Goal: Task Accomplishment & Management: Manage account settings

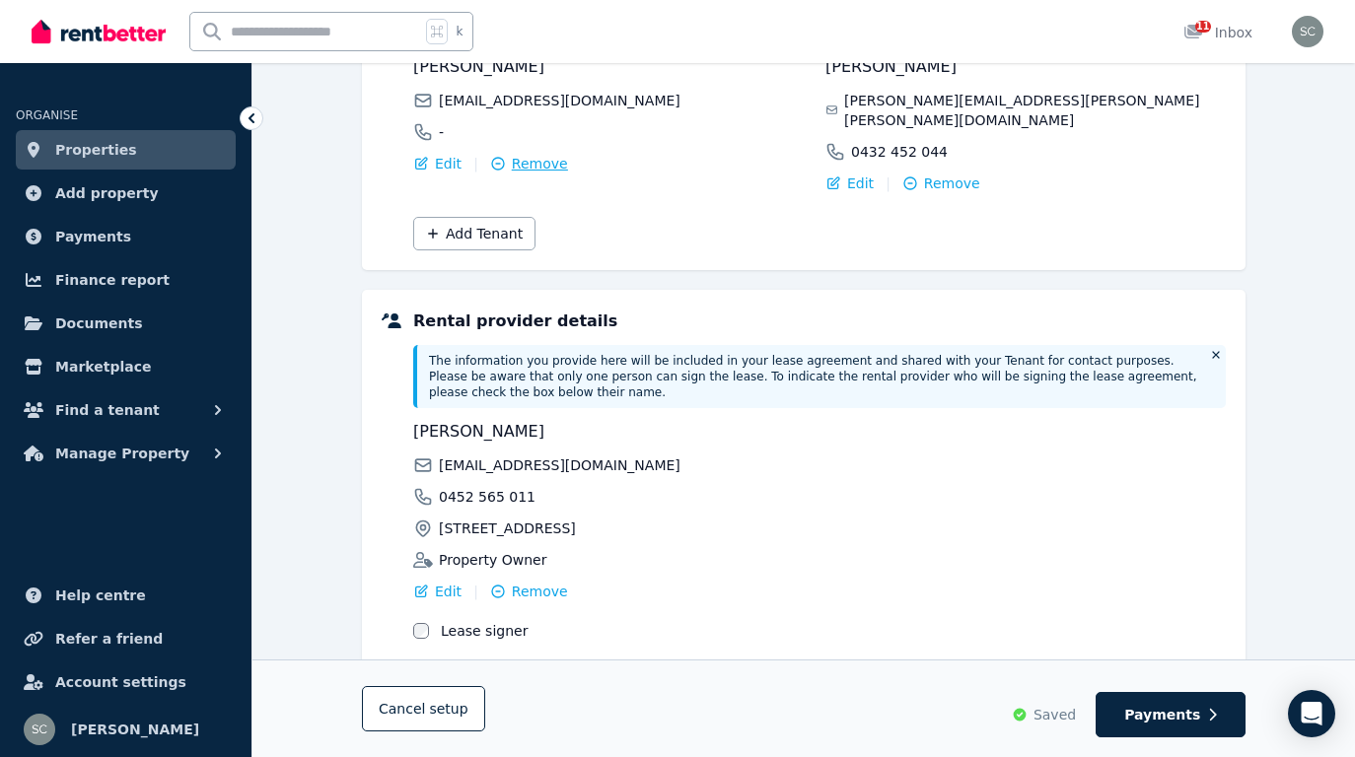
scroll to position [405, 0]
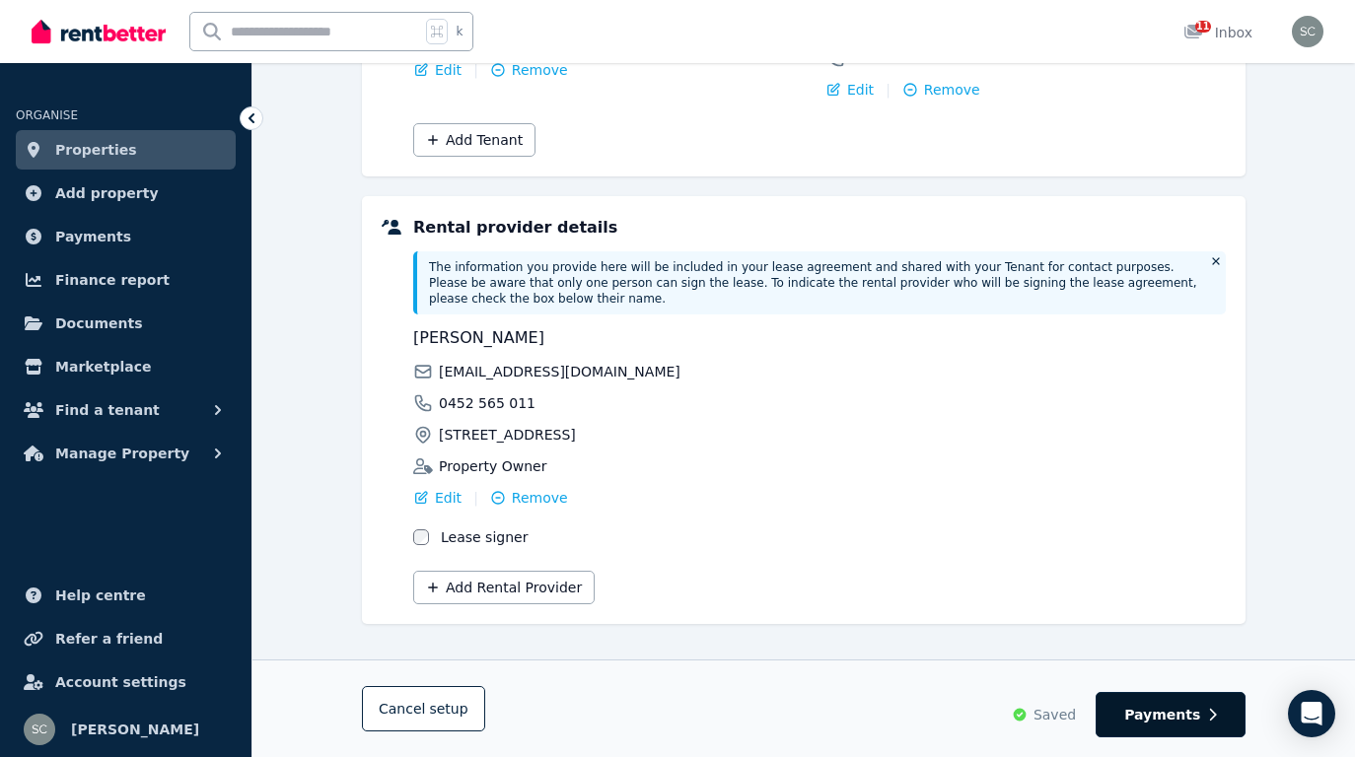
click at [1188, 714] on span "Payments" at bounding box center [1162, 715] width 76 height 20
select select "**********"
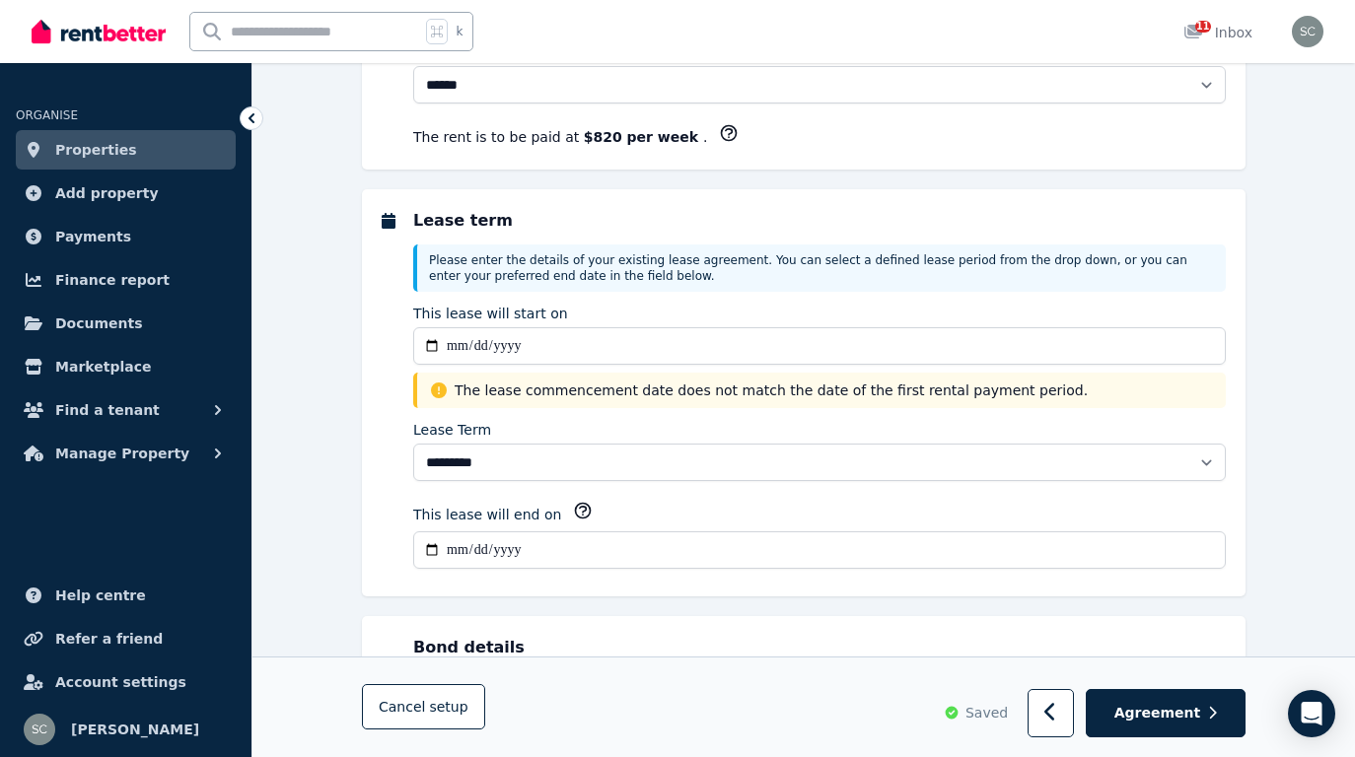
scroll to position [0, 0]
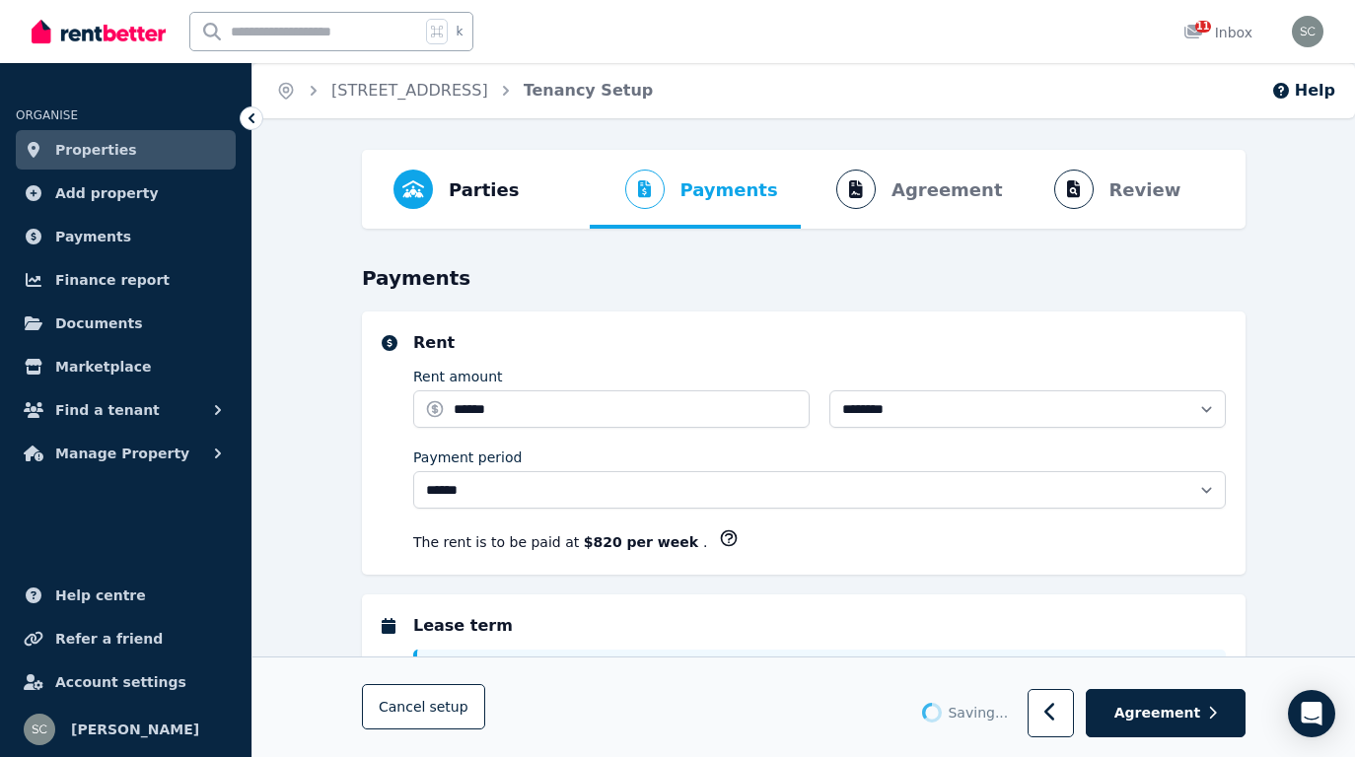
select select "**********"
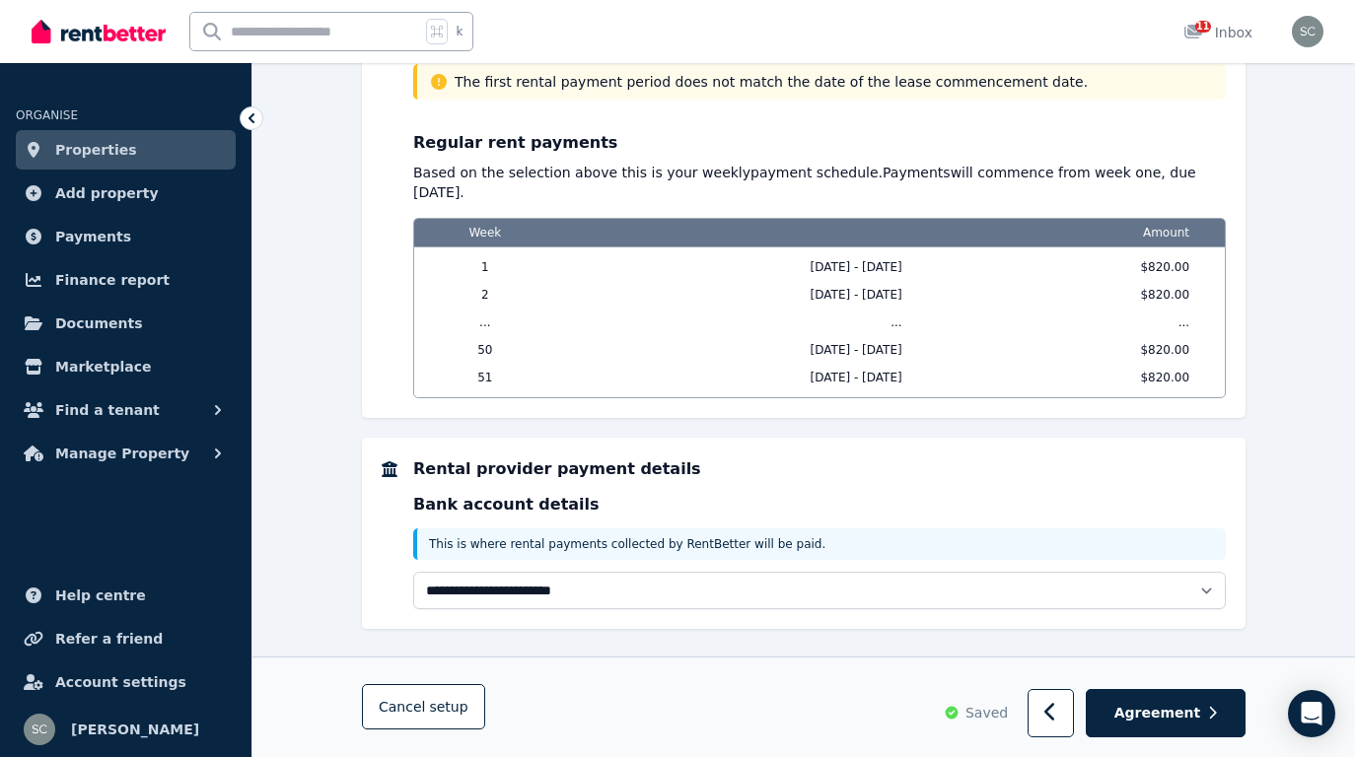
scroll to position [1883, 0]
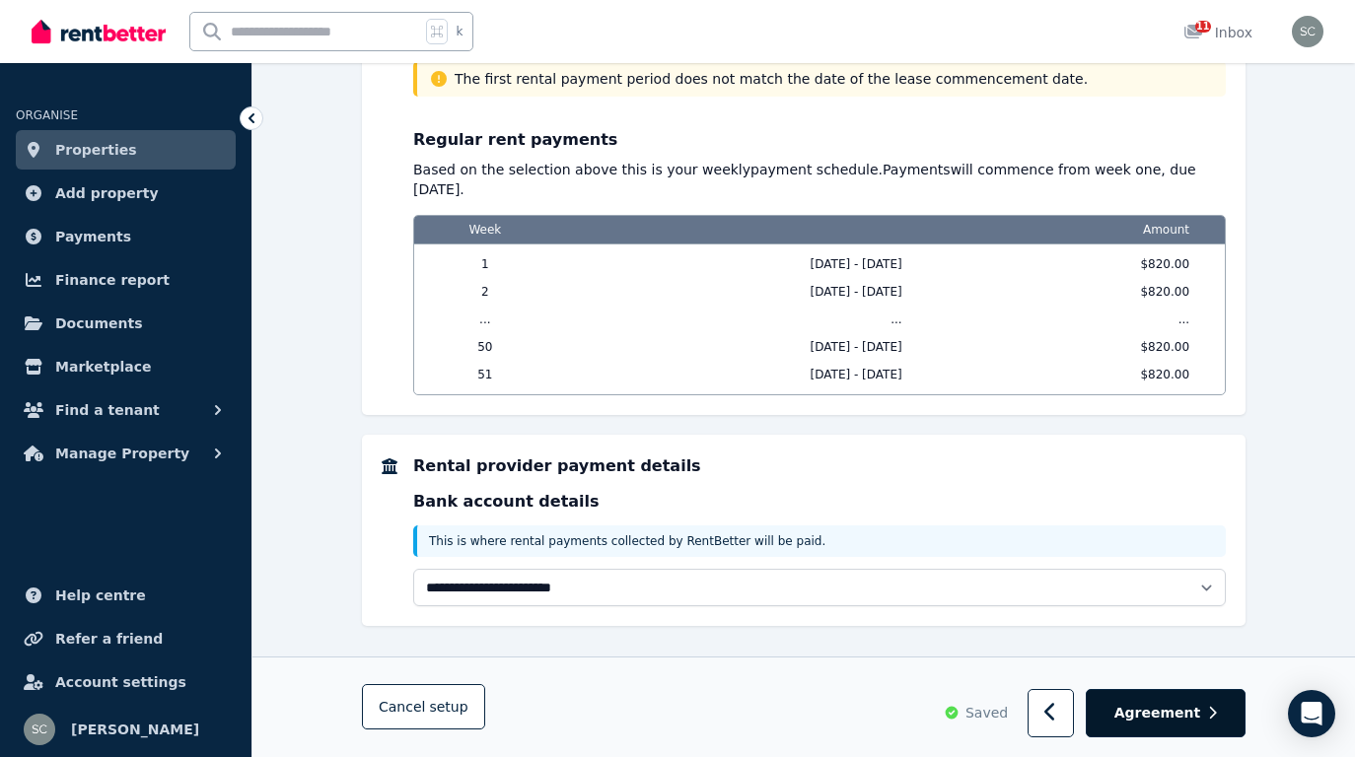
click at [1149, 711] on span "Agreement" at bounding box center [1157, 714] width 87 height 20
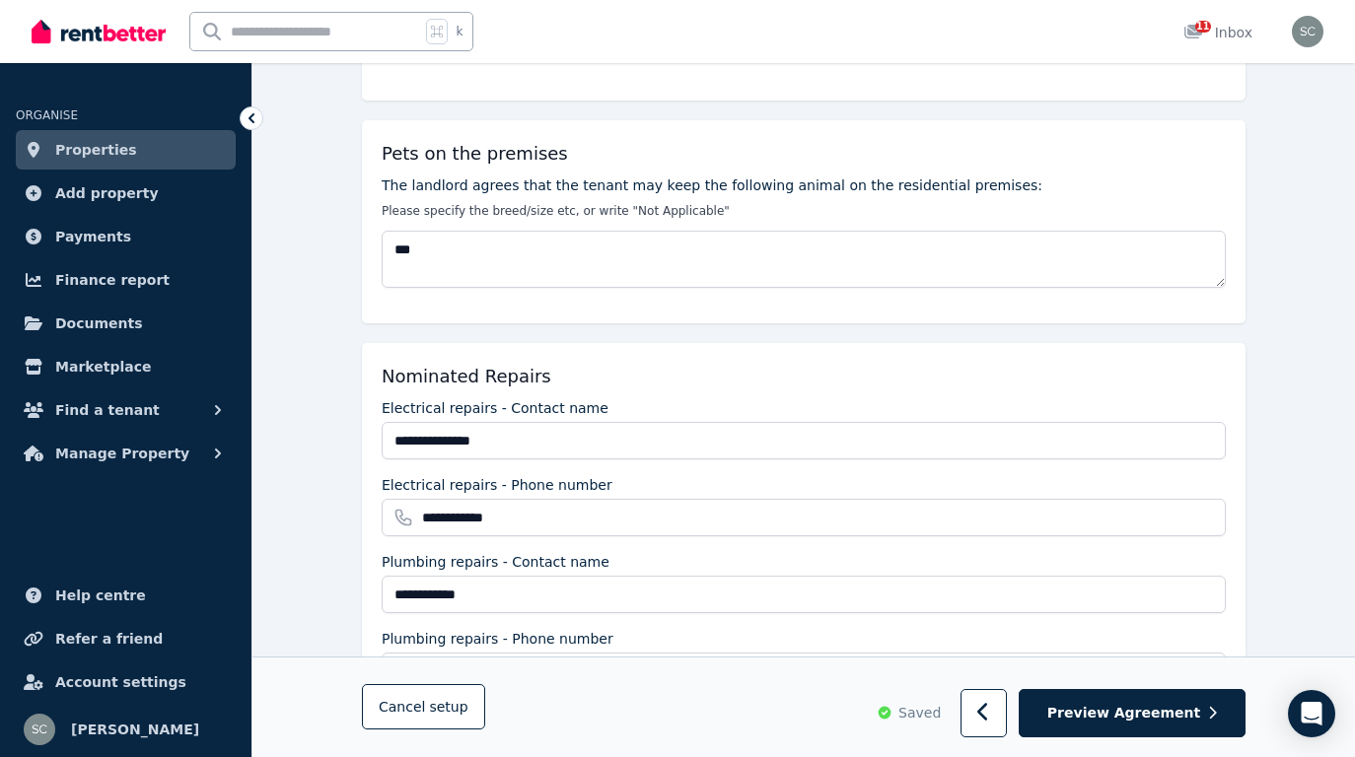
scroll to position [2292, 0]
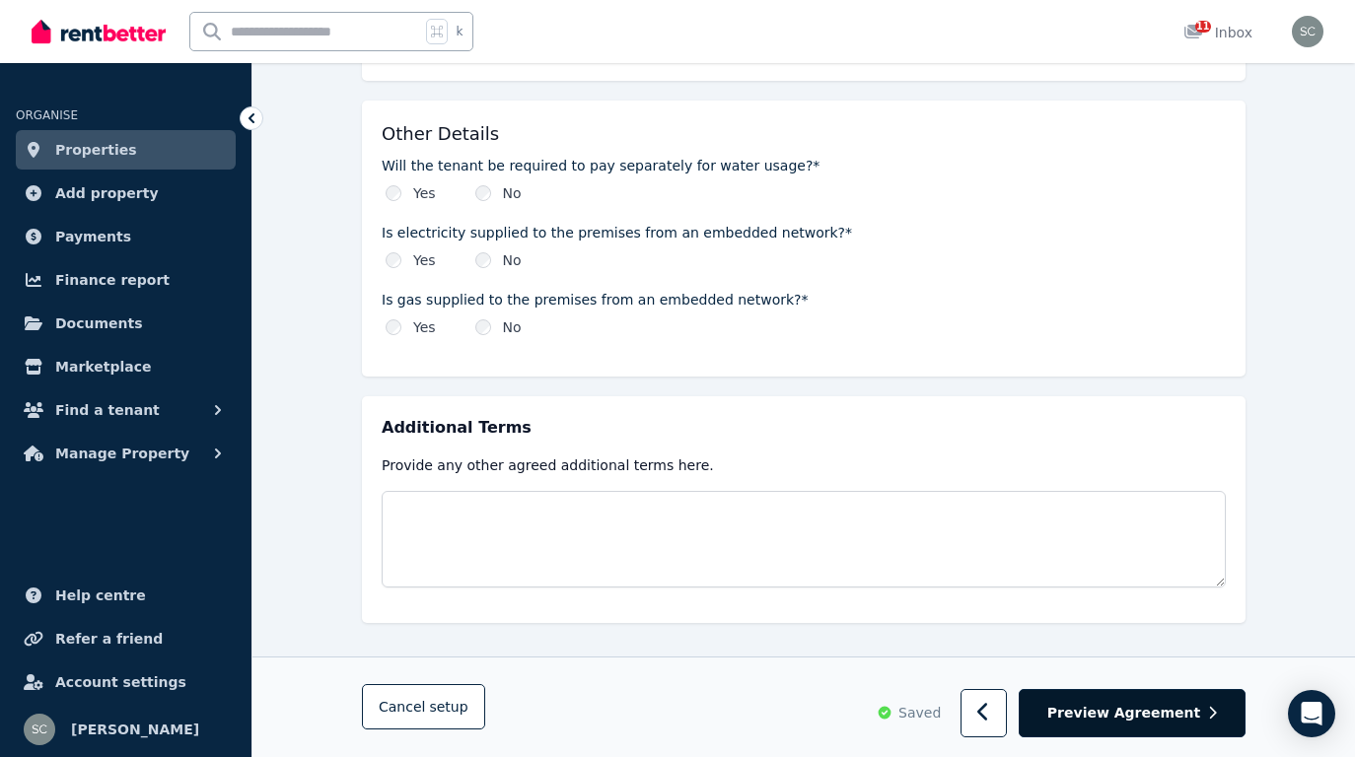
click at [1157, 695] on button "Preview Agreement" at bounding box center [1131, 714] width 227 height 48
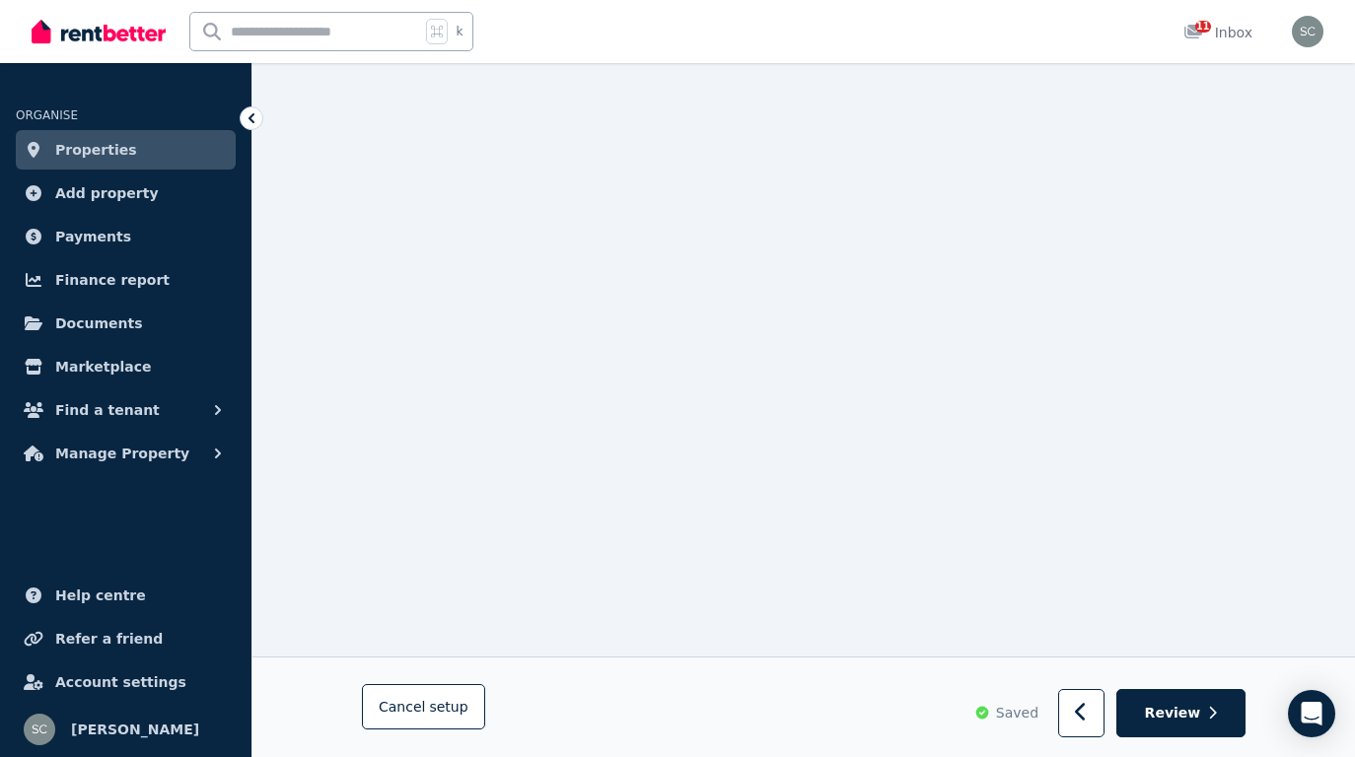
scroll to position [16906, 0]
click at [1191, 737] on button "Review" at bounding box center [1180, 714] width 129 height 48
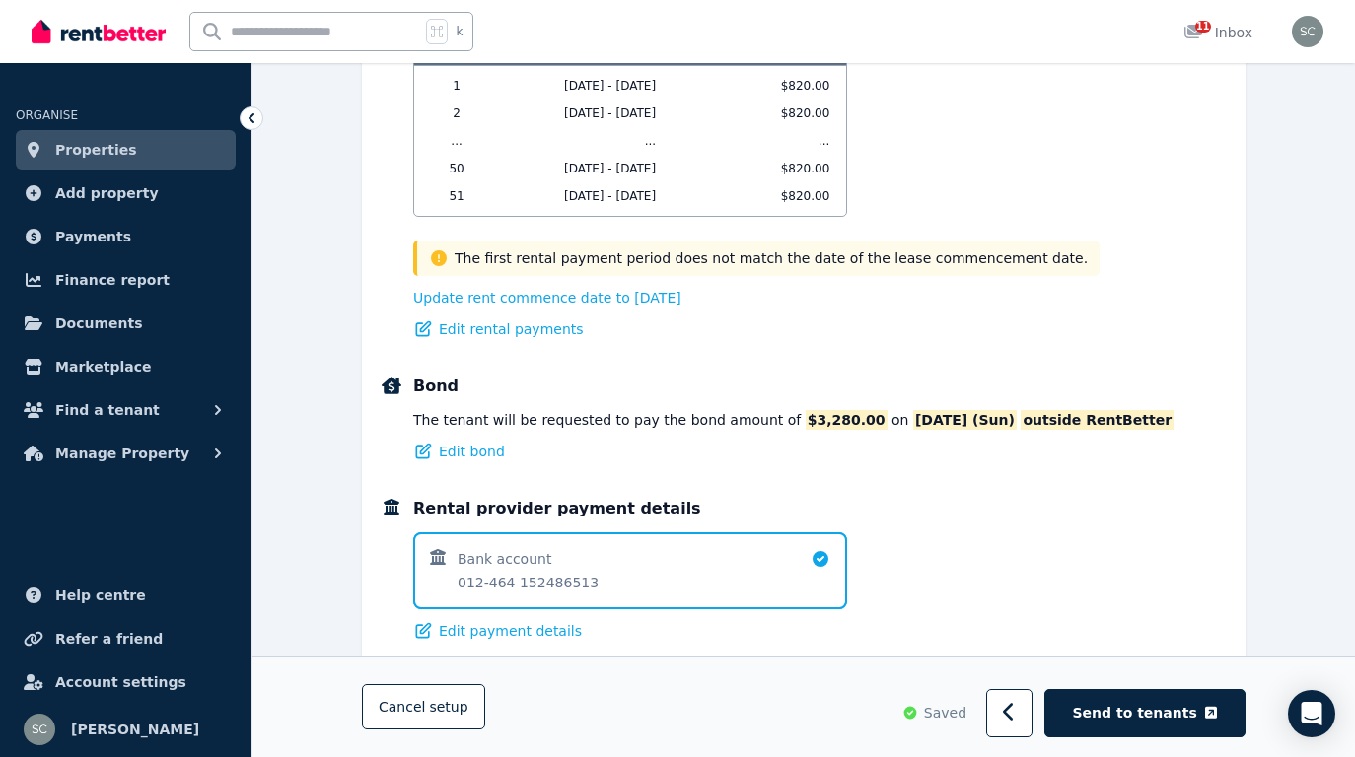
scroll to position [1576, 0]
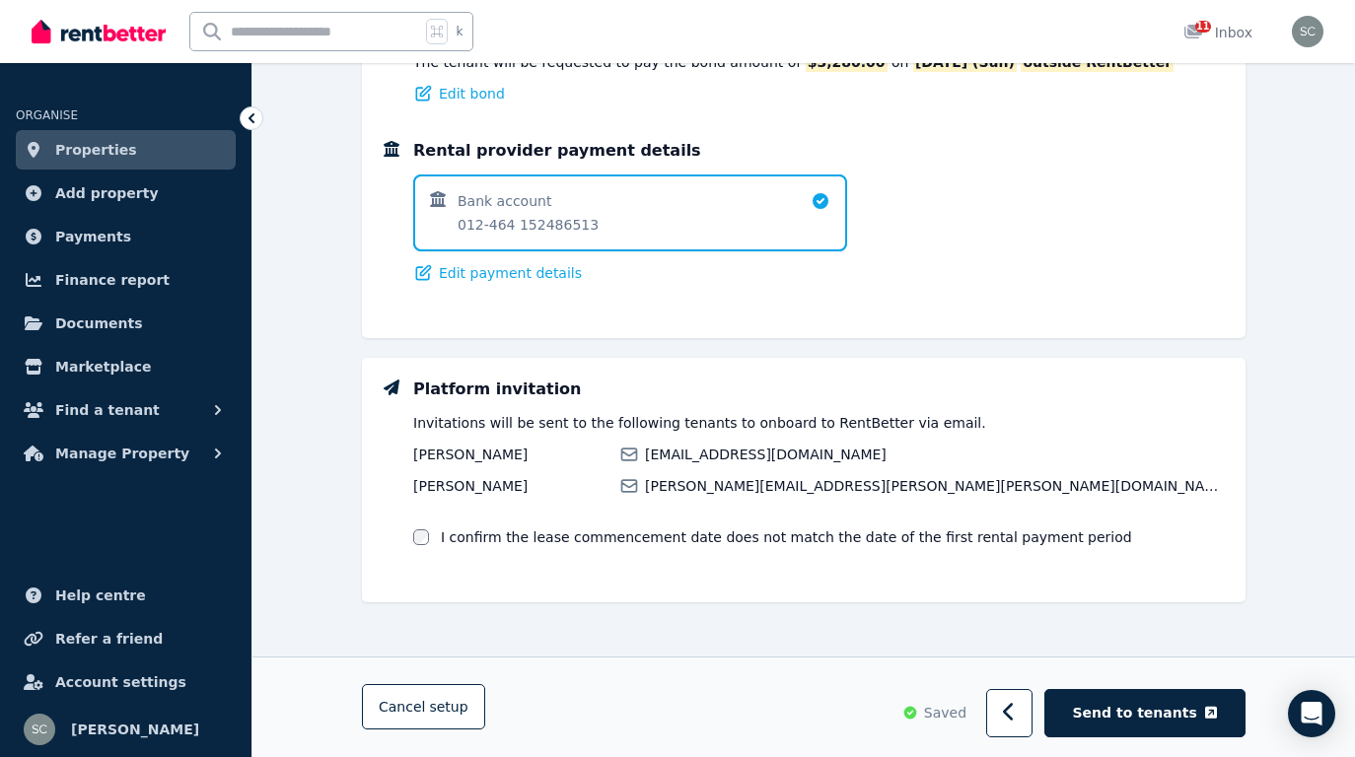
click at [854, 537] on label "I confirm the lease commencement date does not match the date of the first rent…" at bounding box center [786, 537] width 691 height 20
click at [1109, 697] on button "Send to tenants" at bounding box center [1144, 714] width 201 height 48
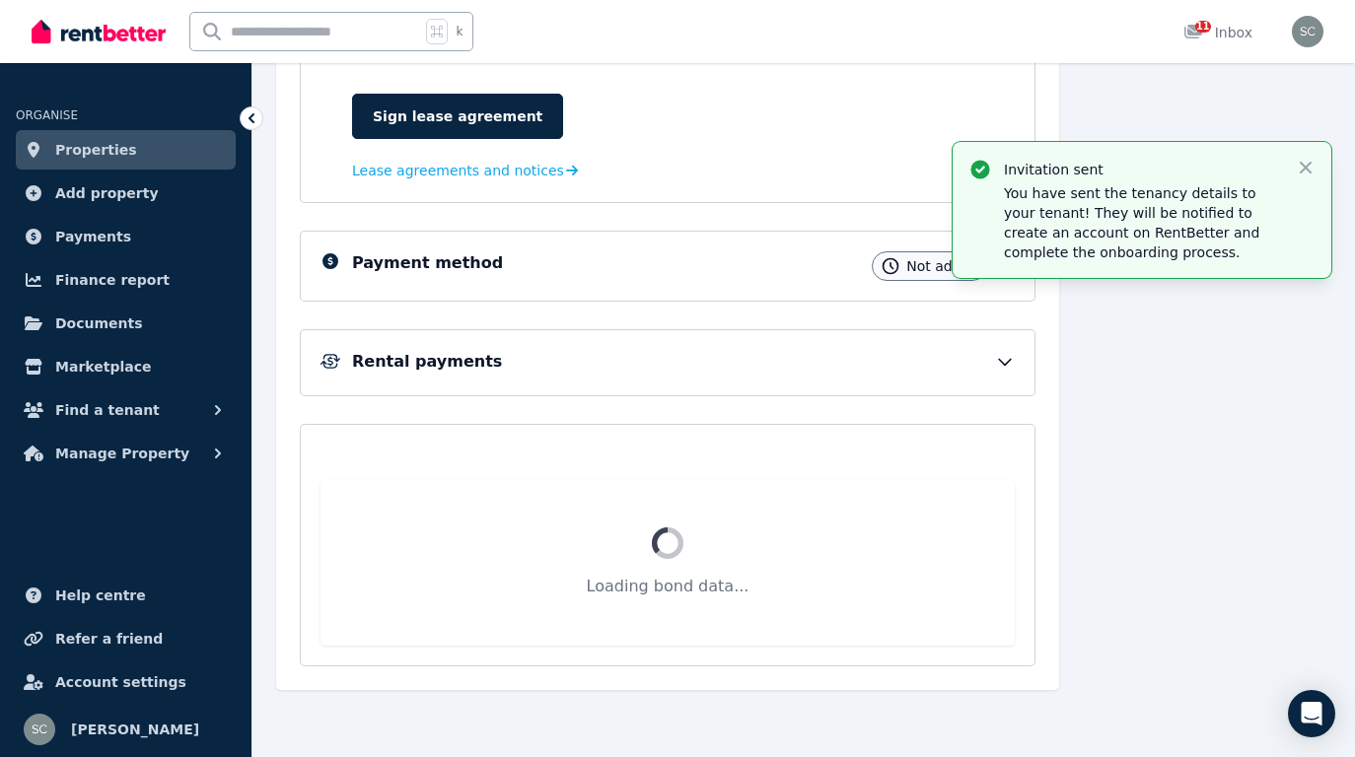
scroll to position [406, 0]
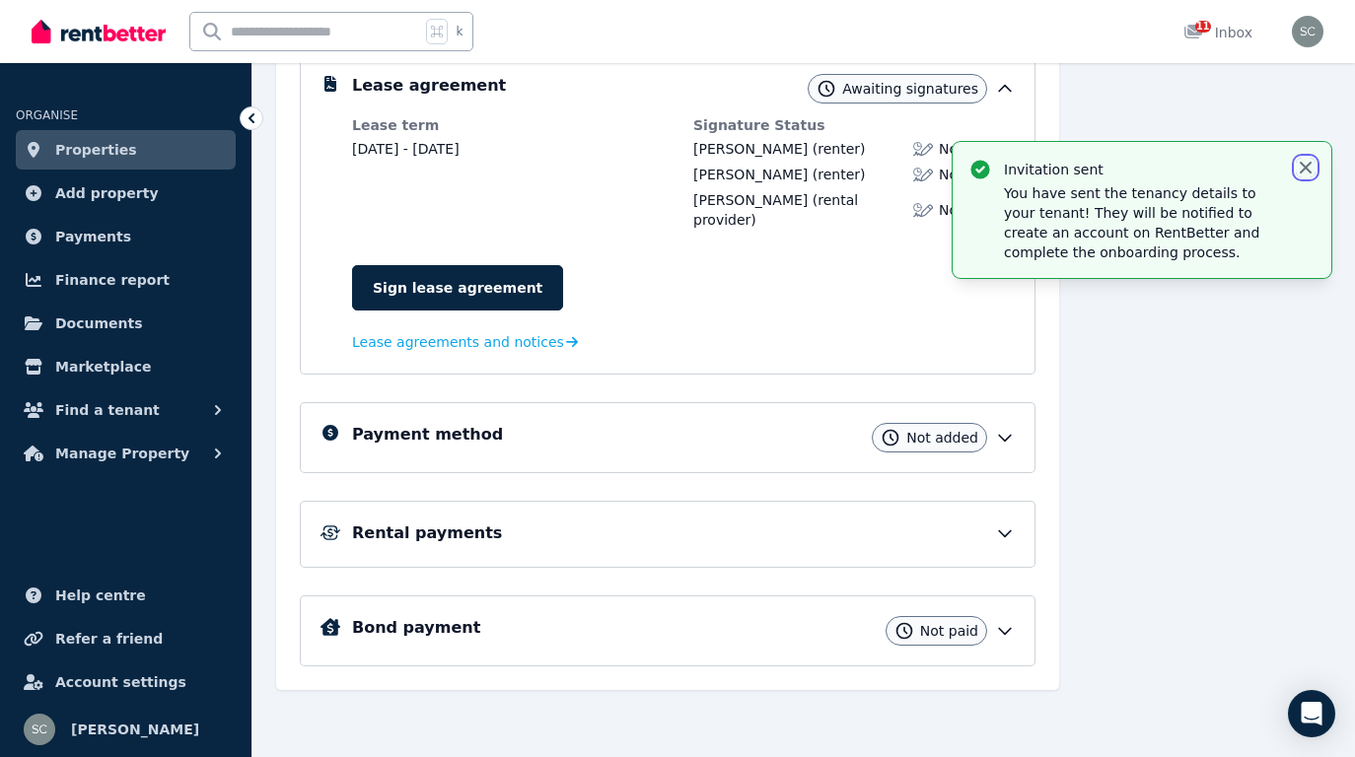
click at [1313, 167] on icon "button" at bounding box center [1306, 168] width 20 height 20
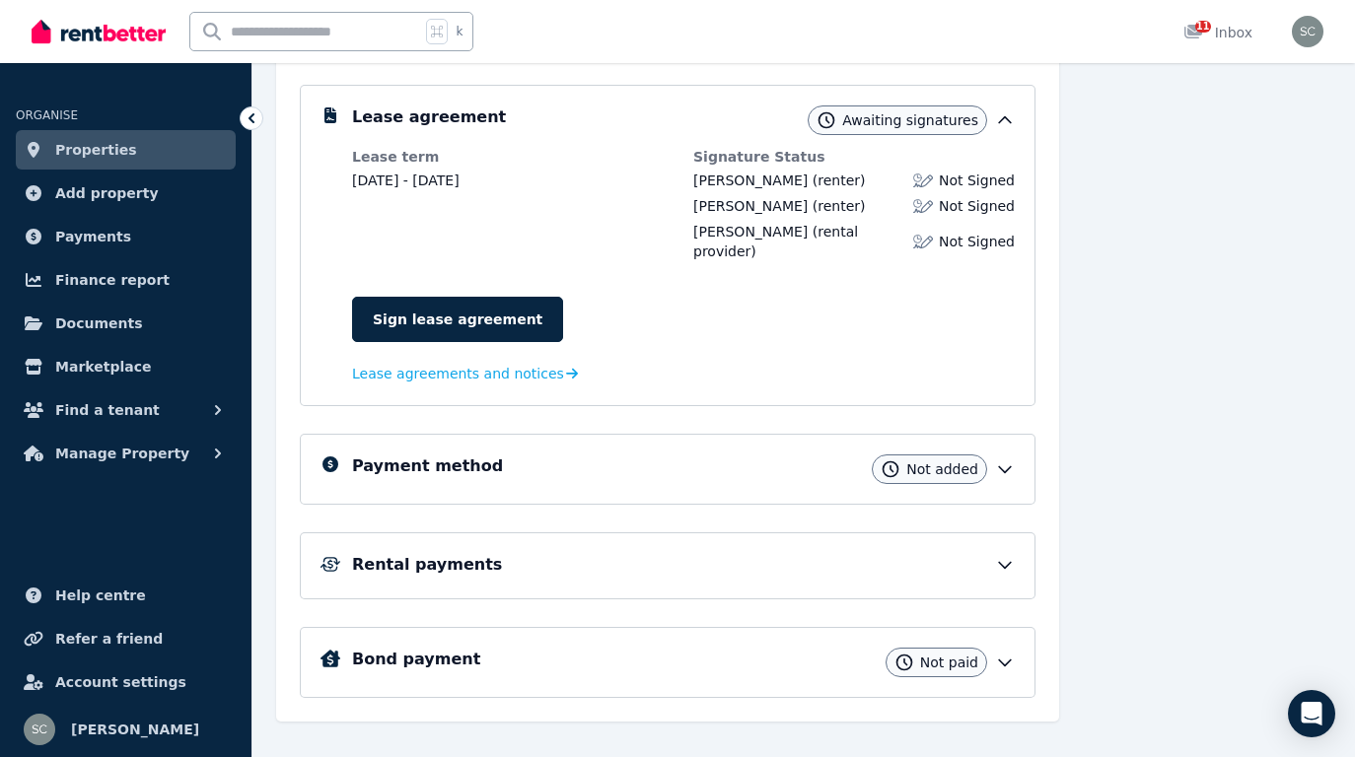
scroll to position [372, 0]
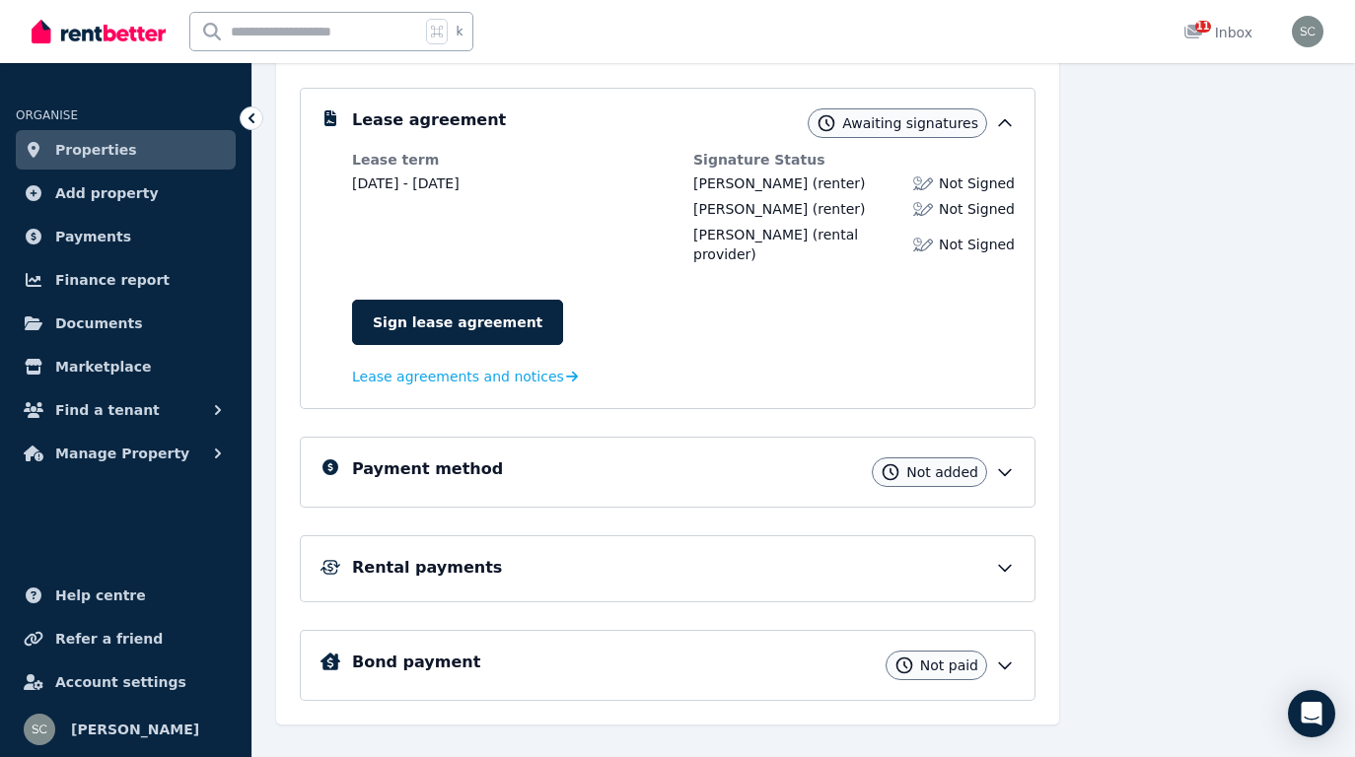
click at [1003, 471] on icon at bounding box center [1005, 472] width 20 height 20
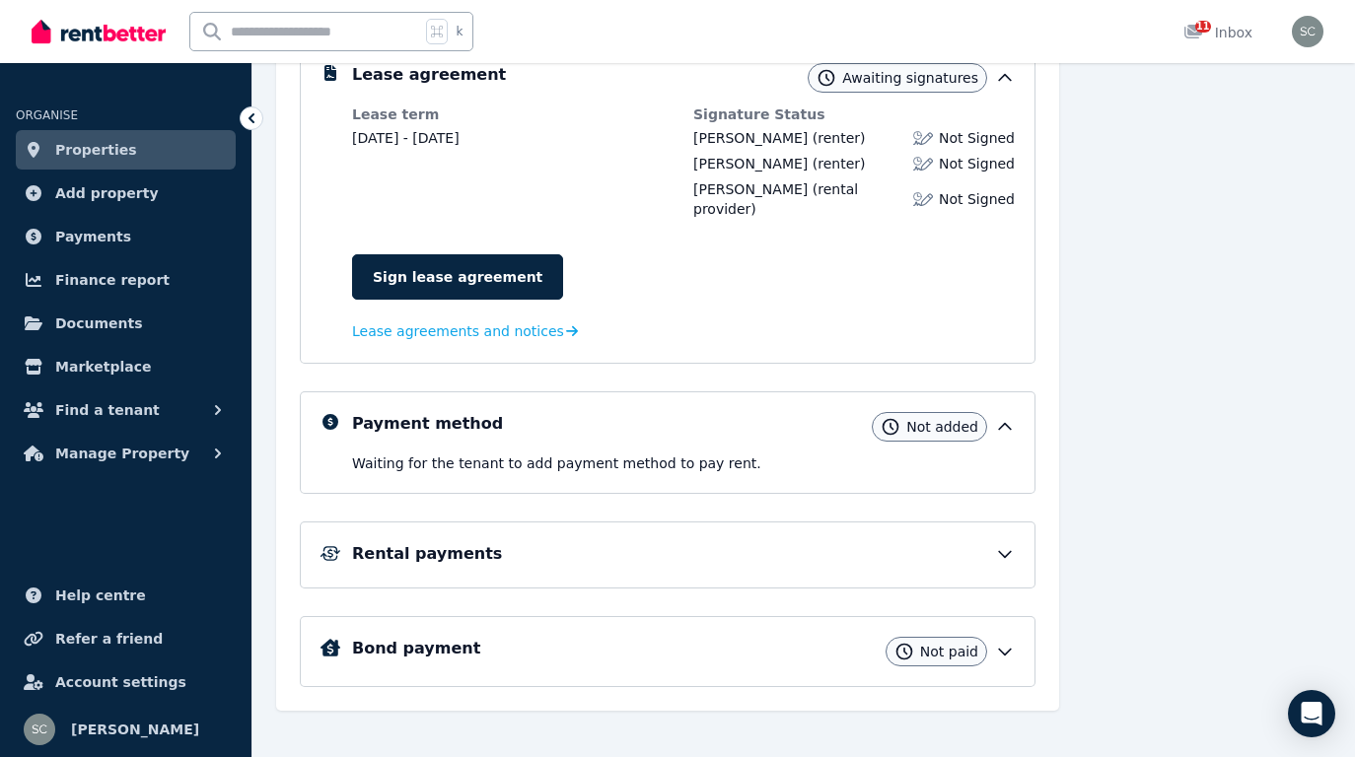
scroll to position [438, 0]
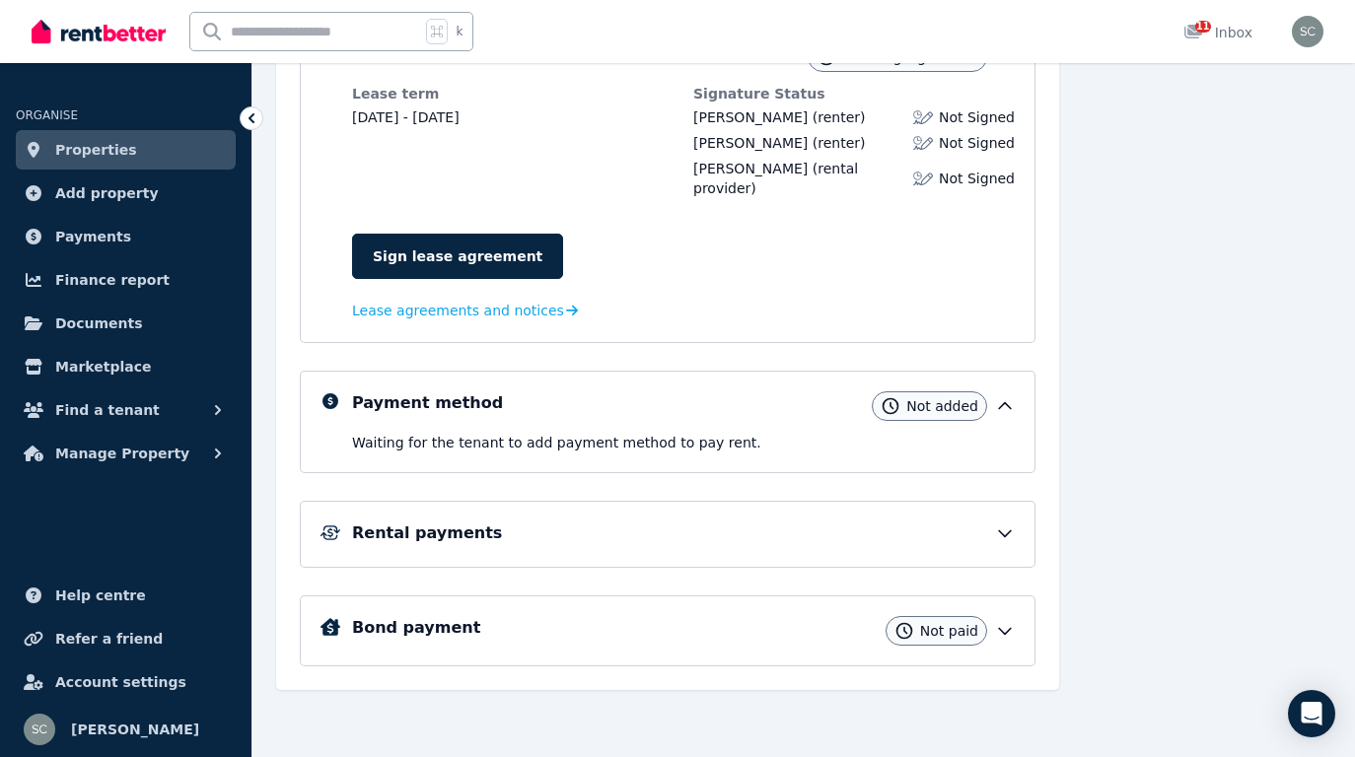
click at [1006, 530] on icon at bounding box center [1005, 534] width 20 height 20
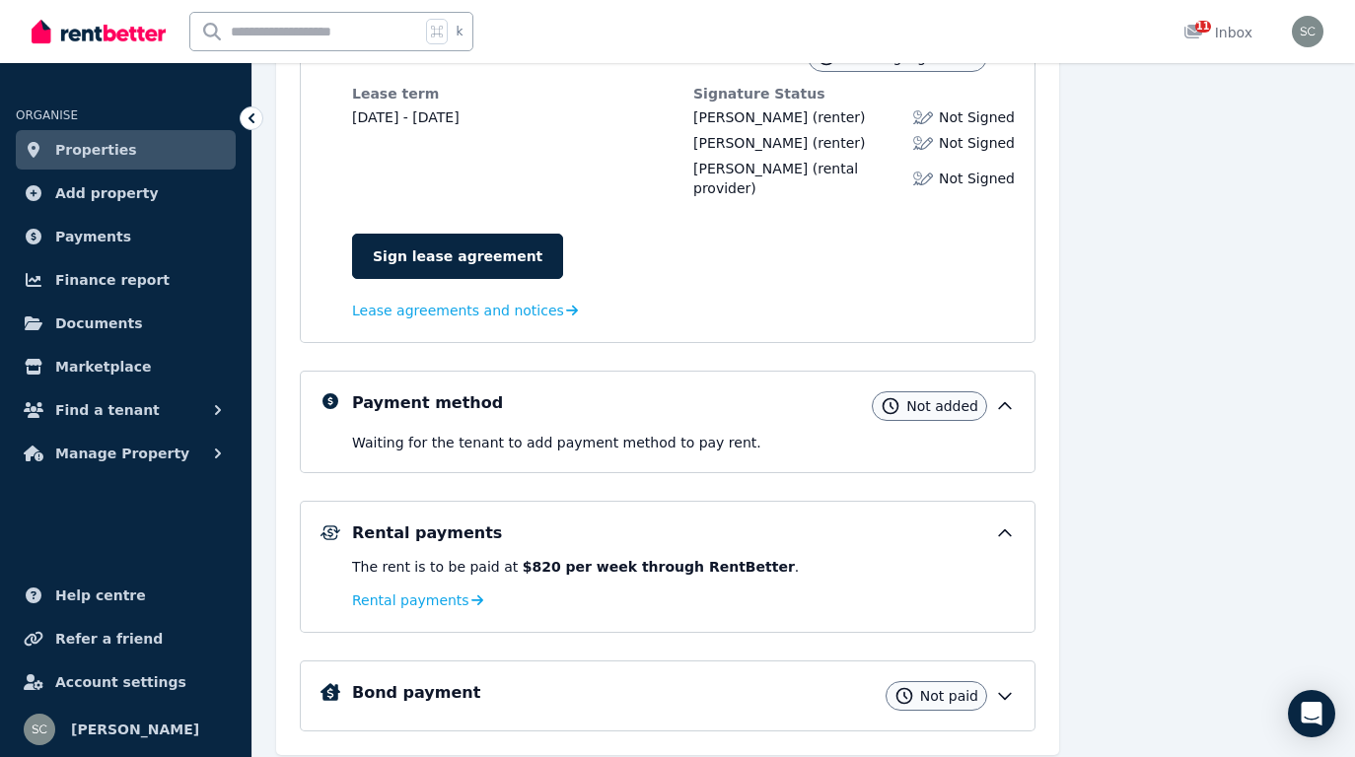
click at [1006, 530] on icon at bounding box center [1005, 533] width 12 height 6
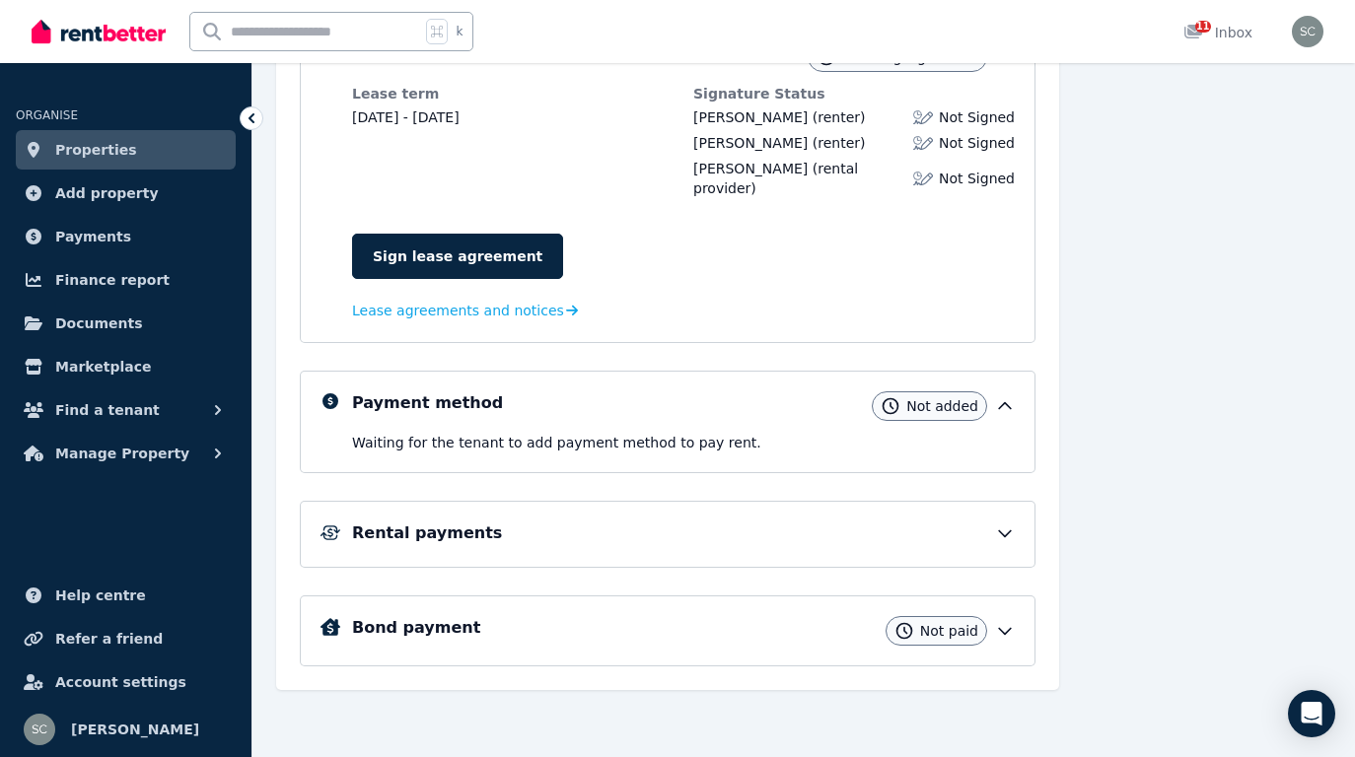
click at [992, 629] on div "Bond payment Not paid" at bounding box center [683, 631] width 663 height 30
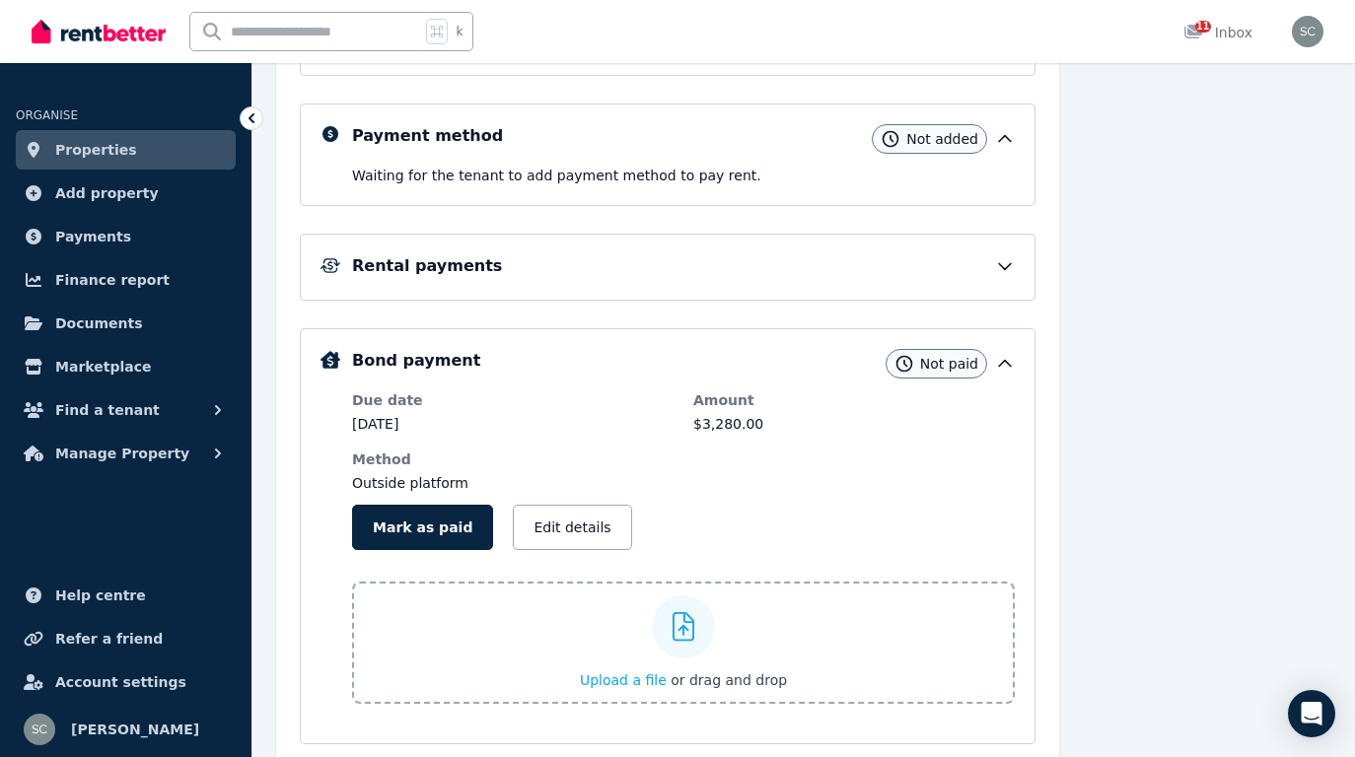
scroll to position [783, 0]
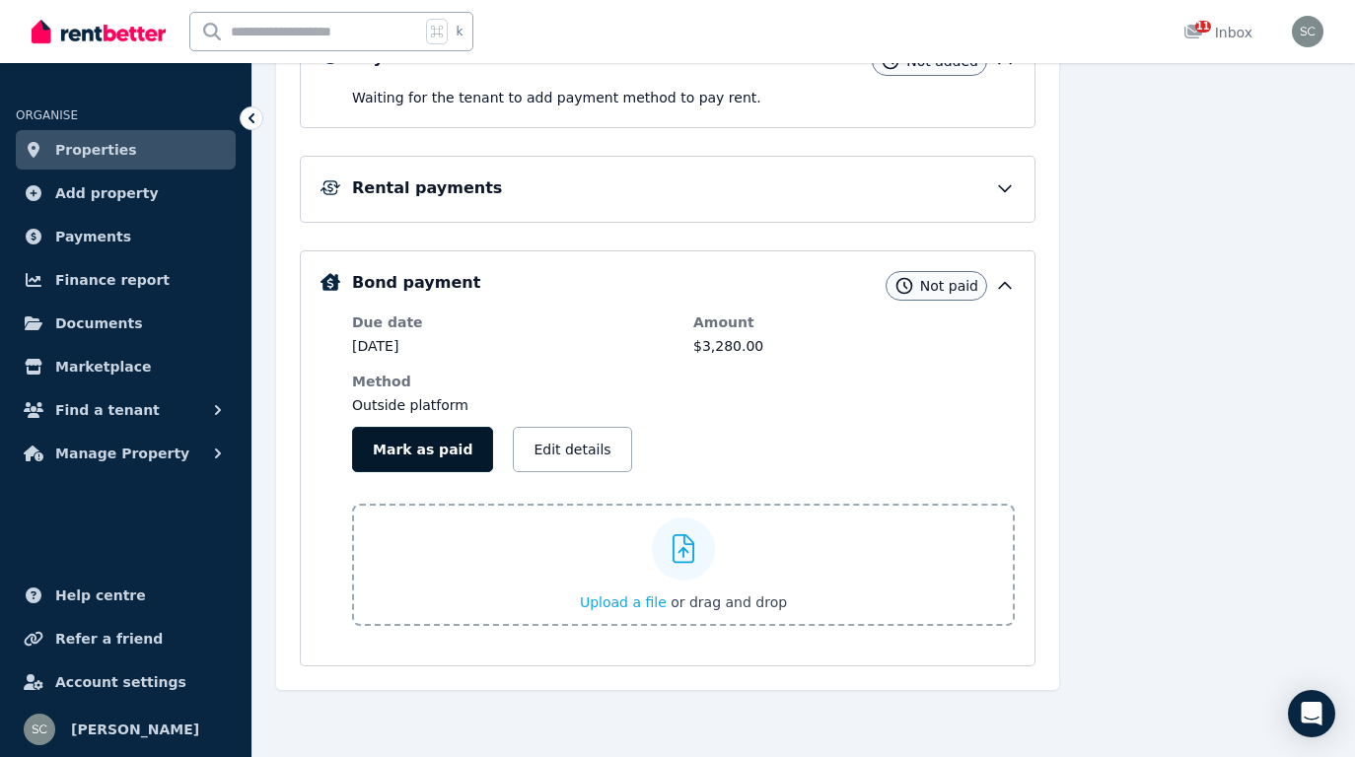
click at [428, 457] on button "Mark as paid" at bounding box center [422, 449] width 141 height 45
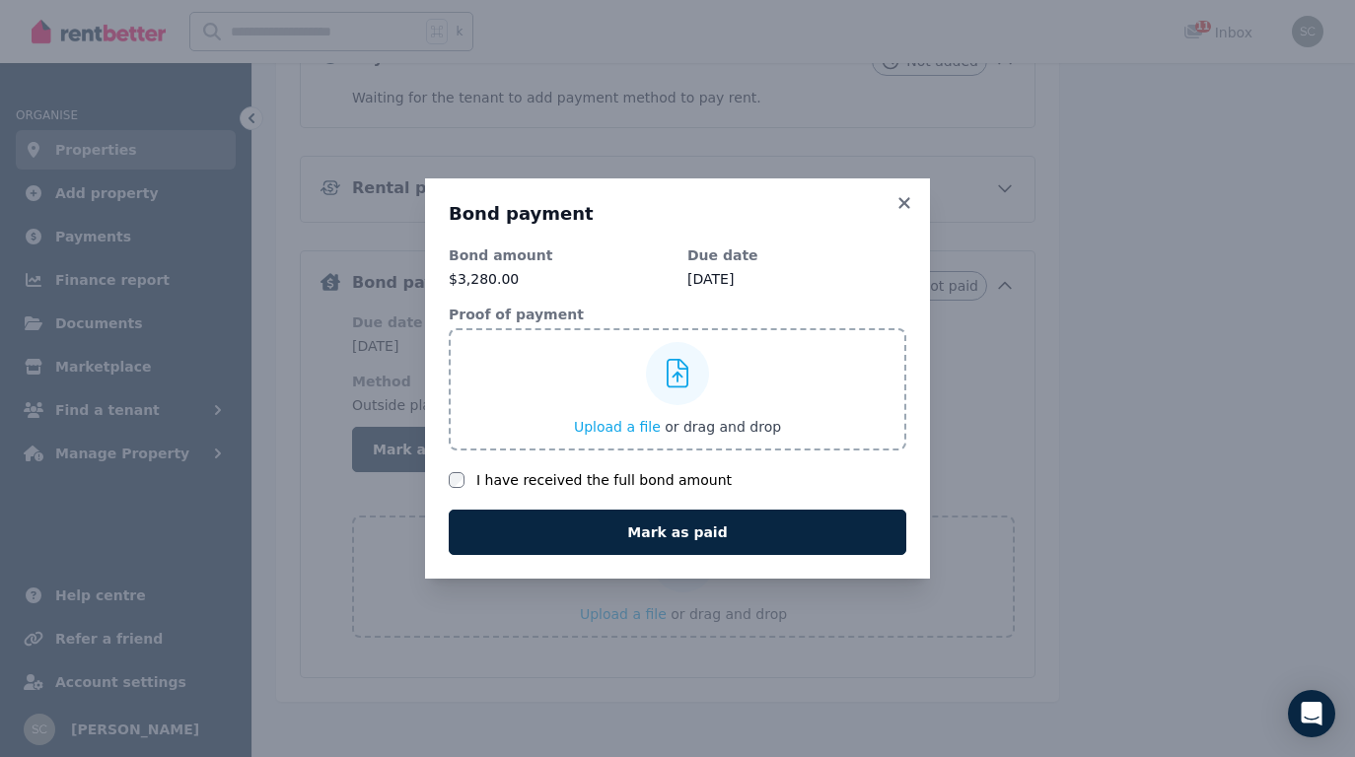
click at [545, 482] on label "I have received the full bond amount" at bounding box center [603, 480] width 255 height 20
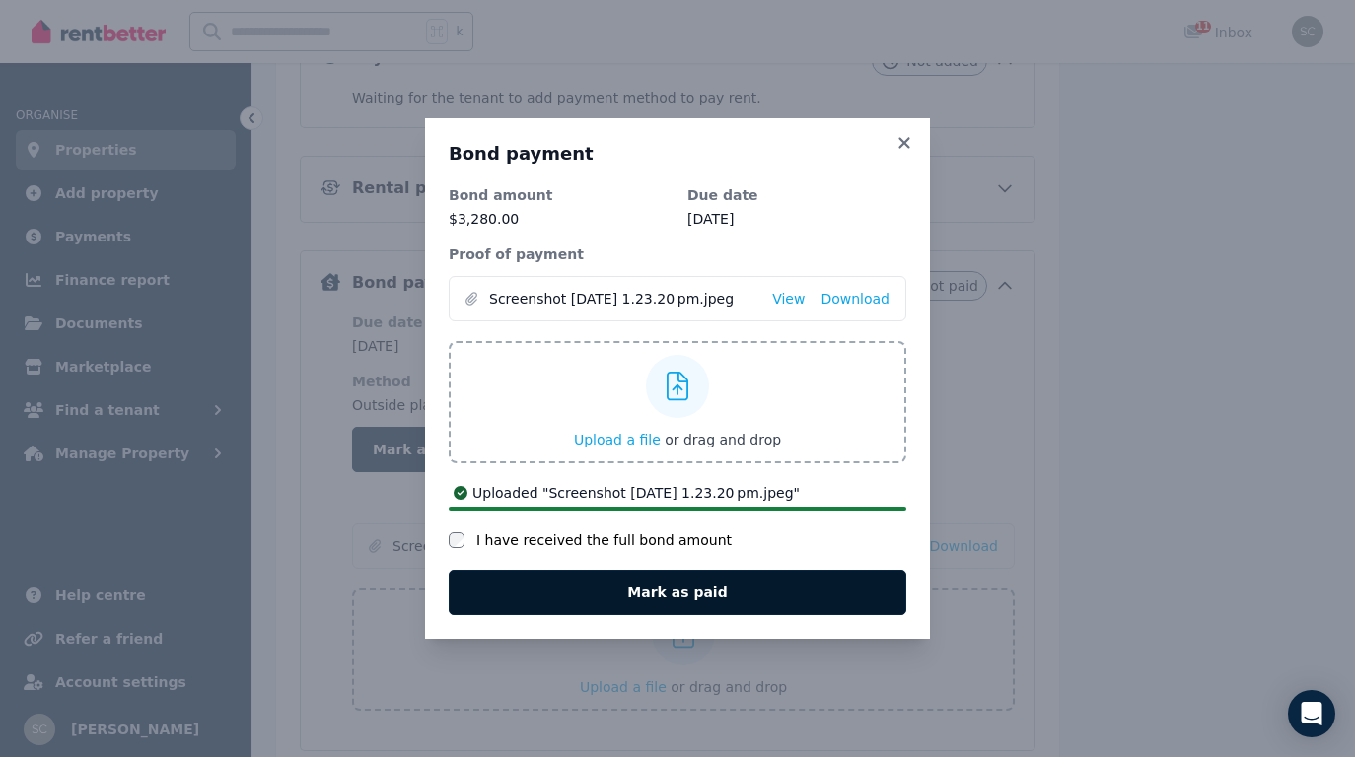
click at [682, 587] on button "Mark as paid" at bounding box center [677, 592] width 457 height 45
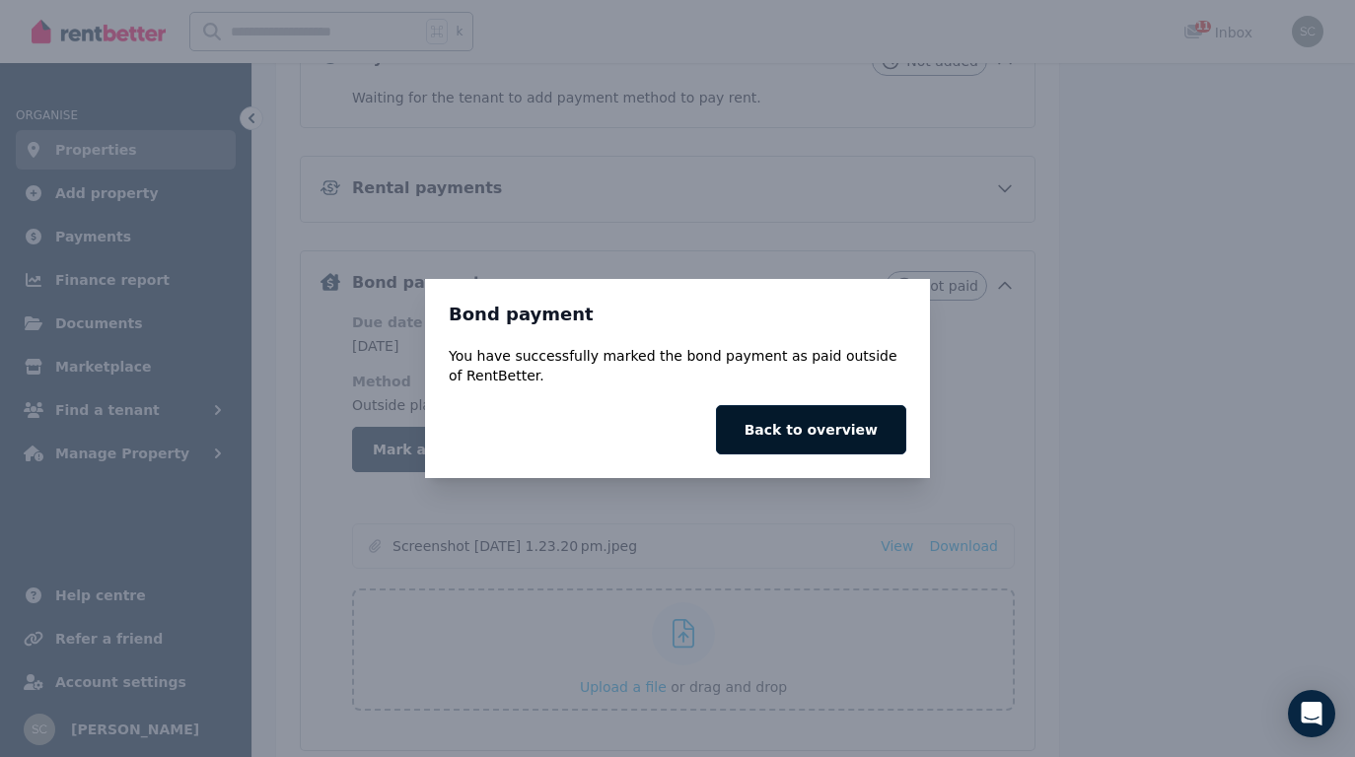
click at [812, 434] on button "Back to overview" at bounding box center [811, 429] width 190 height 49
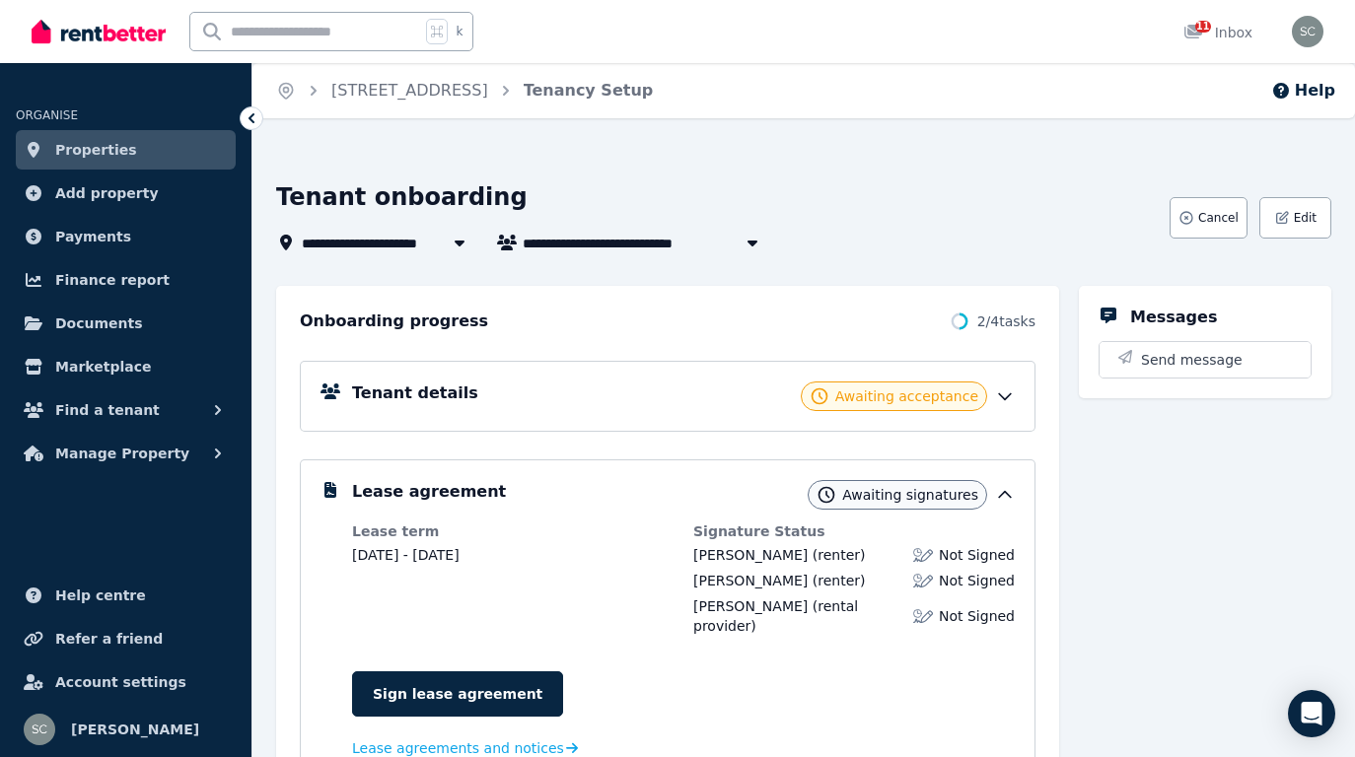
click at [161, 156] on link "Properties" at bounding box center [126, 149] width 220 height 39
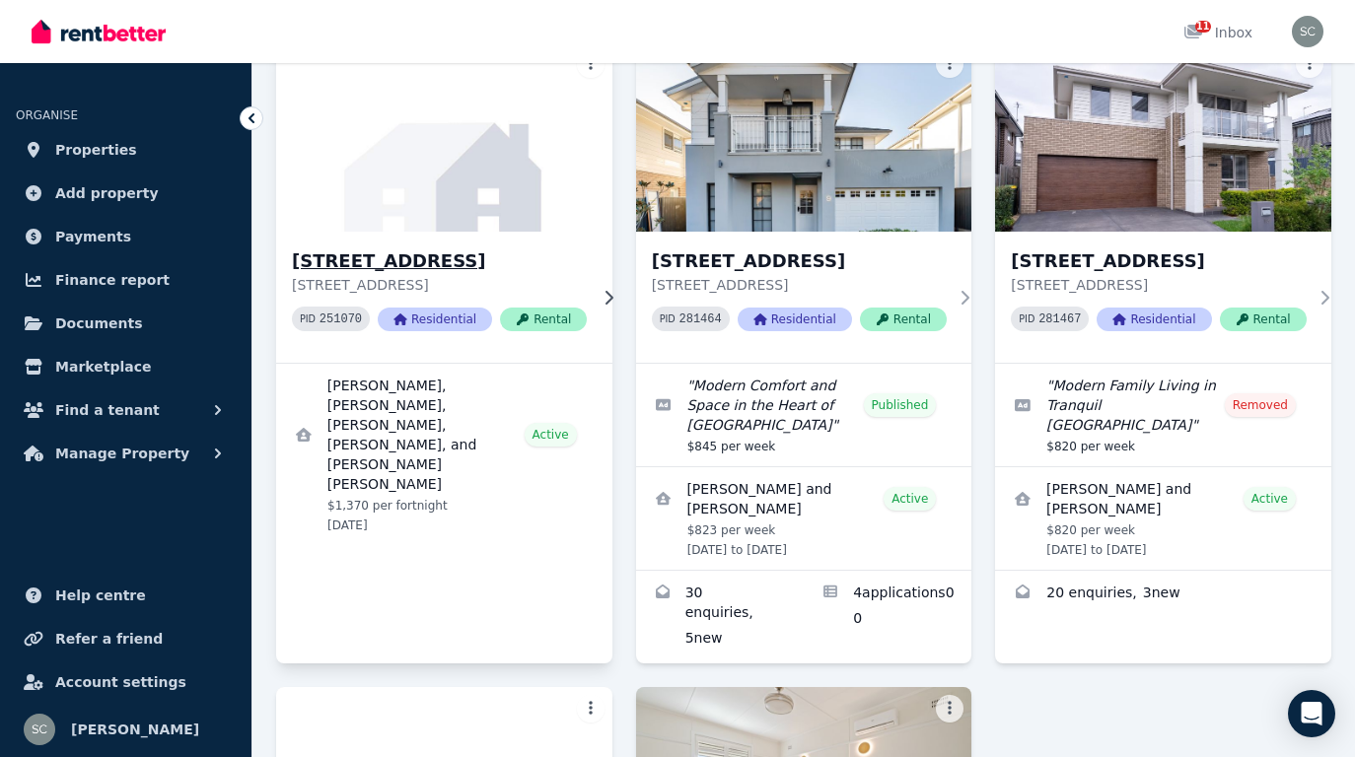
scroll to position [174, 0]
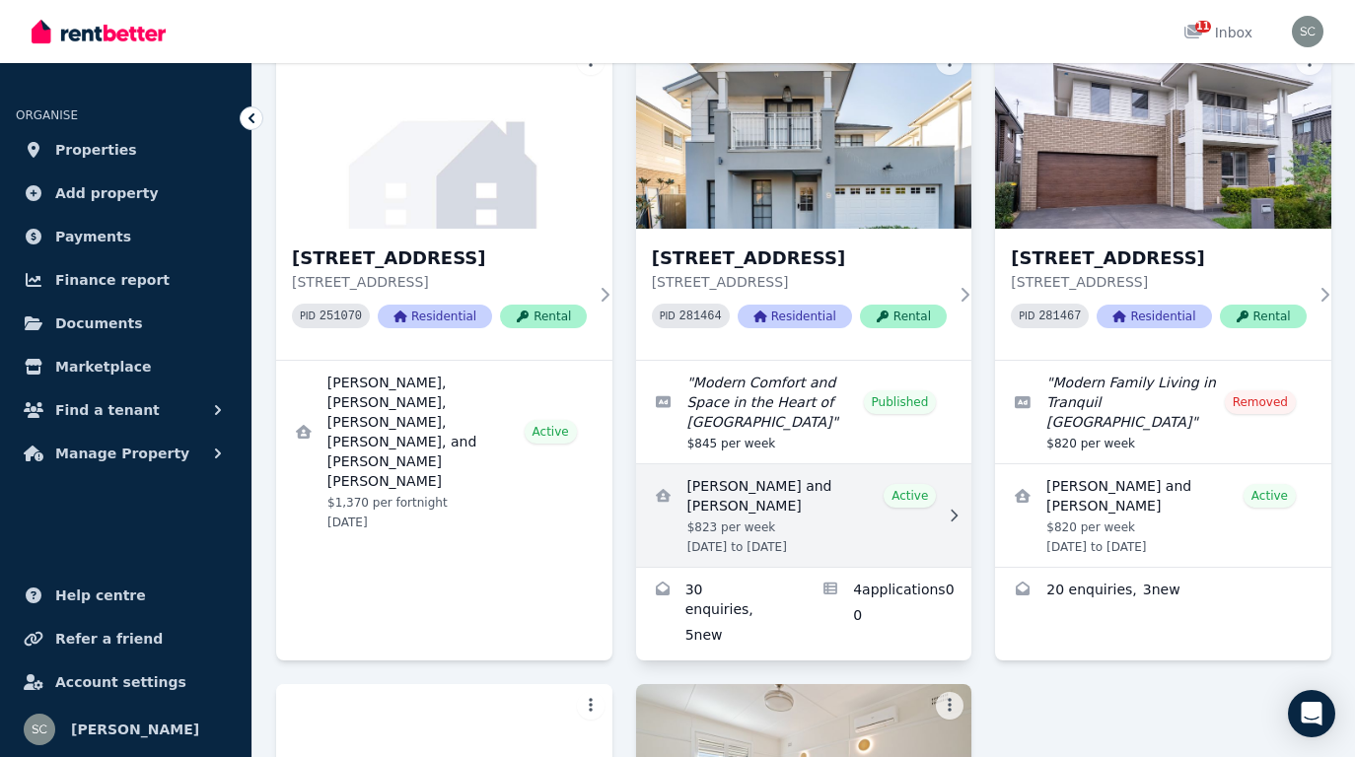
click at [834, 498] on link "View details for Amanda McMahon and Matthew Michenko" at bounding box center [804, 515] width 336 height 103
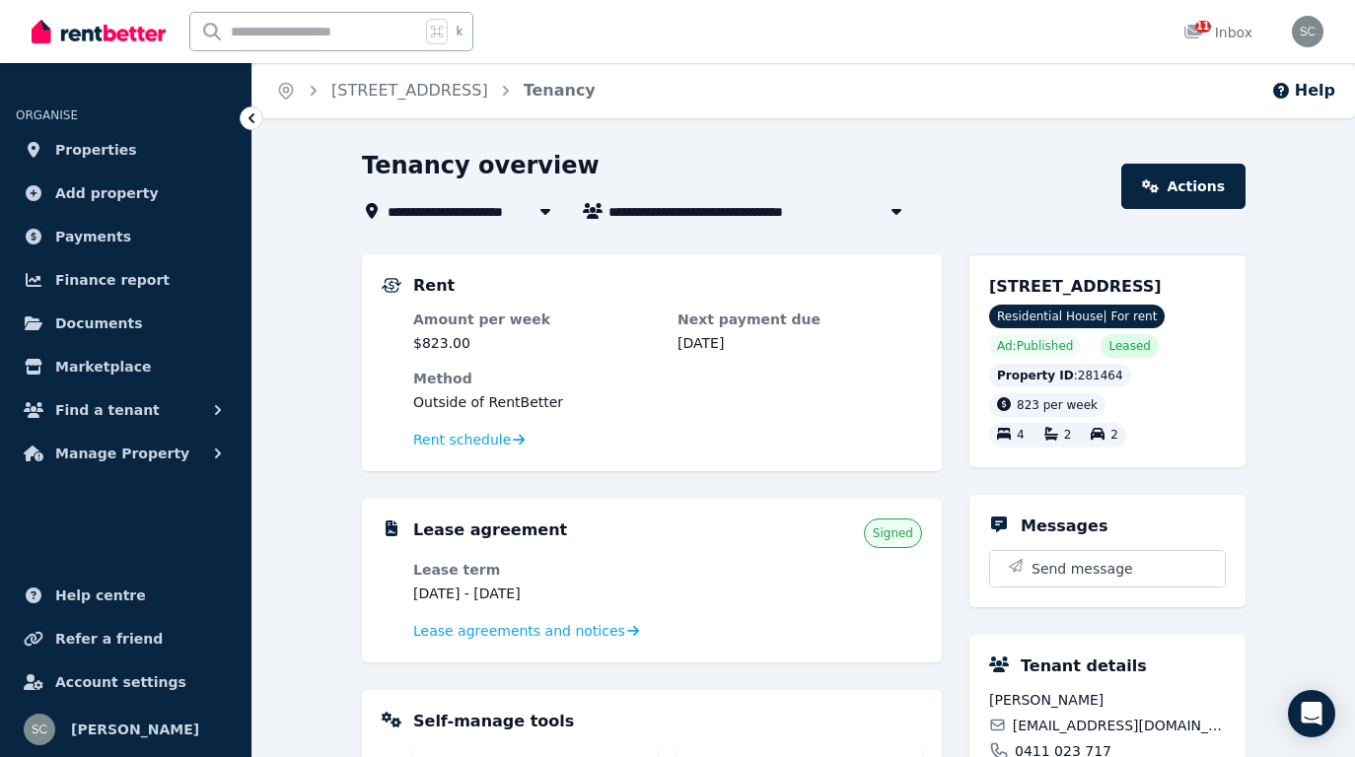
scroll to position [5, 0]
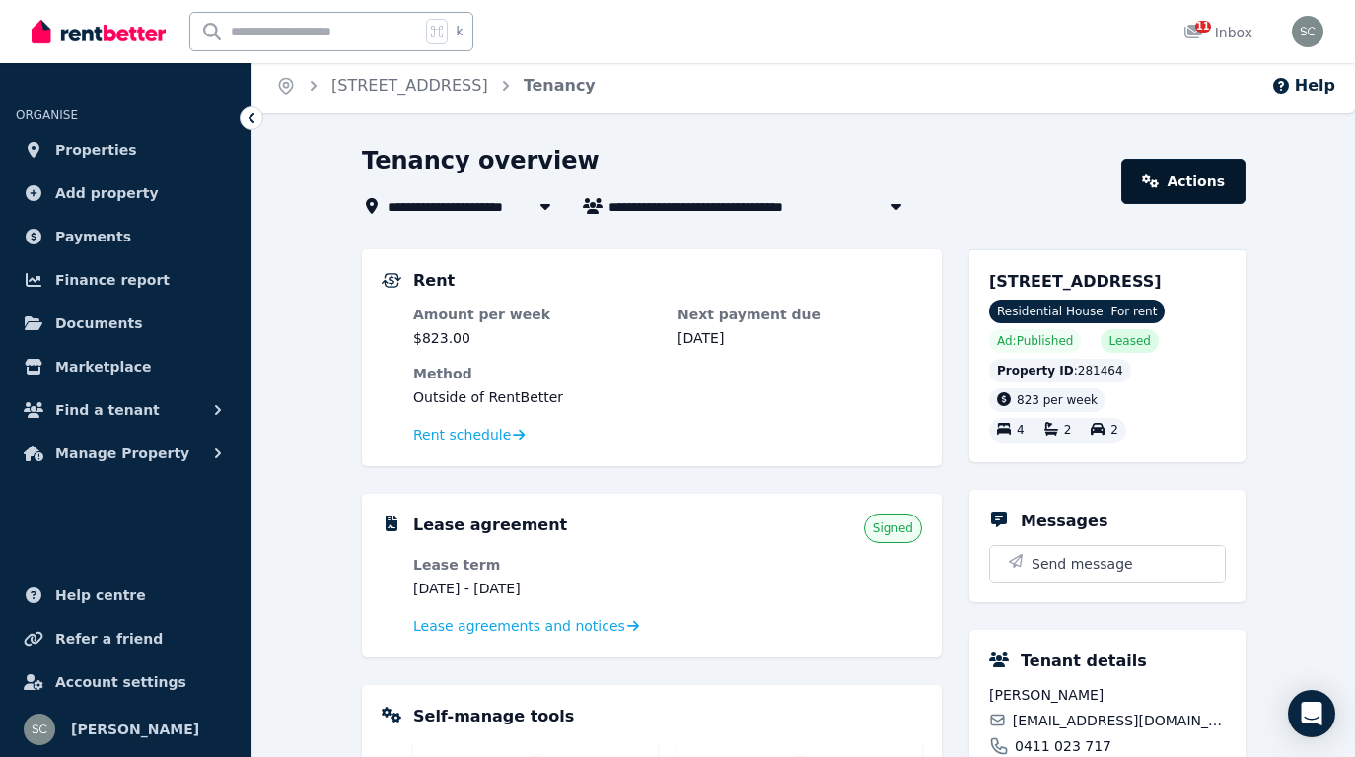
click at [1193, 192] on link "Actions" at bounding box center [1183, 181] width 124 height 45
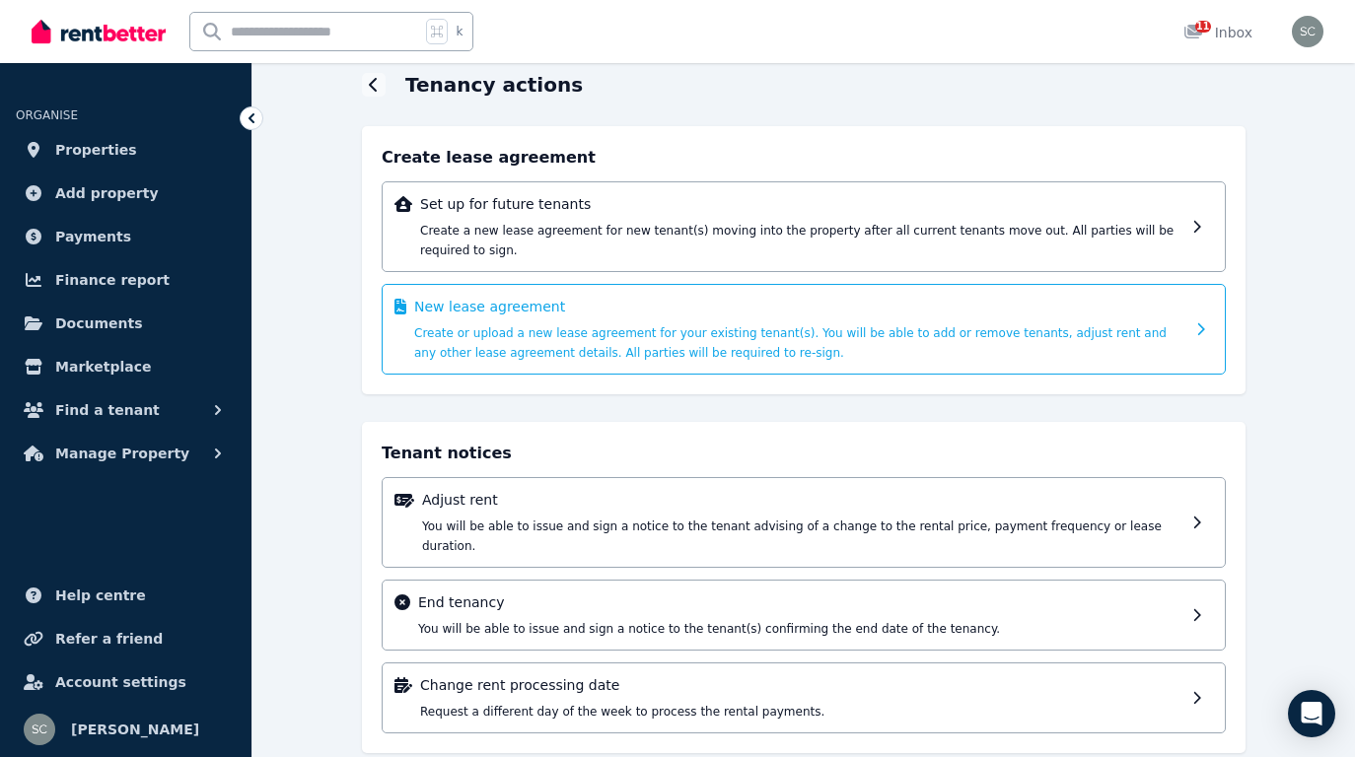
scroll to position [91, 0]
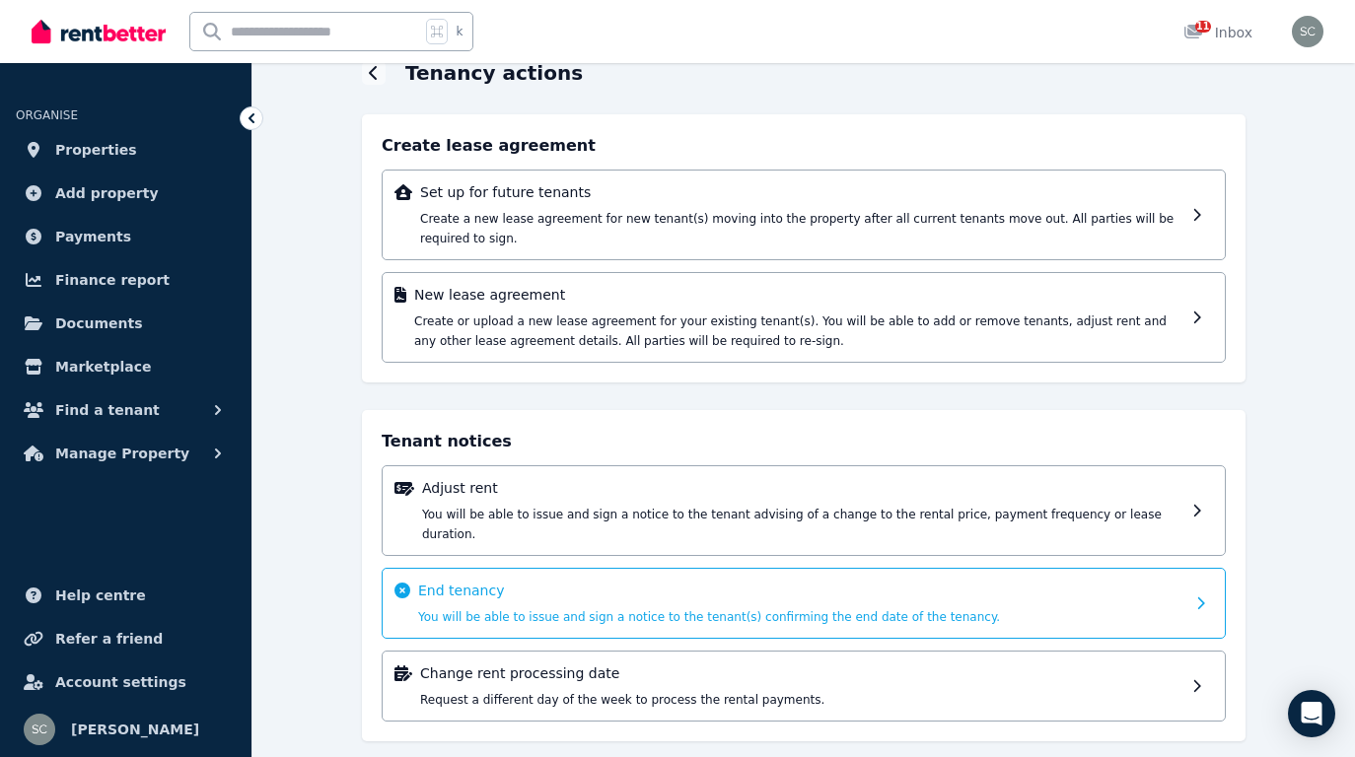
click at [899, 581] on p "End tenancy" at bounding box center [801, 591] width 766 height 20
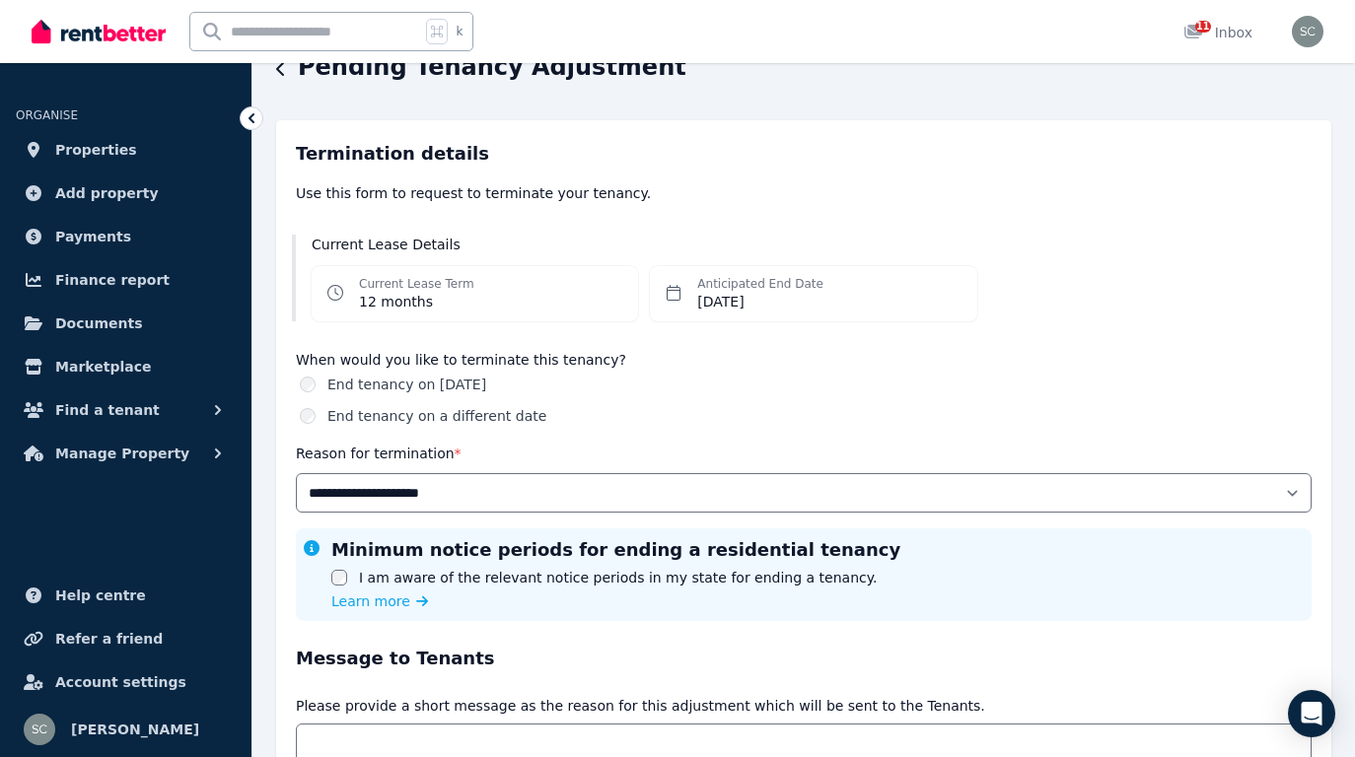
scroll to position [111, 0]
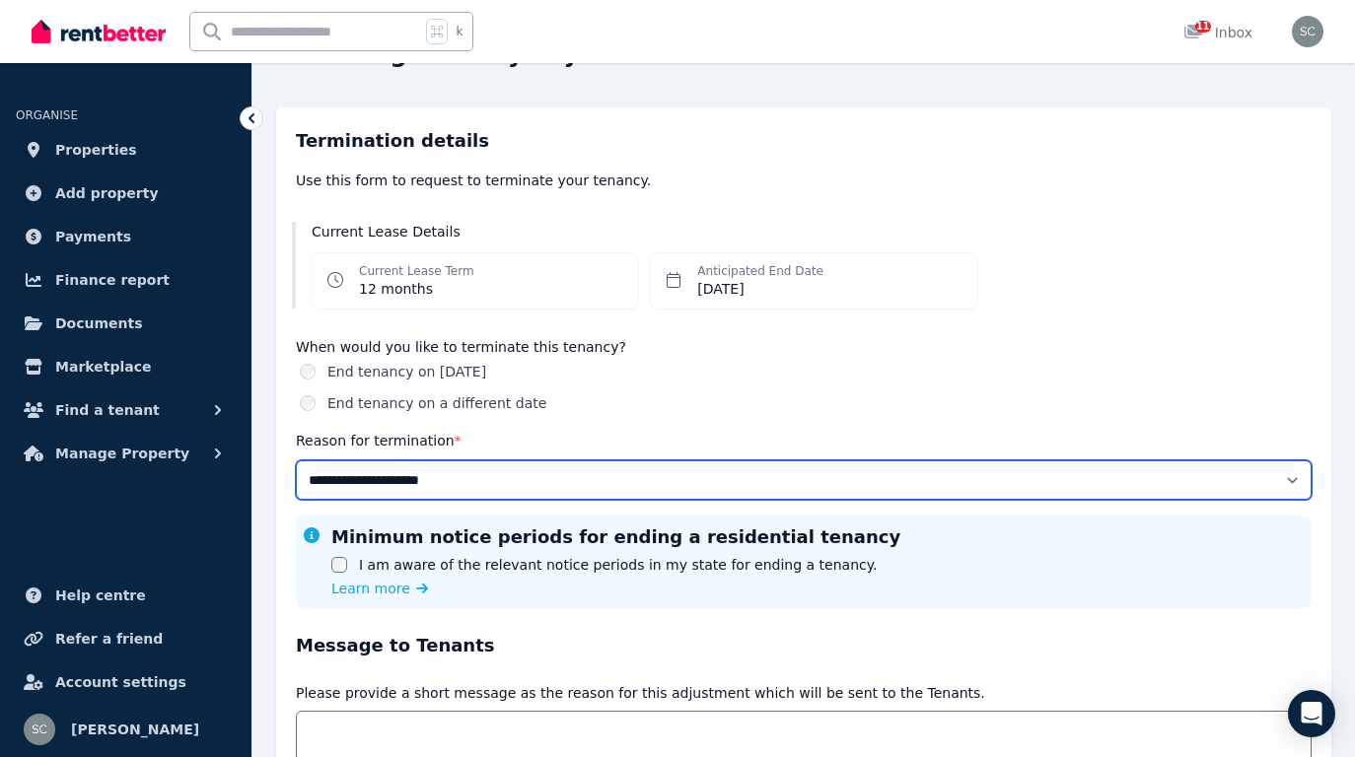
click at [734, 476] on select "**********" at bounding box center [804, 479] width 1016 height 39
select select "**********"
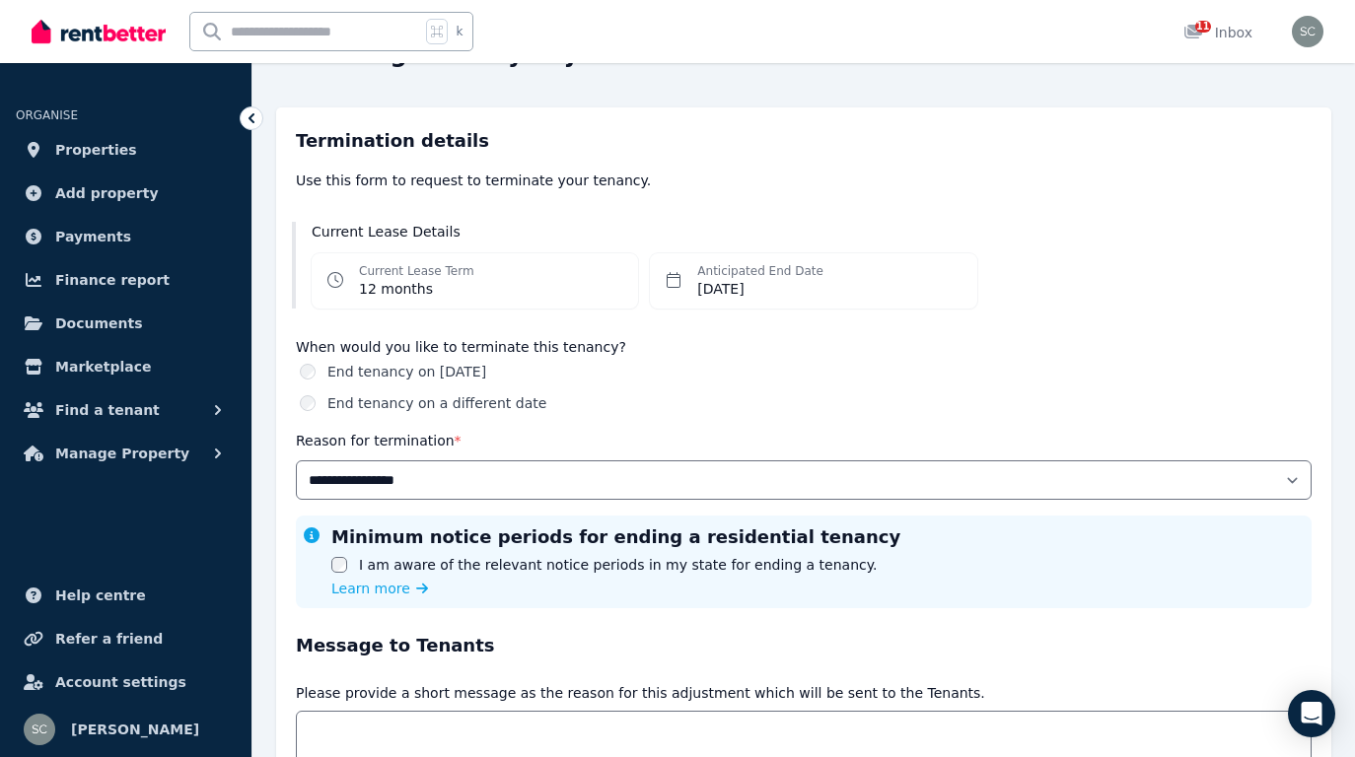
click at [497, 401] on label "End tenancy on a different date" at bounding box center [436, 403] width 219 height 20
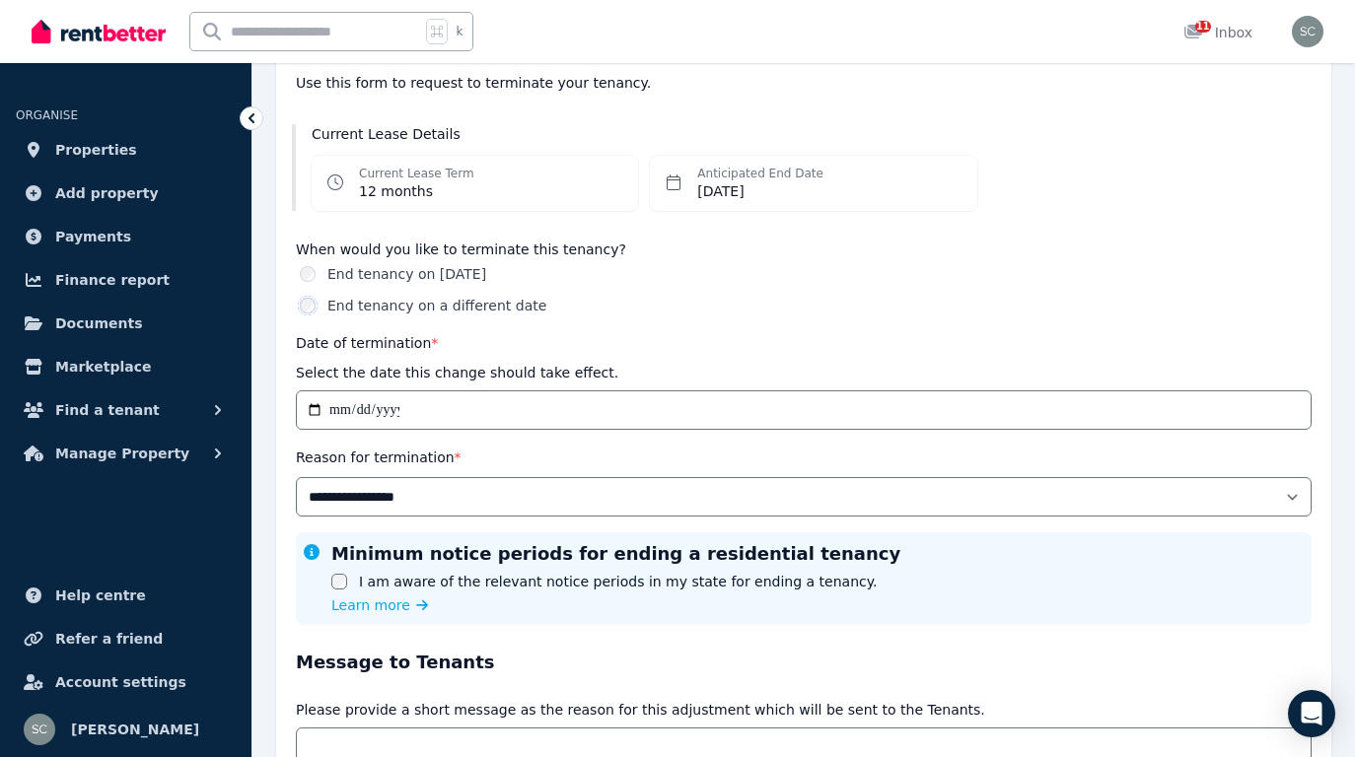
scroll to position [214, 0]
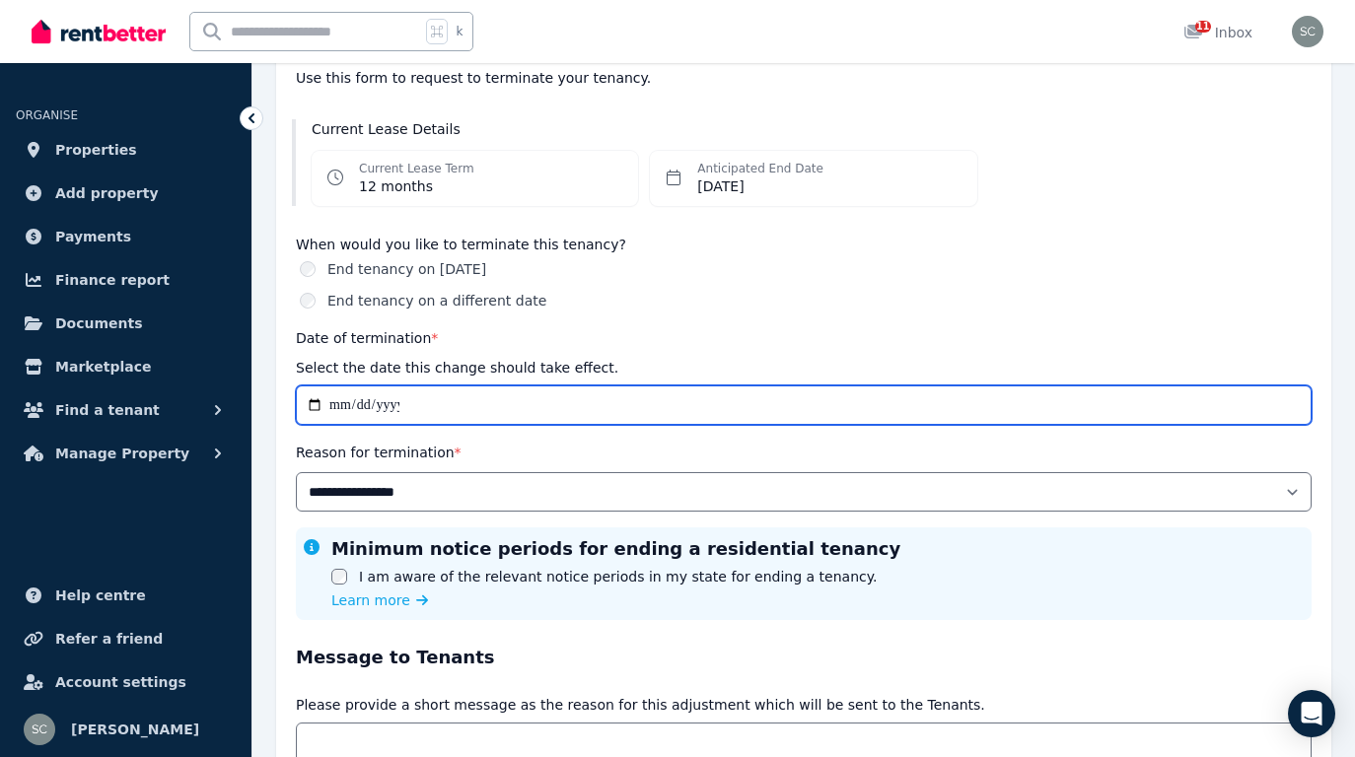
click at [312, 408] on input "**********" at bounding box center [804, 405] width 1016 height 39
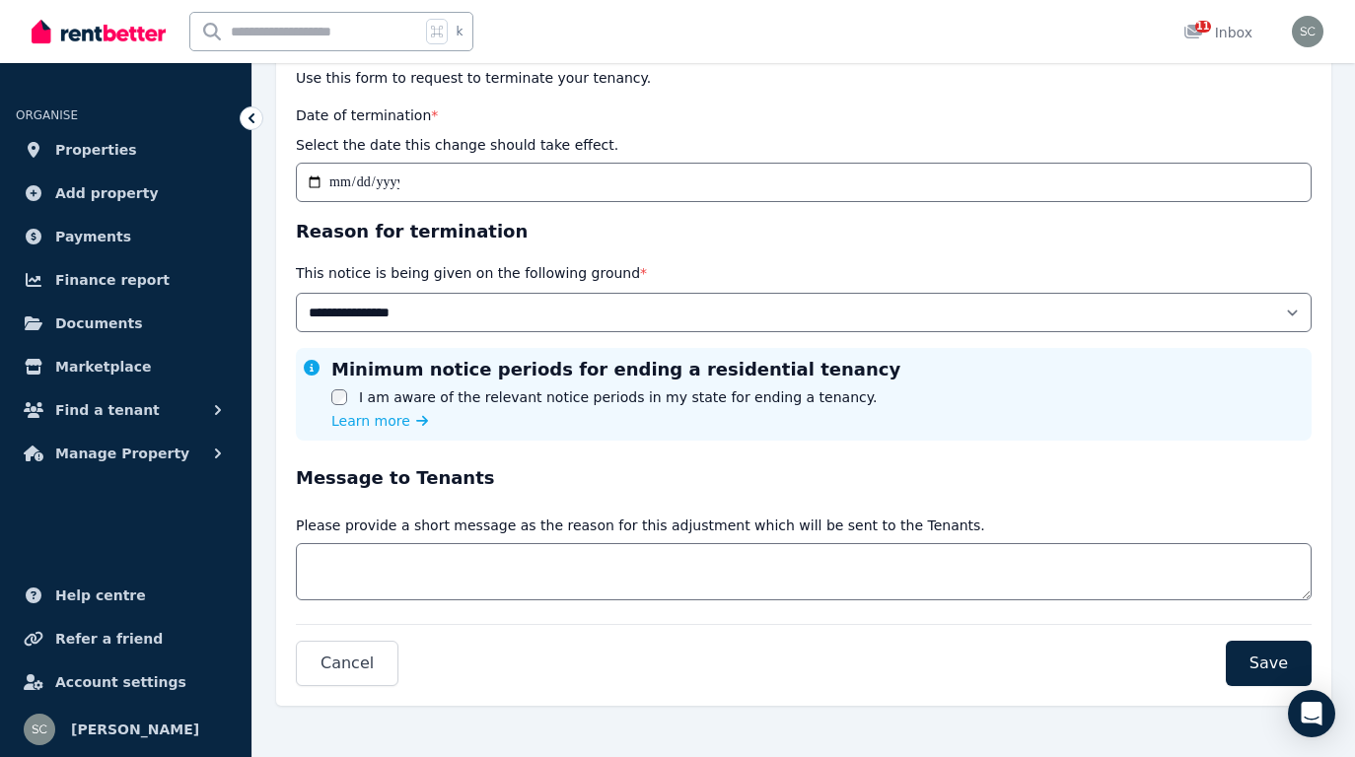
type input "**********"
click at [537, 453] on form "**********" at bounding box center [804, 356] width 1016 height 662
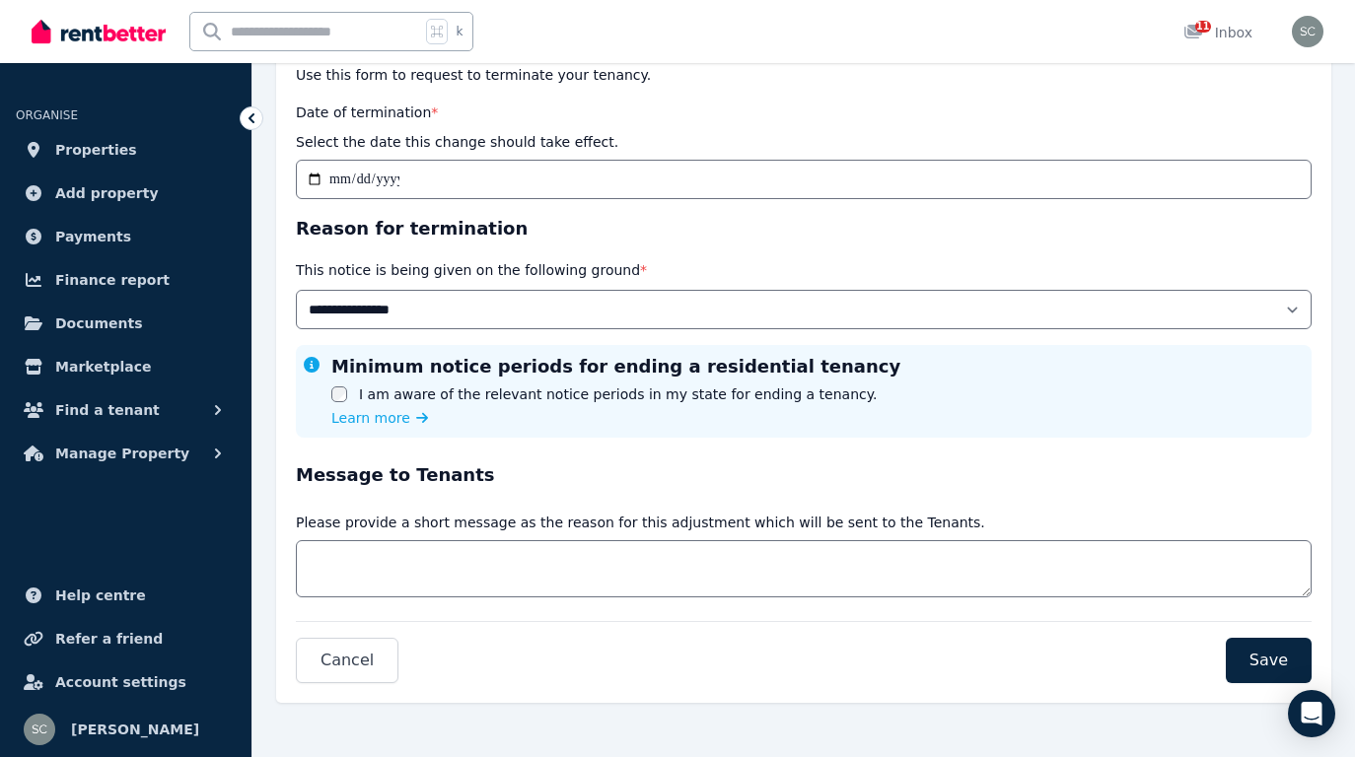
scroll to position [0, 0]
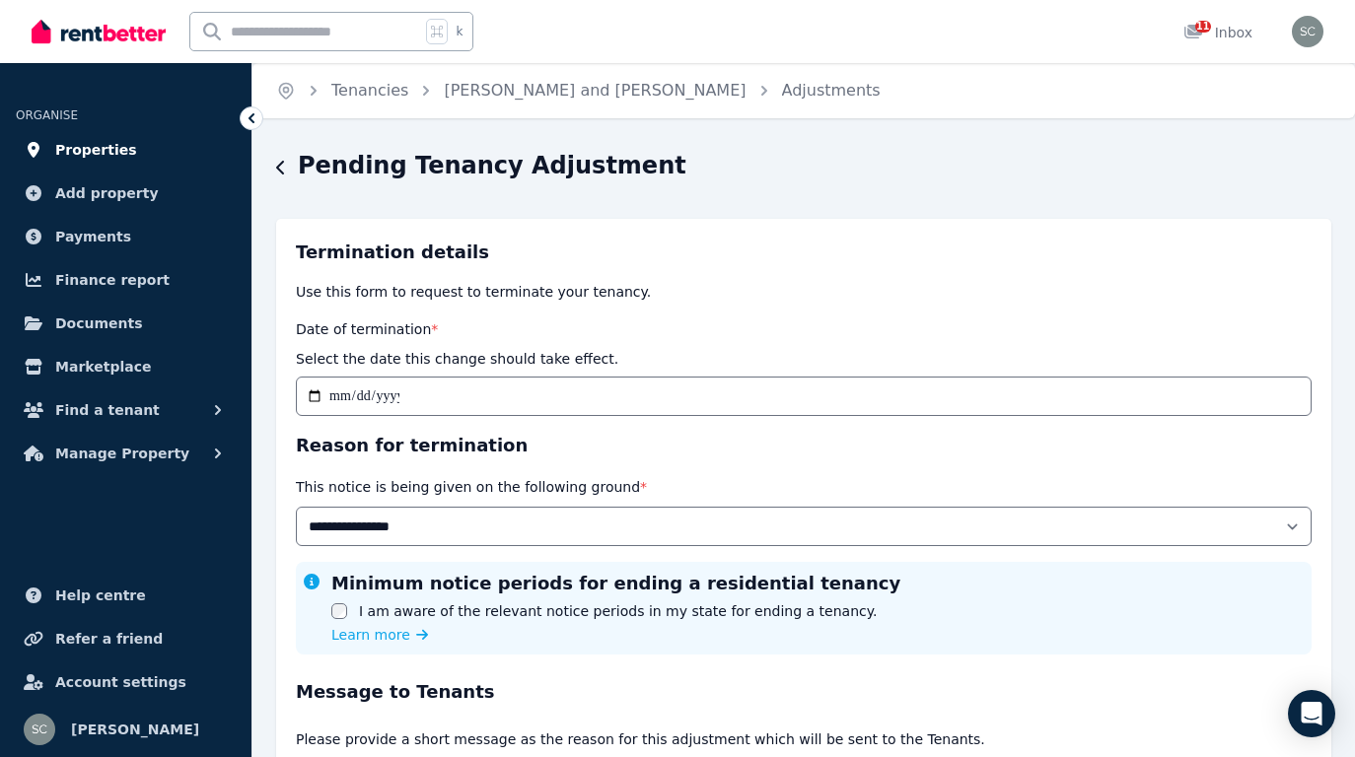
click at [112, 148] on span "Properties" at bounding box center [96, 150] width 82 height 24
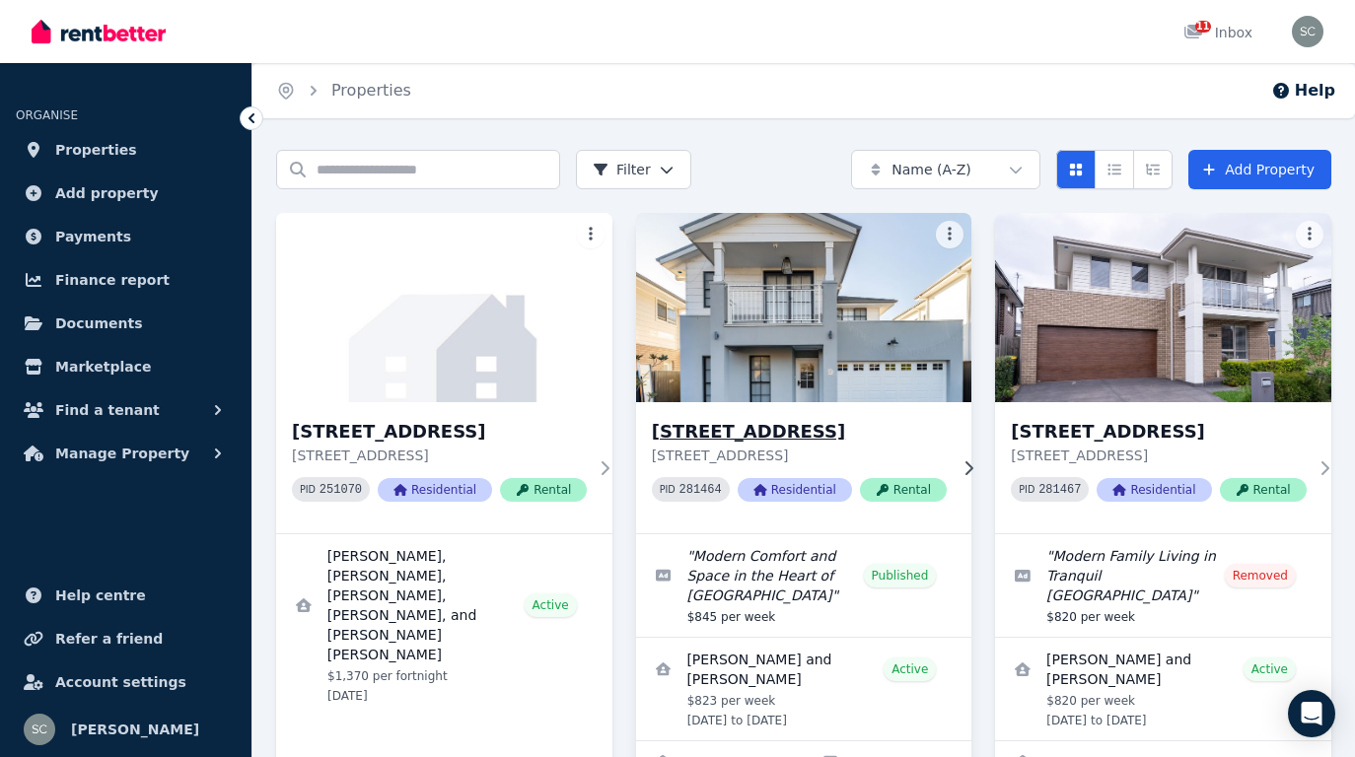
click at [850, 347] on img at bounding box center [803, 307] width 353 height 199
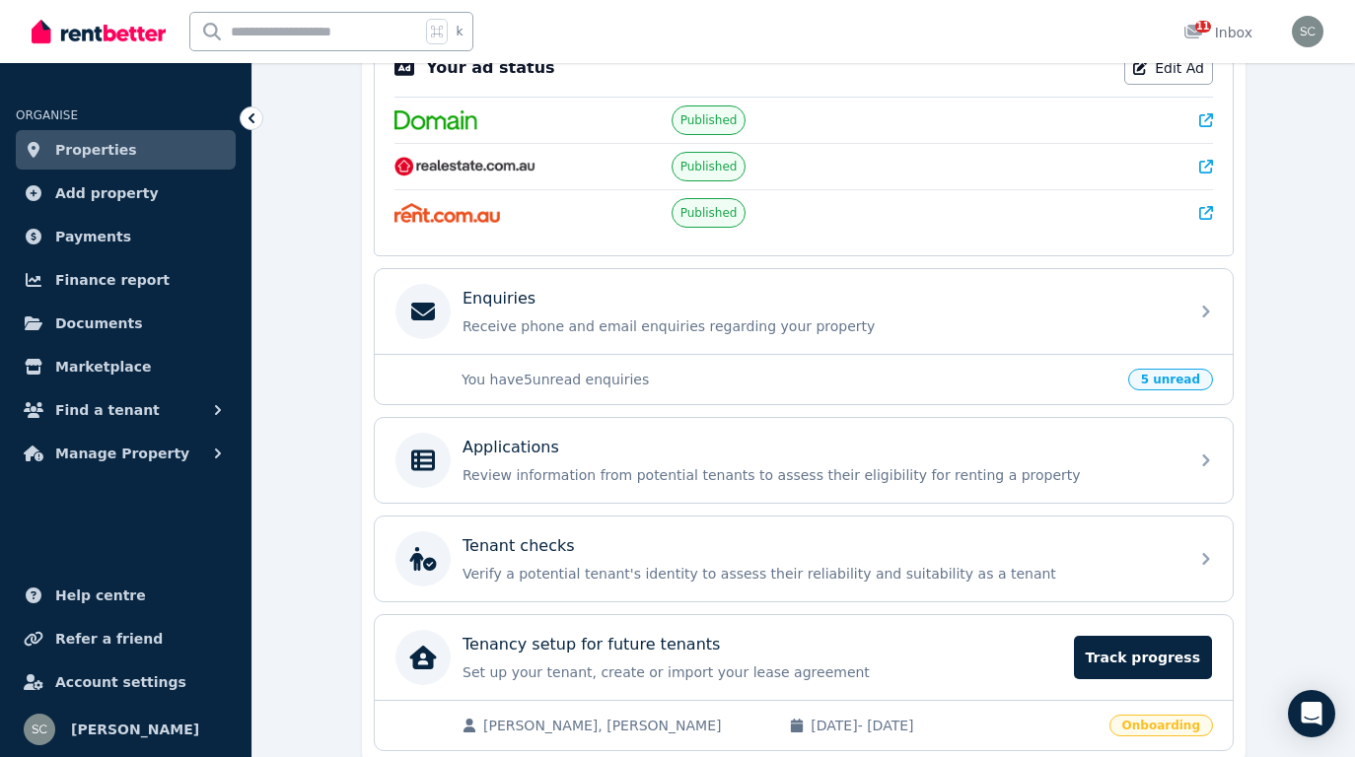
scroll to position [519, 0]
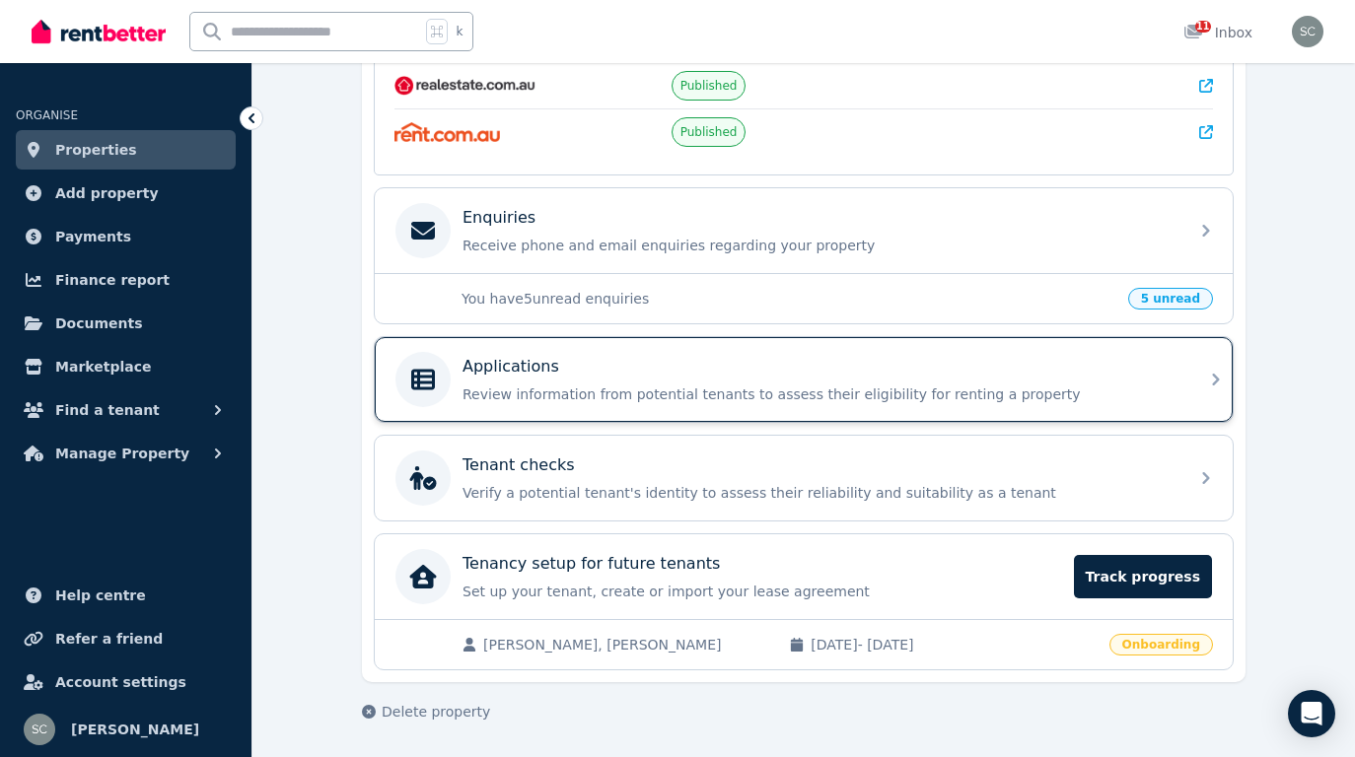
click at [837, 383] on div "Applications Review information from potential tenants to assess their eligibil…" at bounding box center [819, 379] width 714 height 49
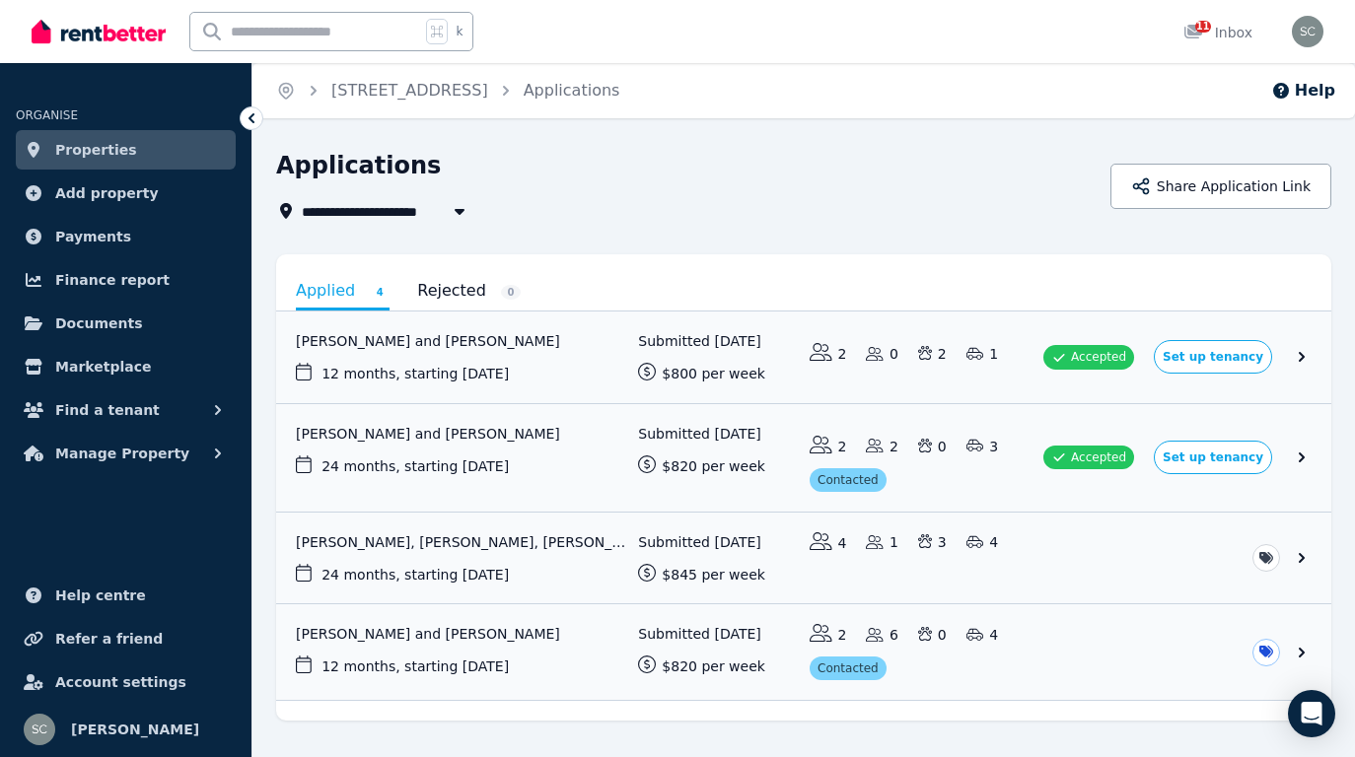
click at [132, 158] on link "Properties" at bounding box center [126, 149] width 220 height 39
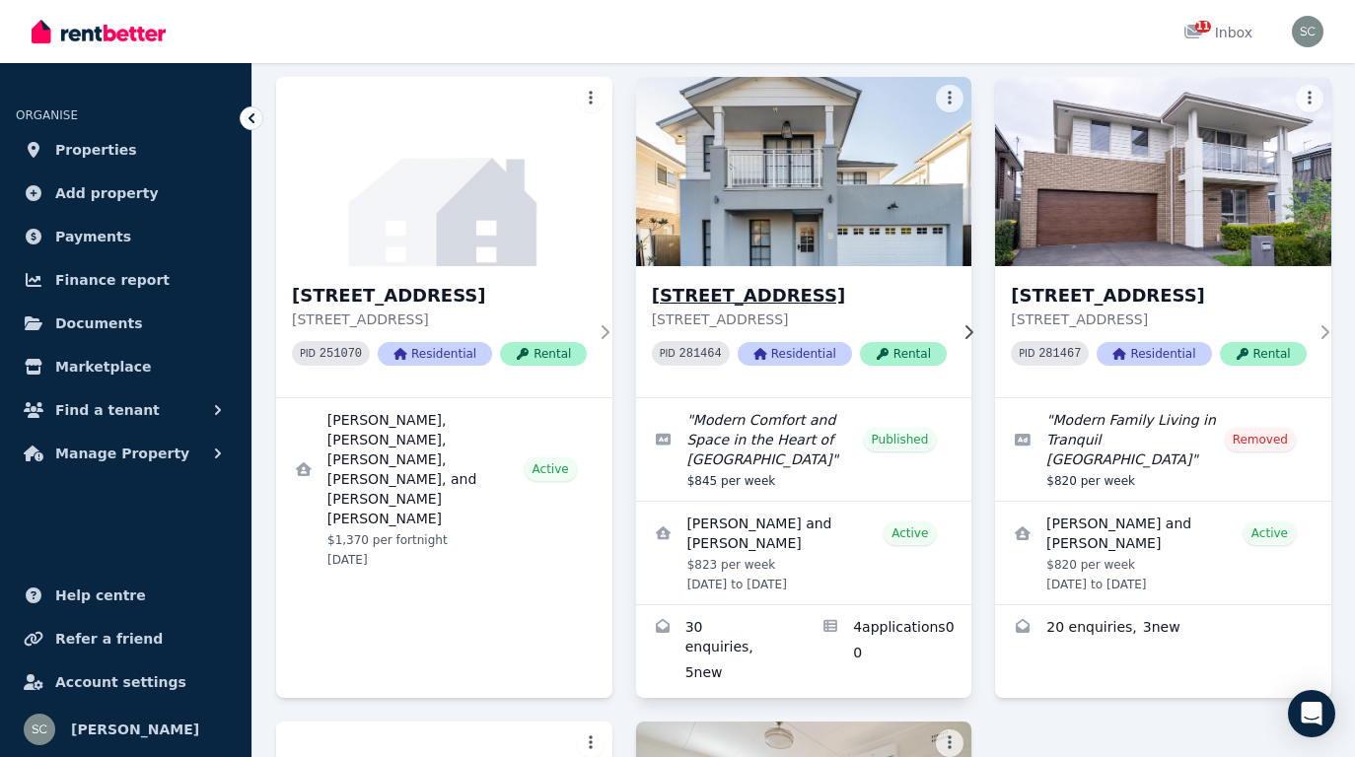
scroll to position [163, 0]
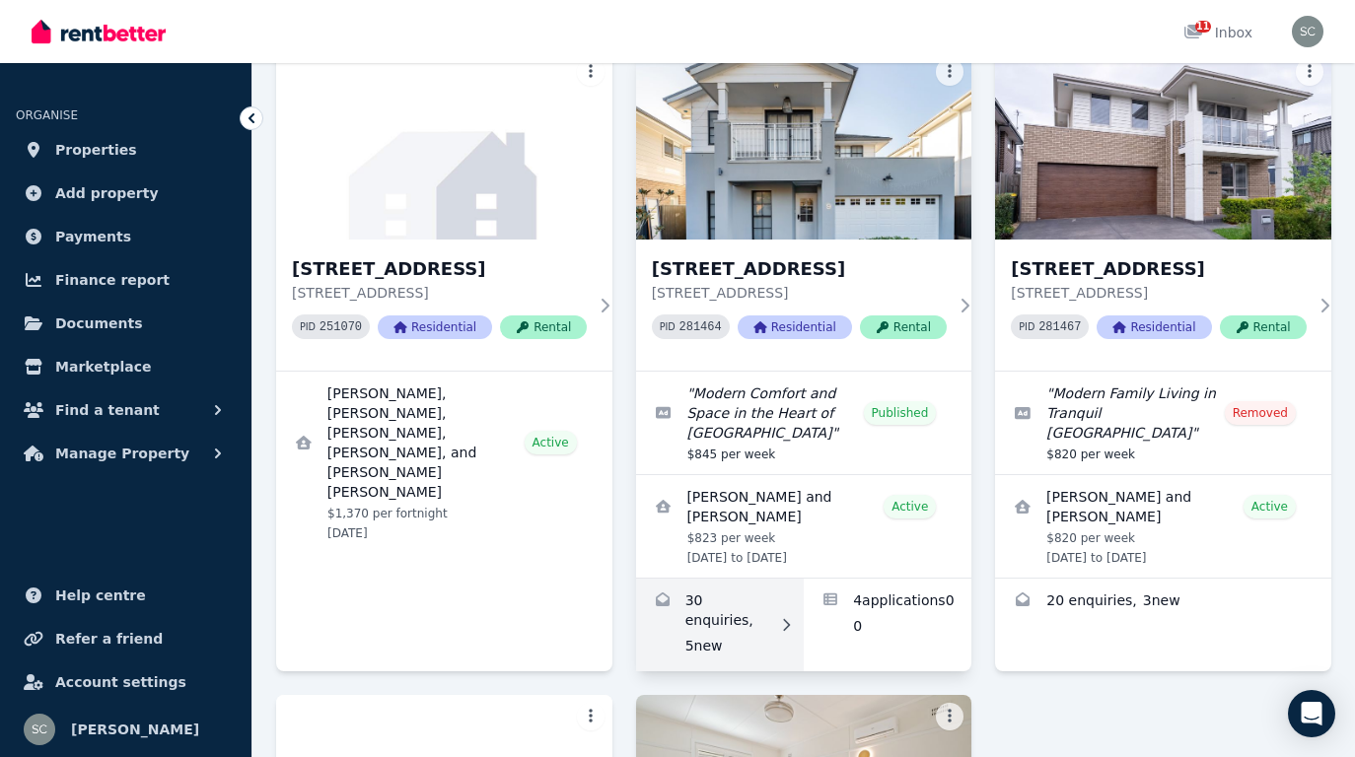
click at [761, 604] on link "Enquiries for 9 Crux Street, Box Hill" at bounding box center [720, 625] width 168 height 93
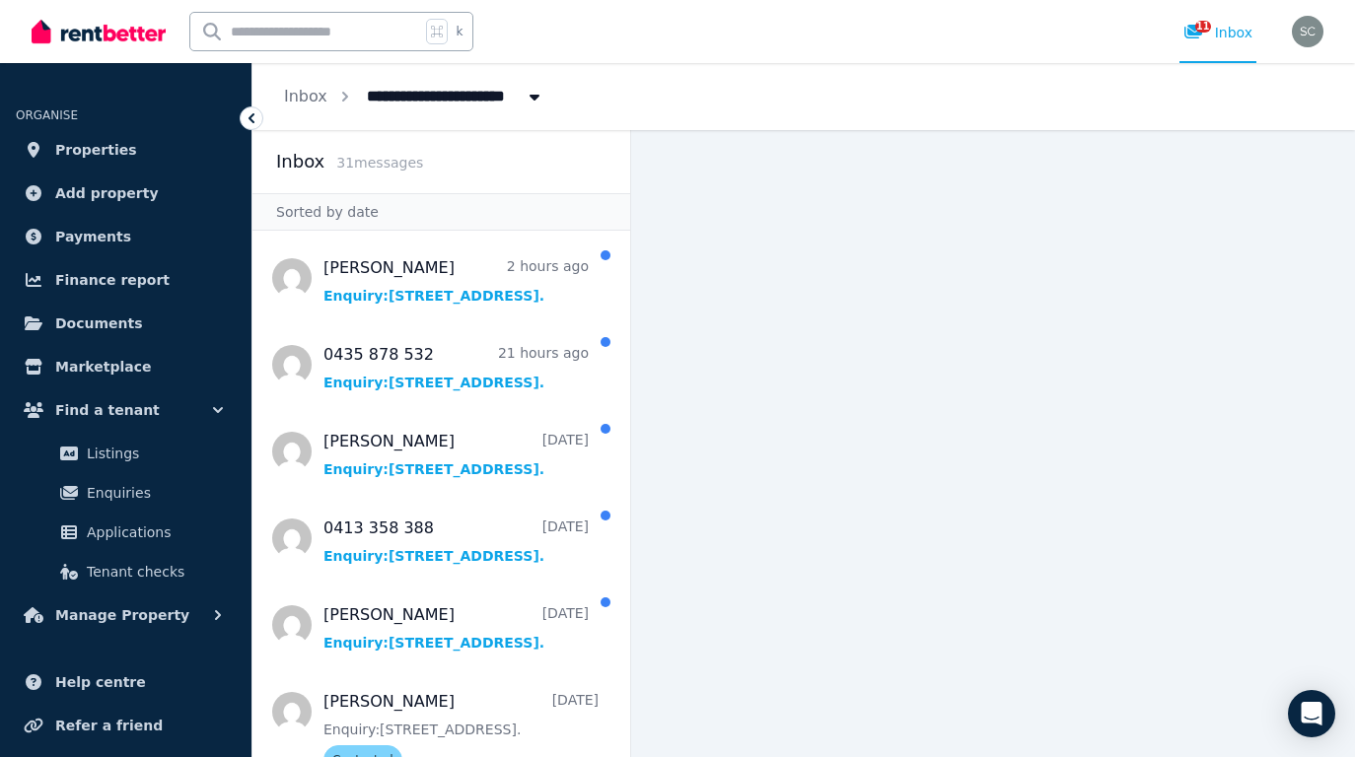
click at [448, 93] on span "[STREET_ADDRESS]" at bounding box center [454, 95] width 198 height 32
type input "**********"
click at [133, 157] on link "Properties" at bounding box center [126, 149] width 220 height 39
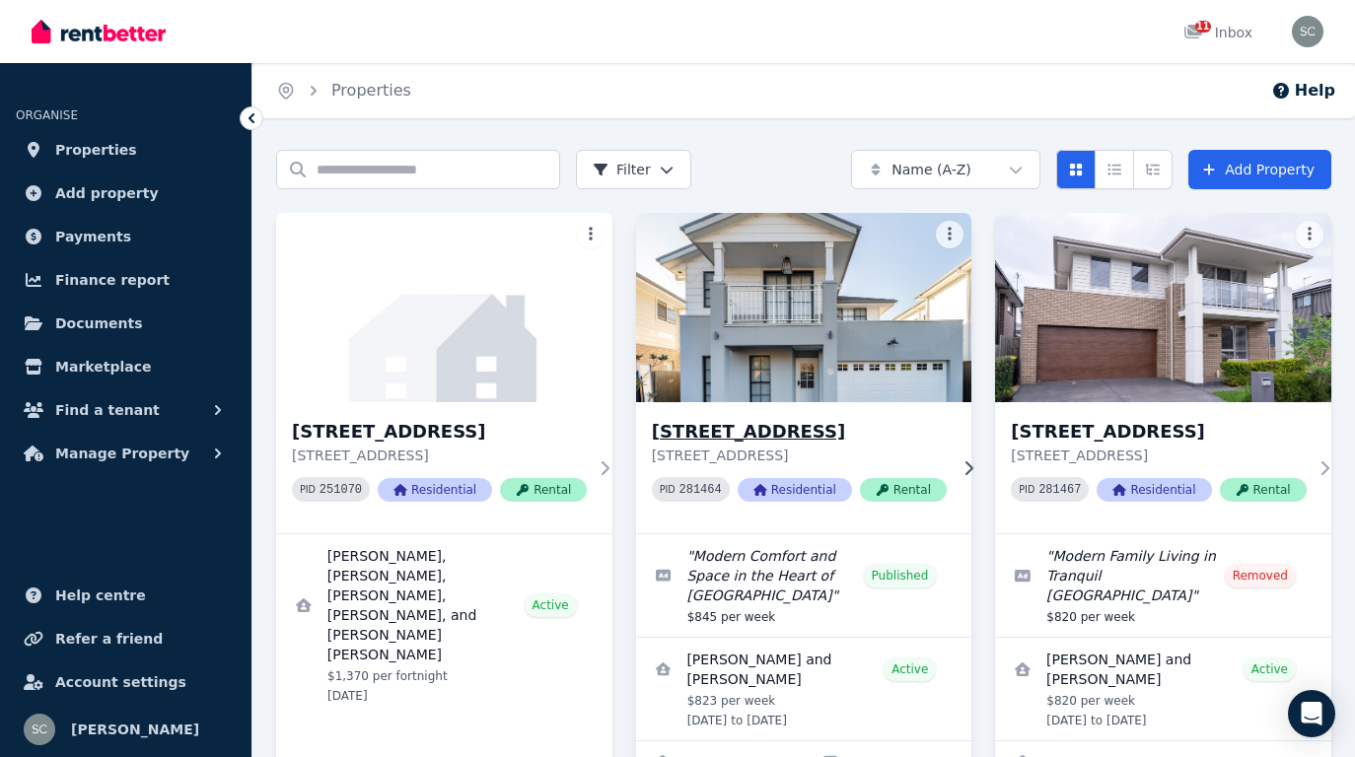
click at [936, 436] on h3 "[STREET_ADDRESS]" at bounding box center [799, 432] width 295 height 28
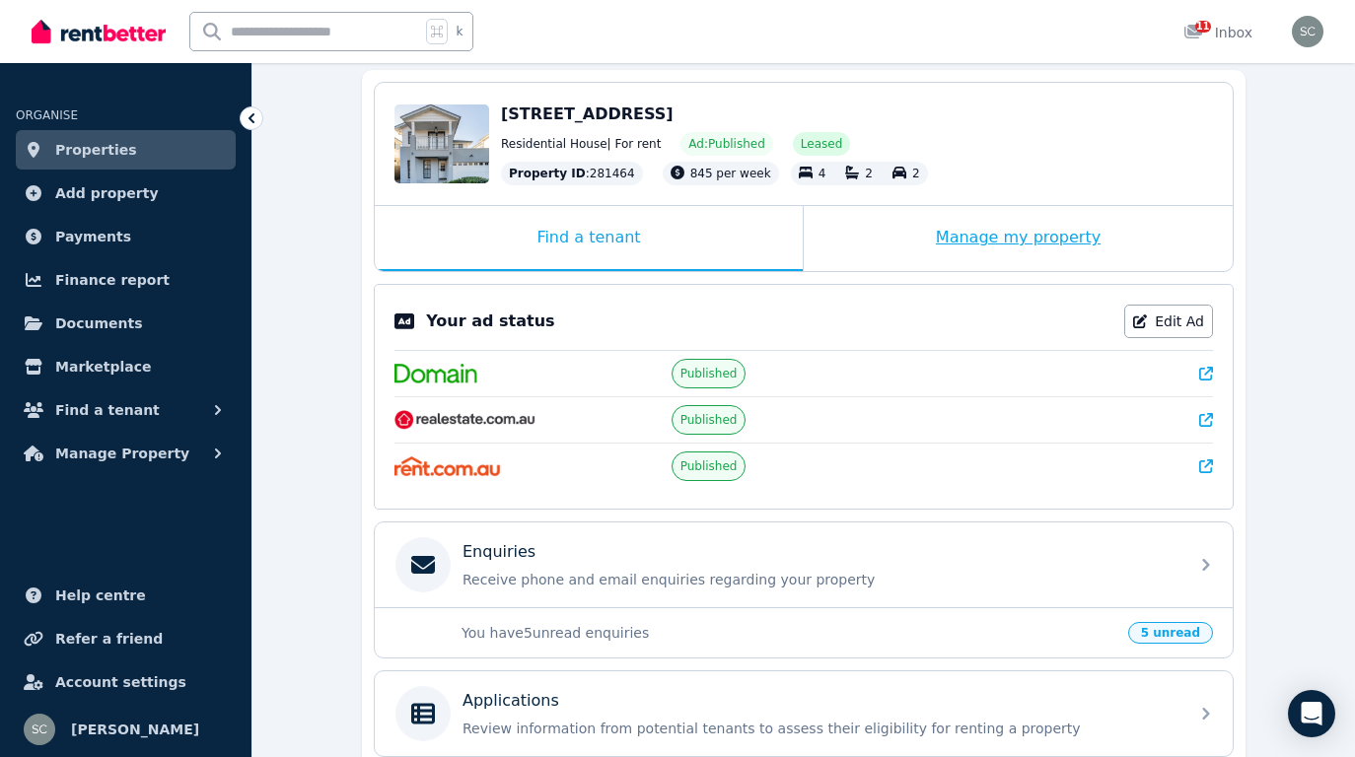
scroll to position [182, 0]
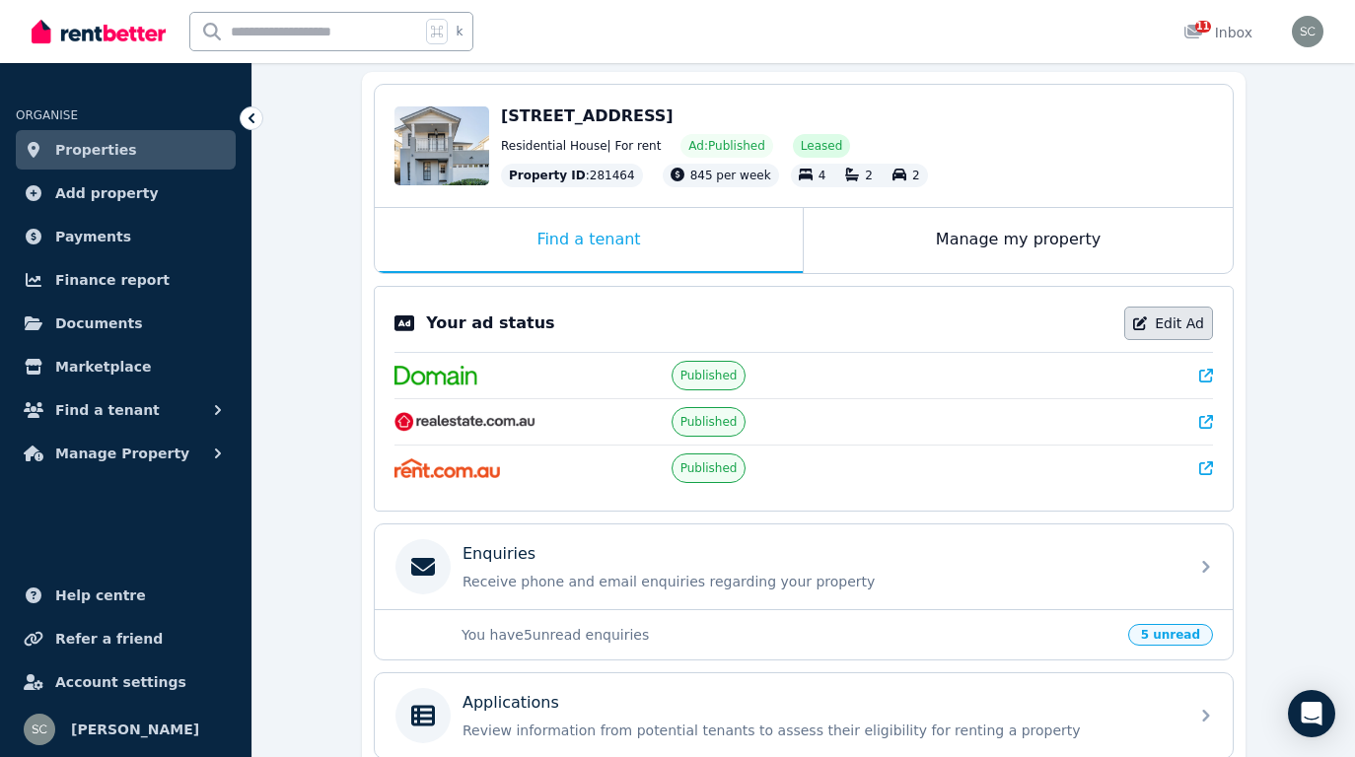
click at [1155, 323] on link "Edit Ad" at bounding box center [1168, 324] width 89 height 34
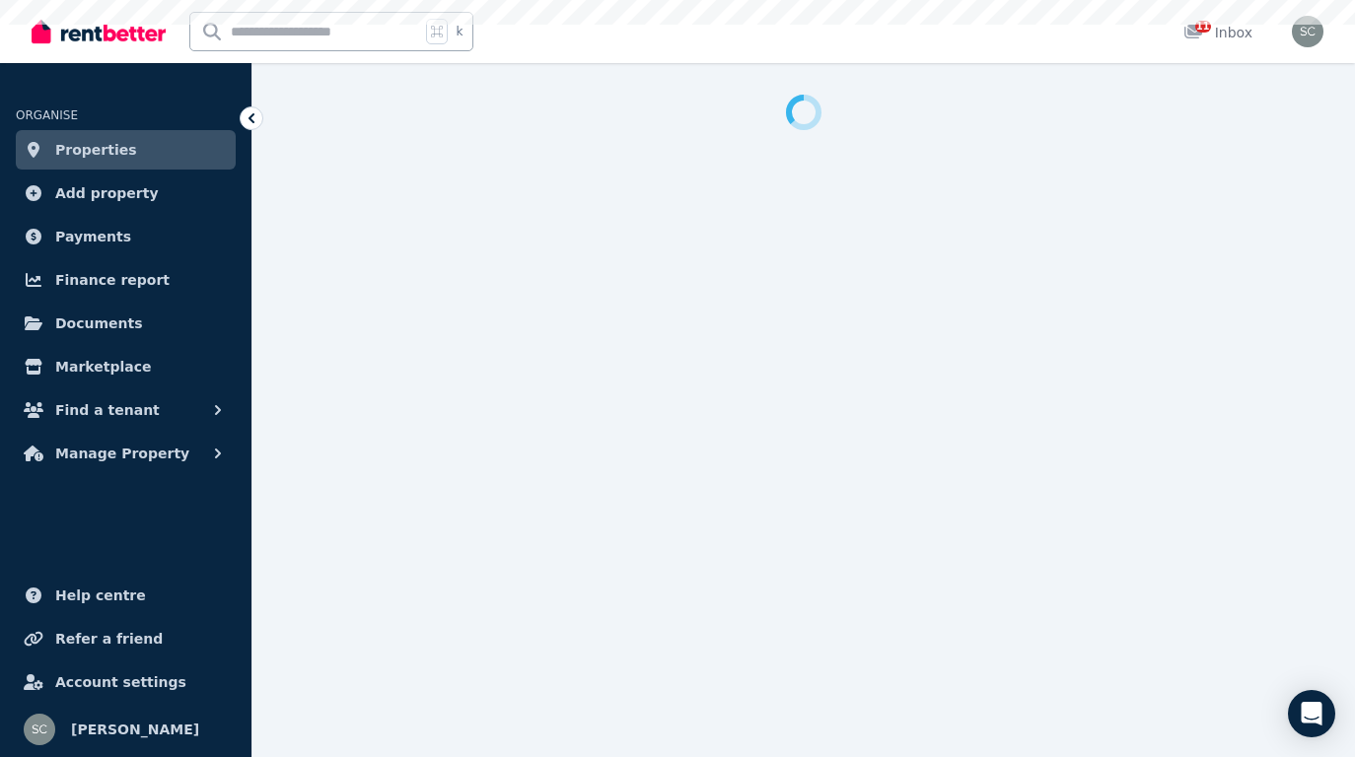
select select "**********"
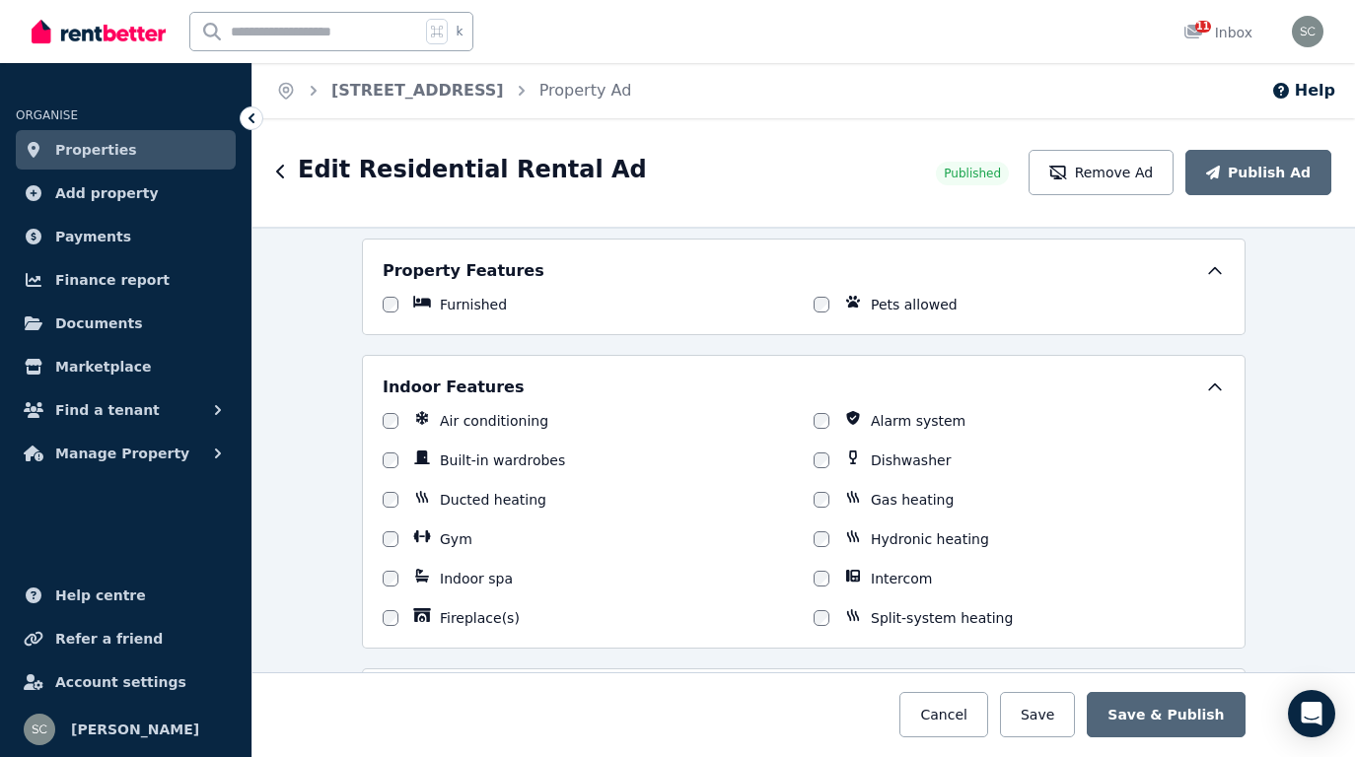
scroll to position [1337, 0]
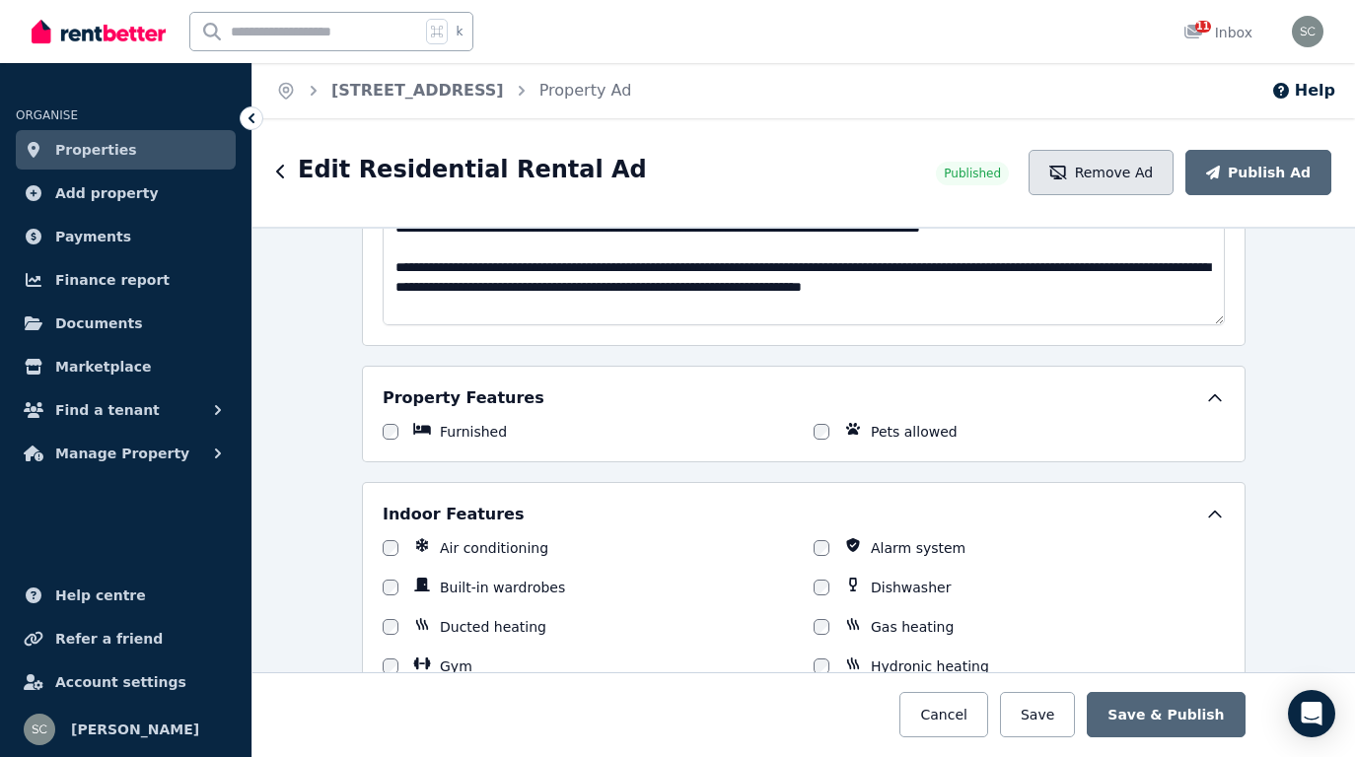
click at [1098, 156] on button "Remove Ad" at bounding box center [1100, 172] width 145 height 45
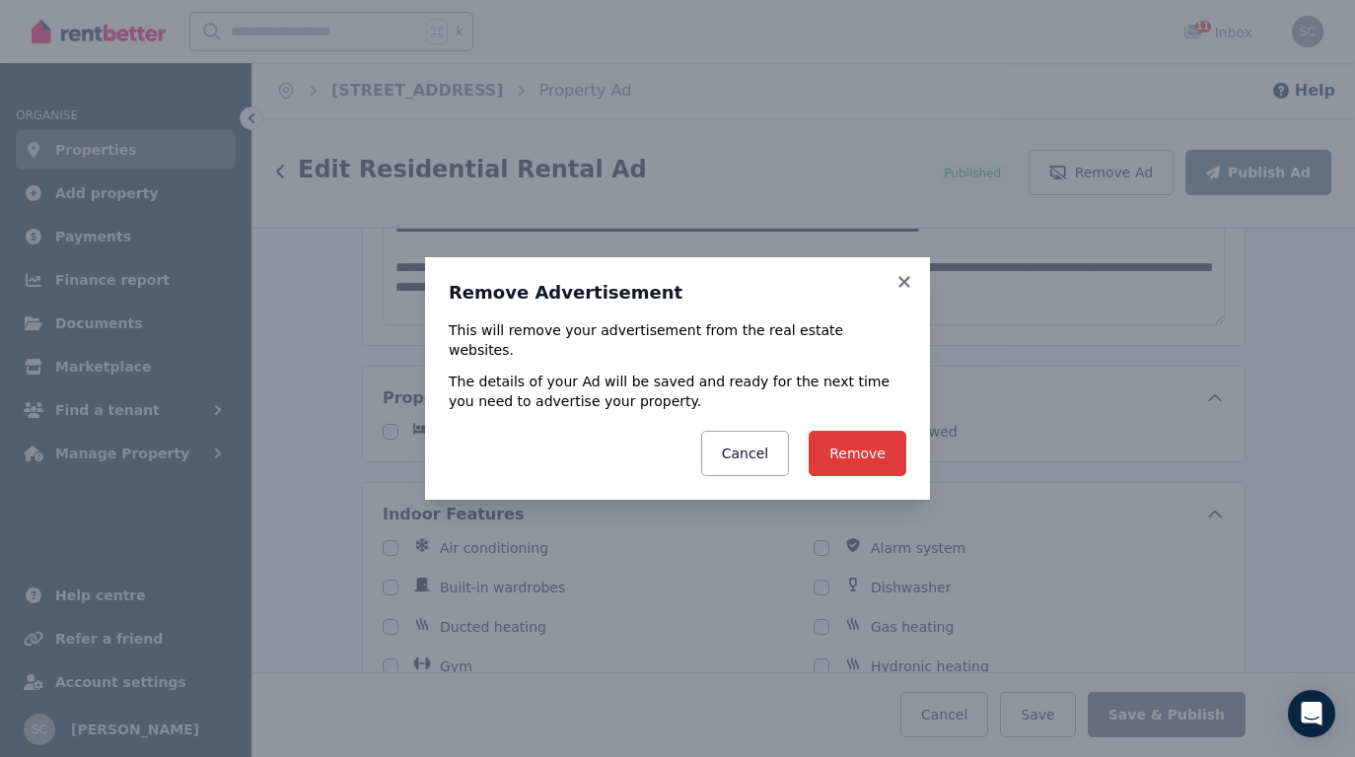
click at [852, 448] on button "Remove" at bounding box center [857, 453] width 98 height 45
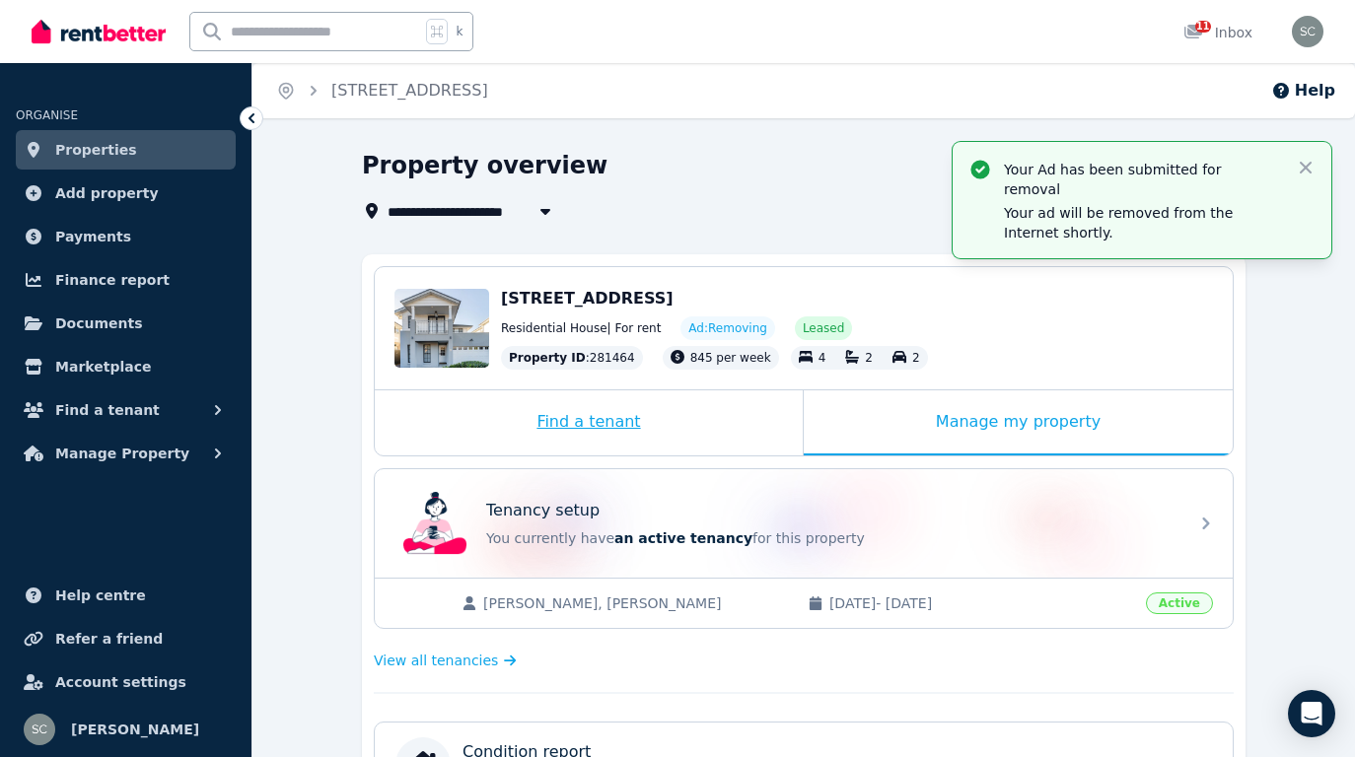
click at [644, 429] on div "Find a tenant" at bounding box center [589, 422] width 428 height 65
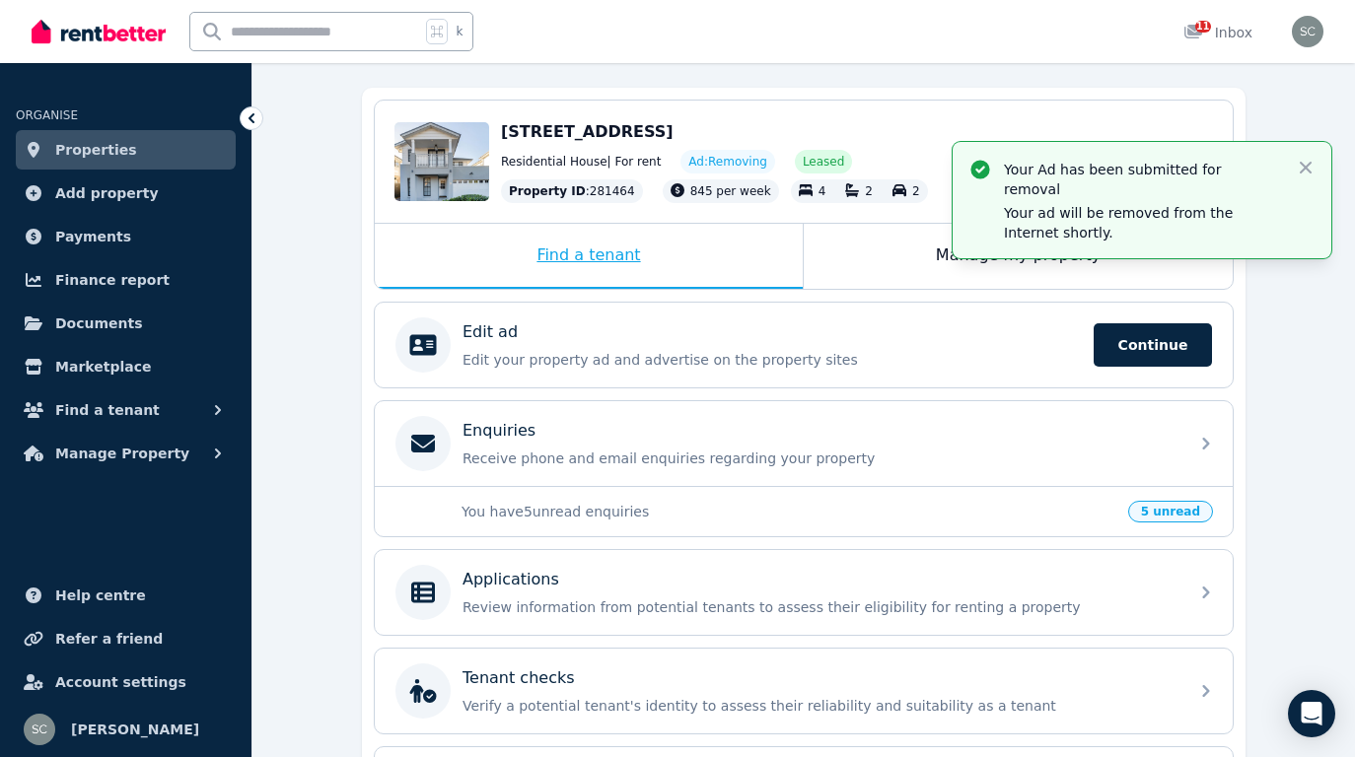
scroll to position [168, 0]
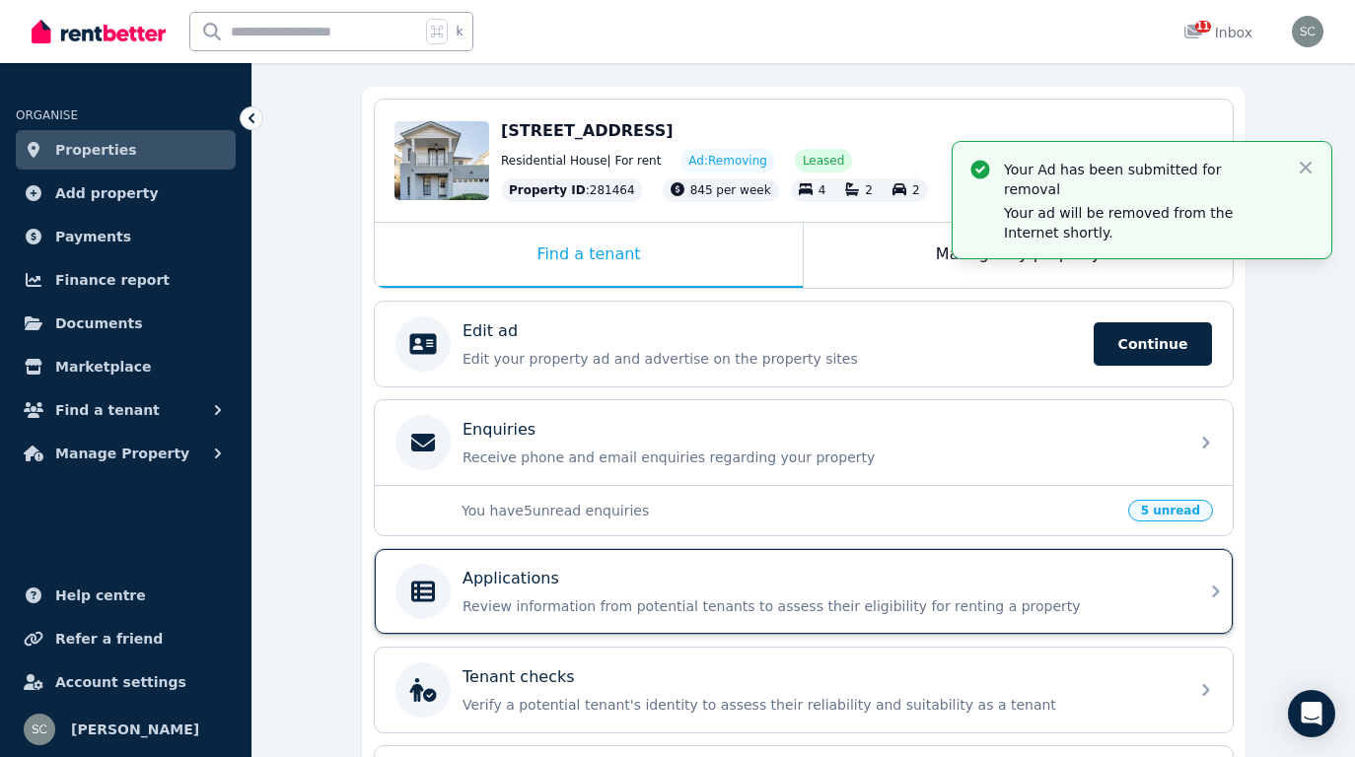
click at [660, 599] on p "Review information from potential tenants to assess their eligibility for renti…" at bounding box center [819, 607] width 714 height 20
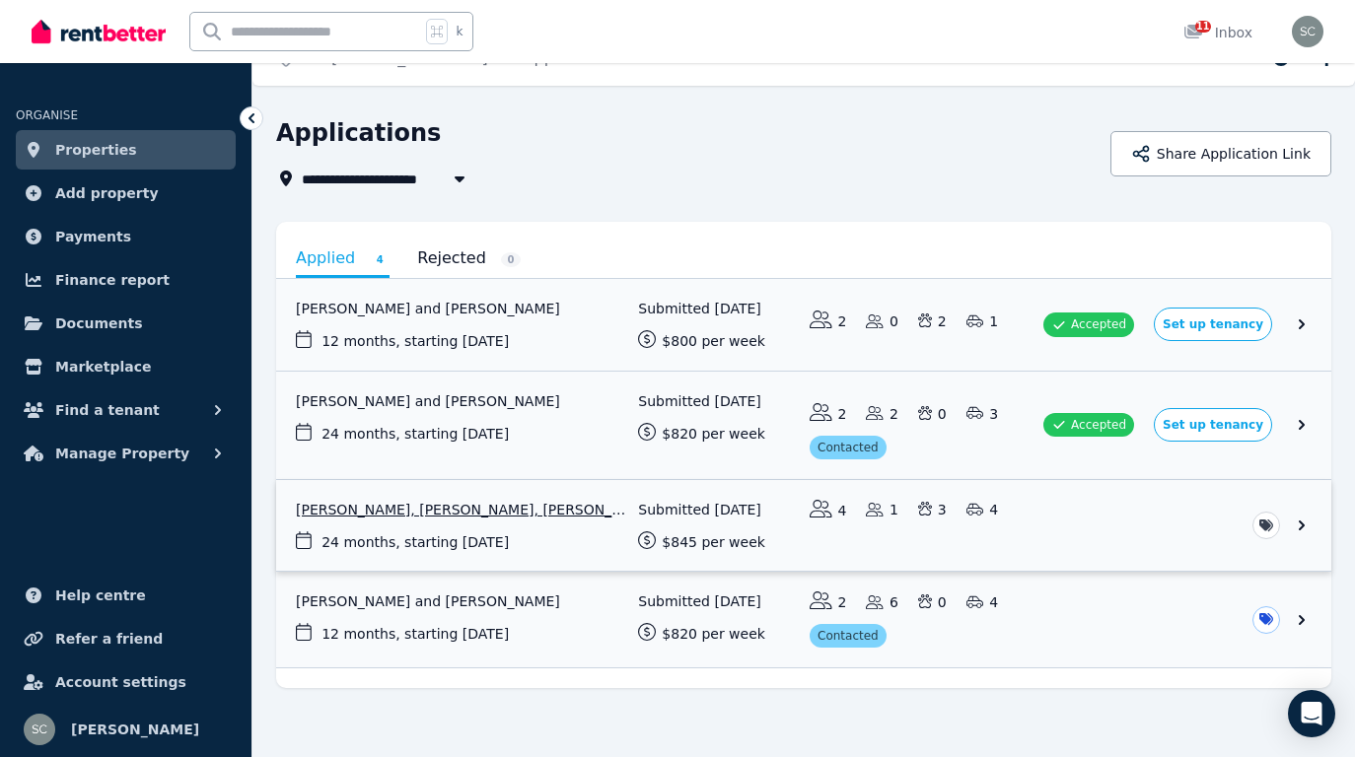
scroll to position [46, 0]
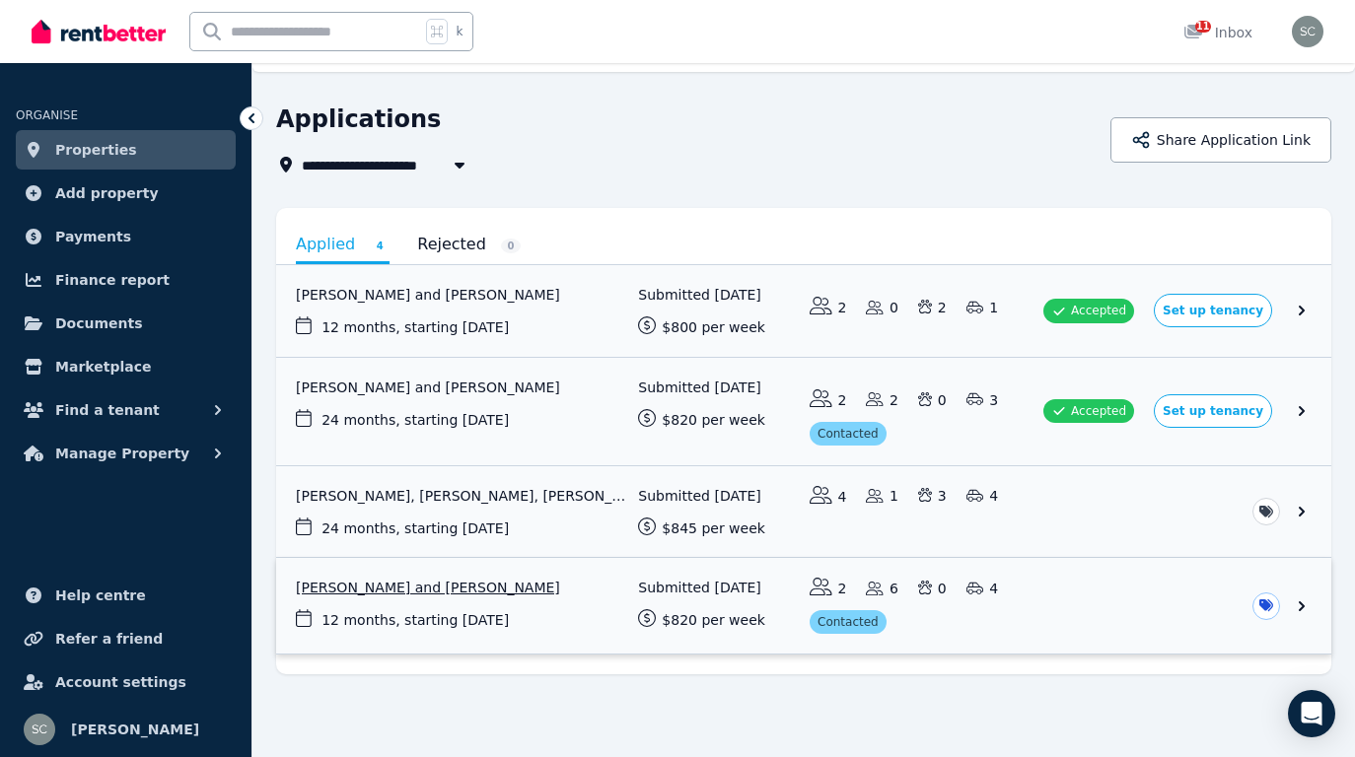
click at [1012, 615] on link "View application: Azamunnisa Shah Khan and ZULFIKAR SHAH KHAN" at bounding box center [803, 606] width 1055 height 96
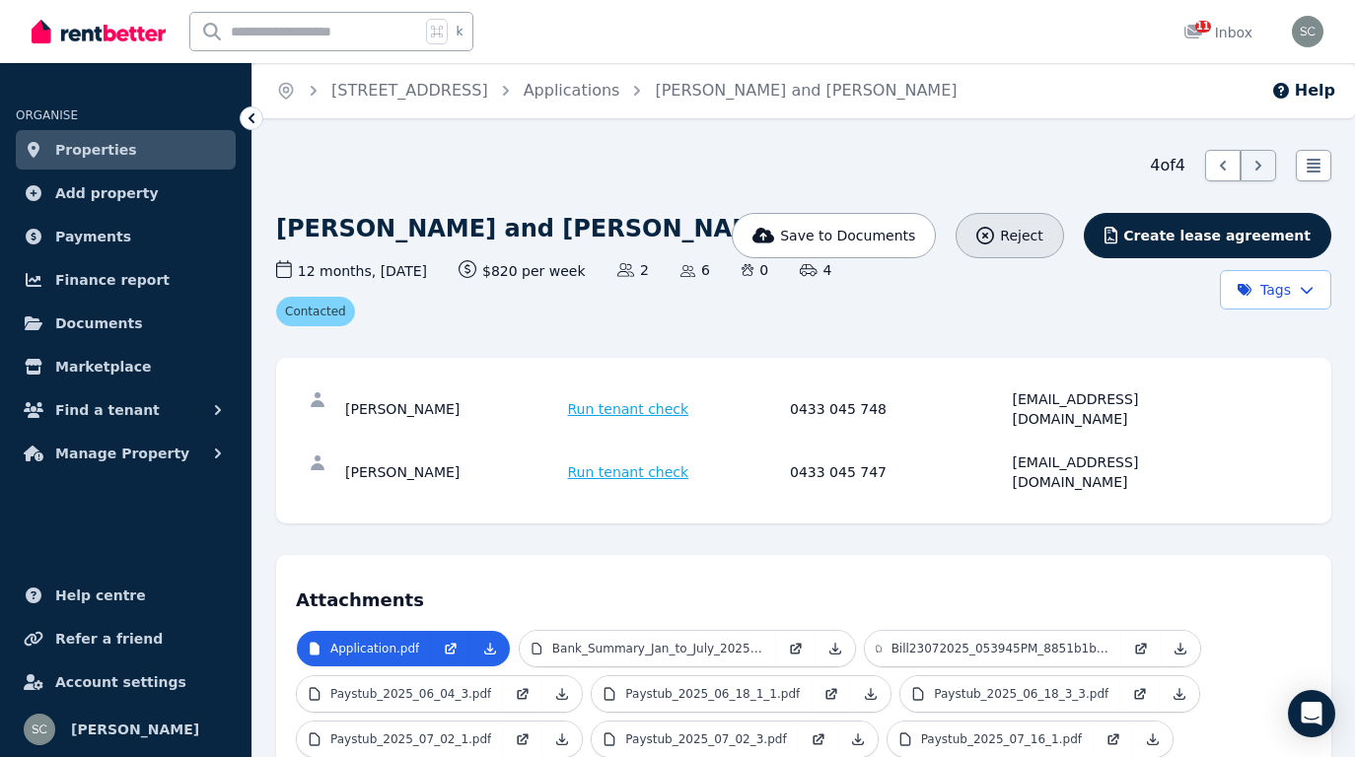
click at [1042, 239] on span "Reject" at bounding box center [1021, 236] width 42 height 20
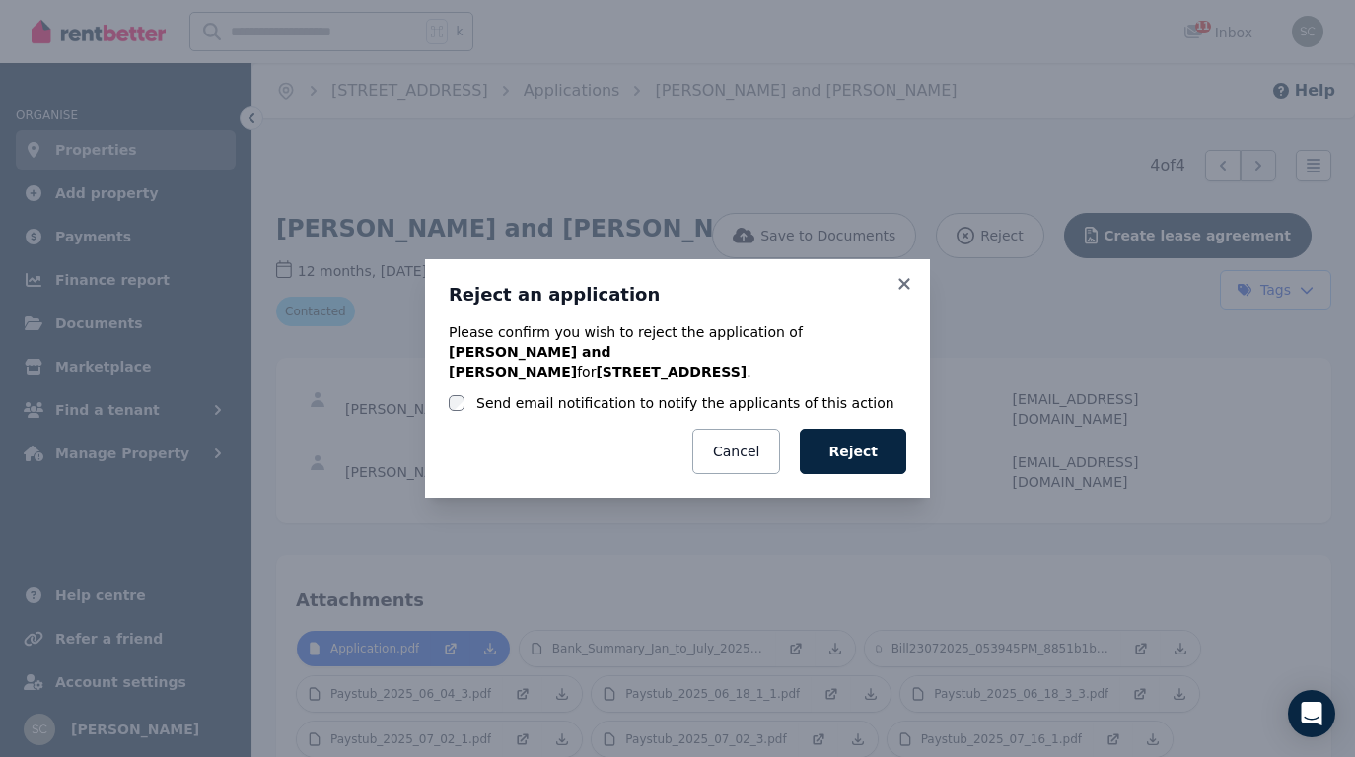
click at [729, 393] on label "Send email notification to notify the applicants of this action" at bounding box center [685, 403] width 418 height 20
click at [911, 289] on icon at bounding box center [904, 284] width 20 height 18
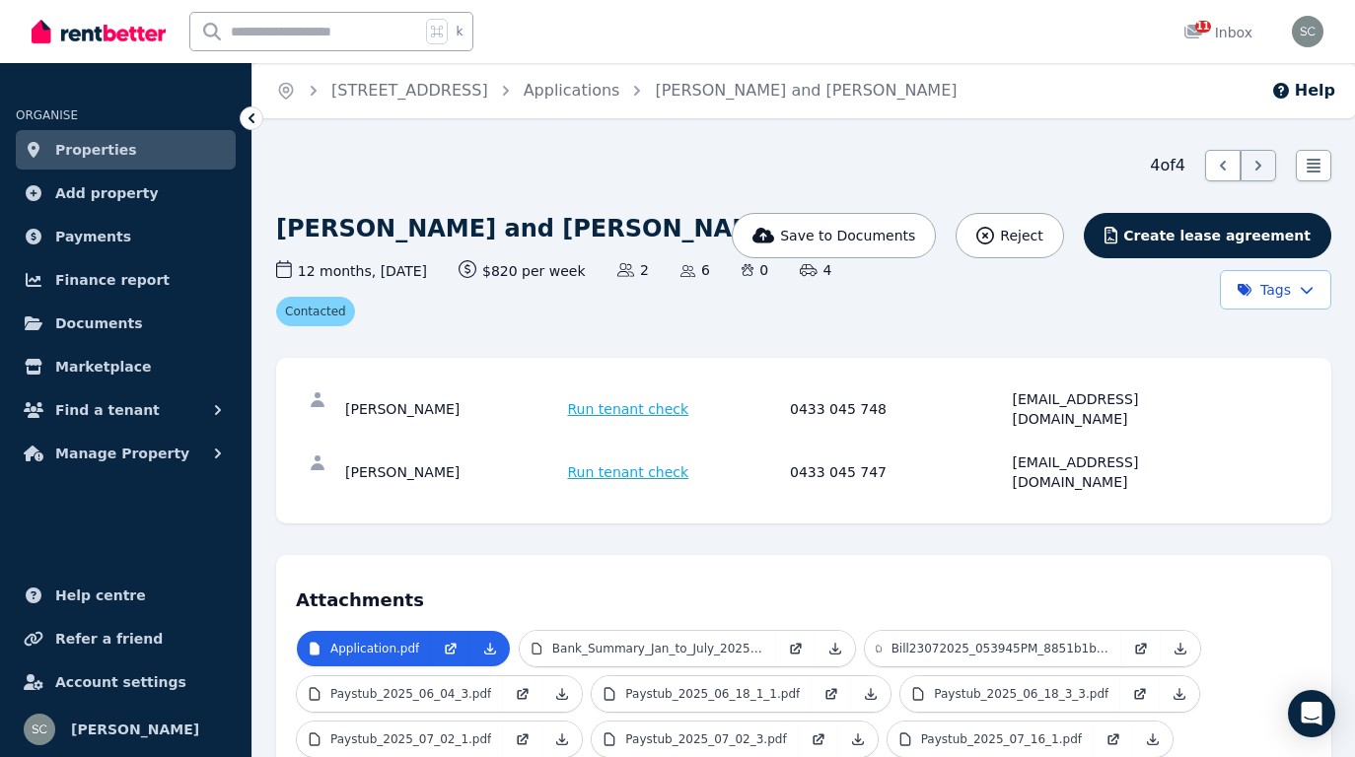
click at [190, 151] on link "Properties" at bounding box center [126, 149] width 220 height 39
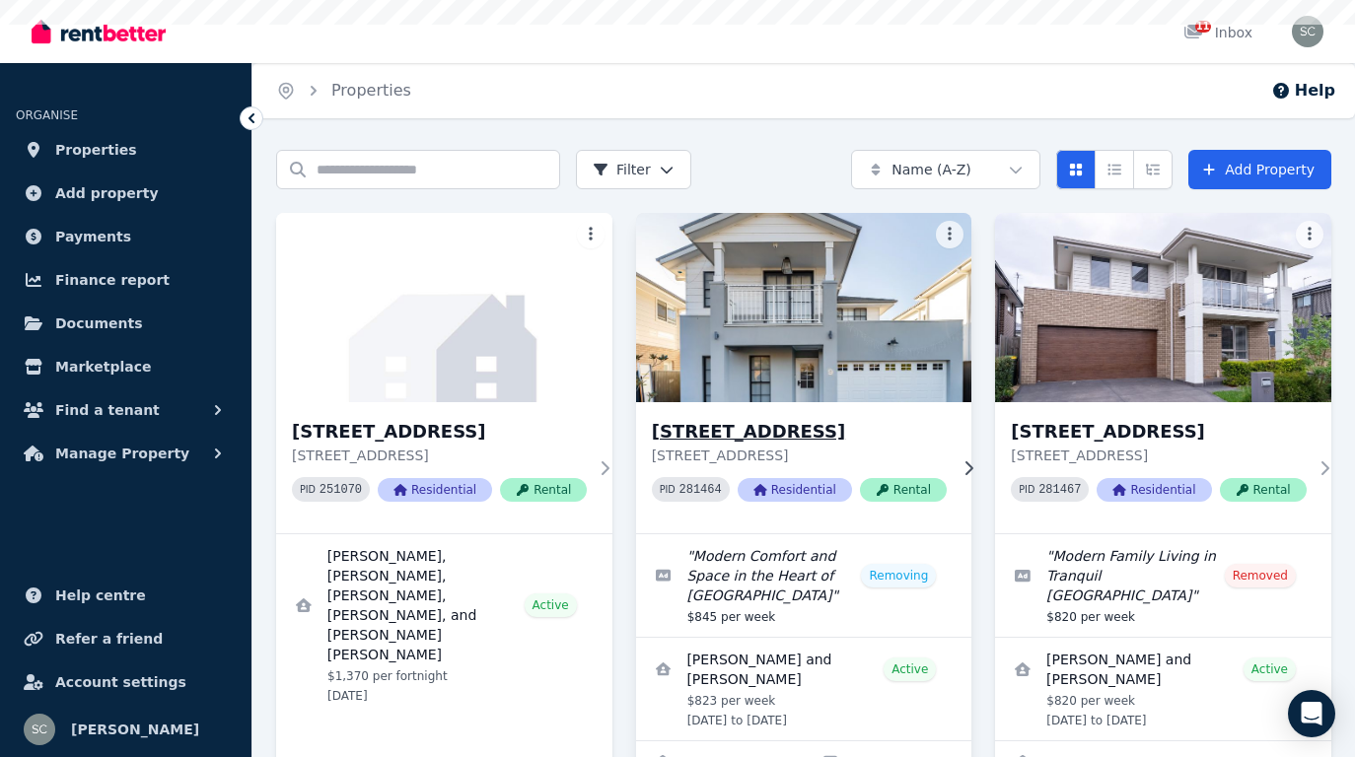
click at [833, 348] on img at bounding box center [803, 307] width 353 height 199
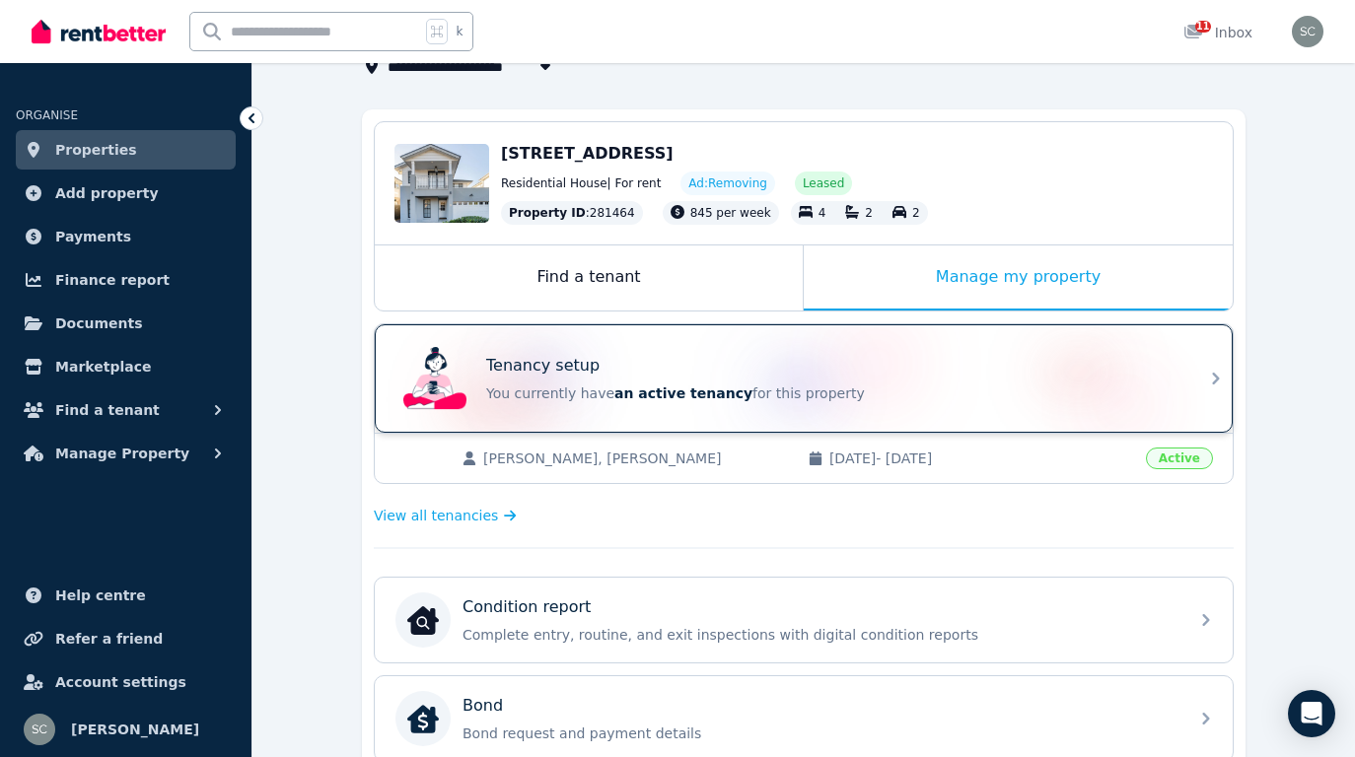
scroll to position [160, 0]
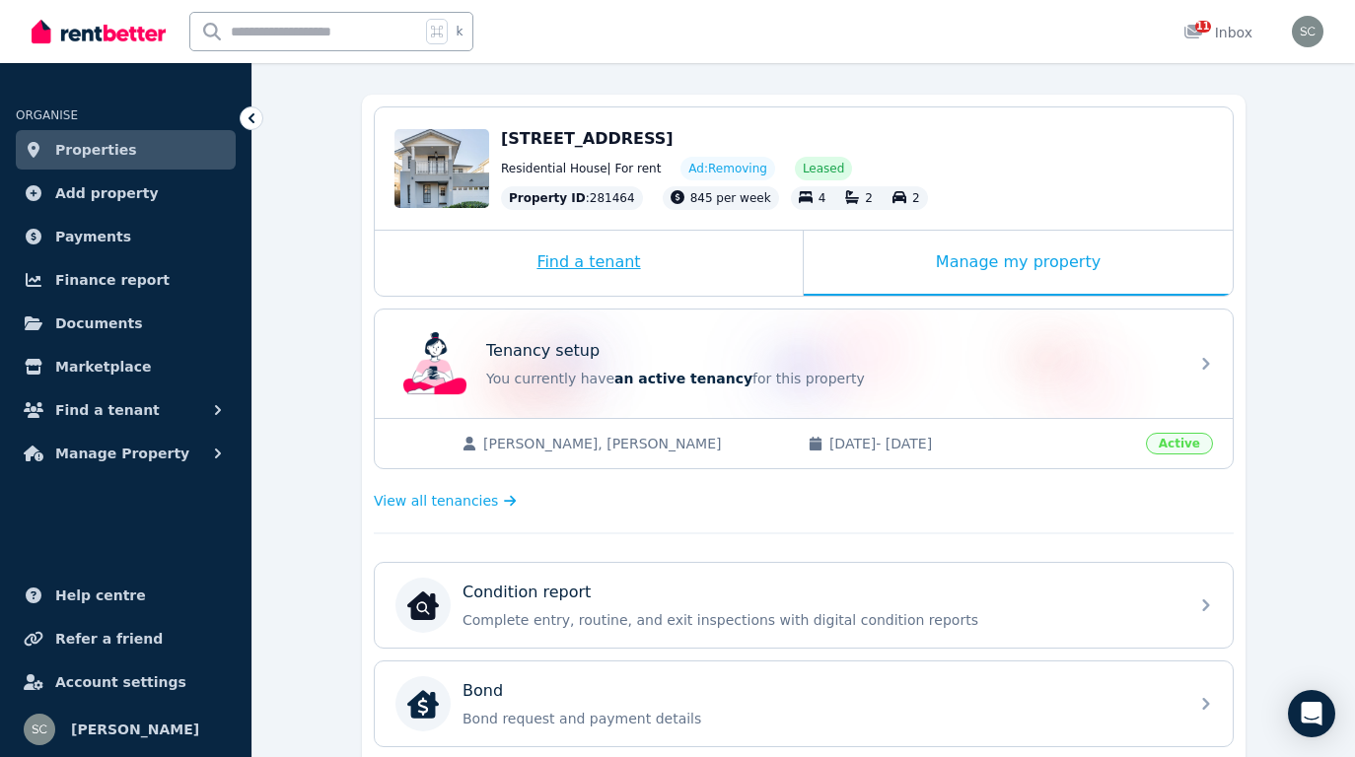
click at [624, 266] on div "Find a tenant" at bounding box center [589, 263] width 428 height 65
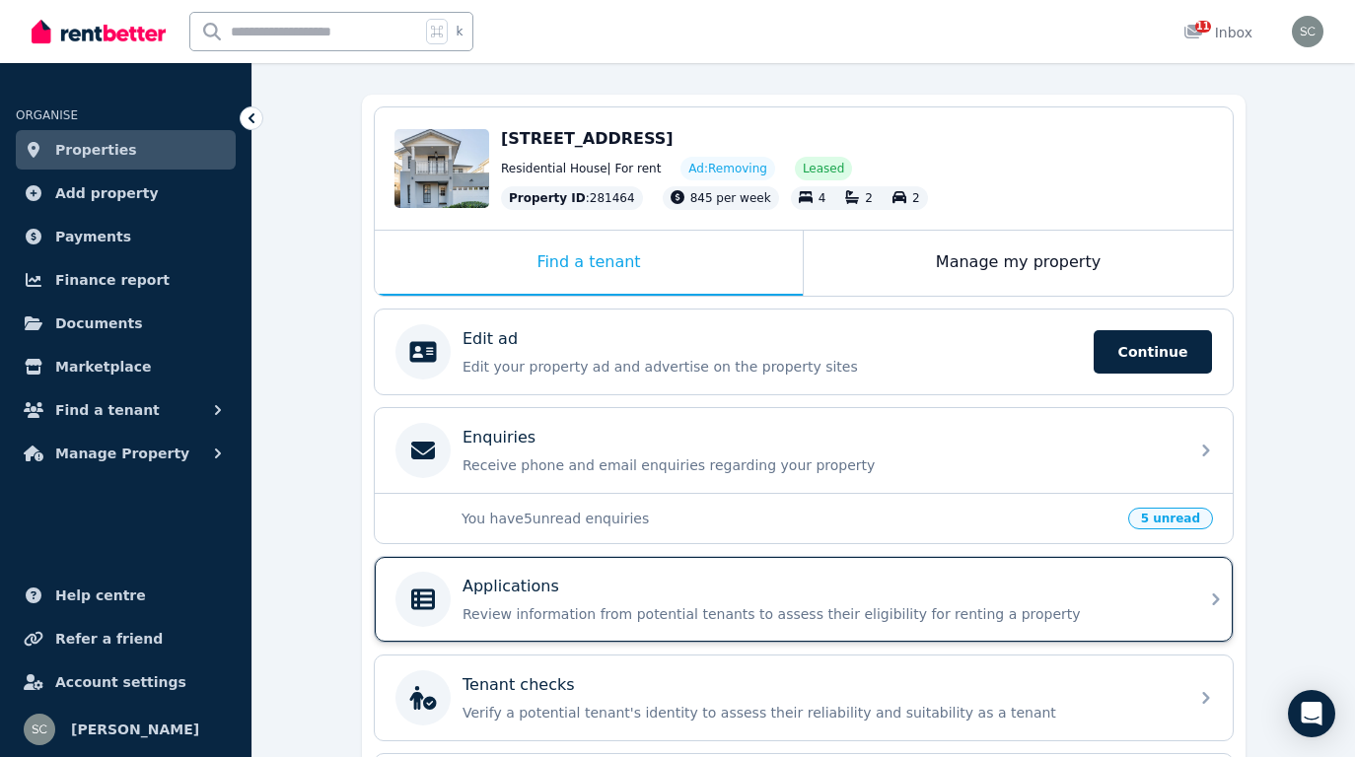
click at [632, 586] on div "Applications" at bounding box center [819, 587] width 714 height 24
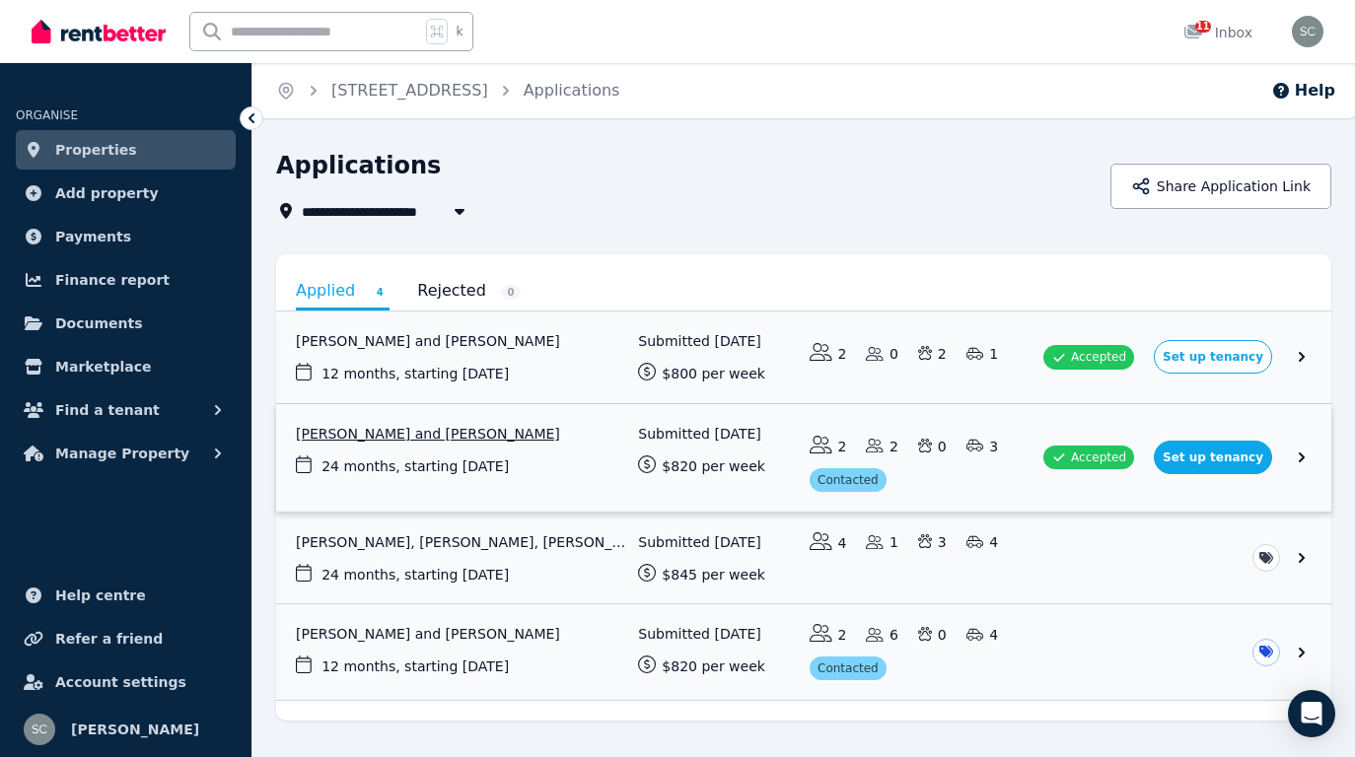
click at [575, 447] on link "View application: Lindsay Ryan and Bowen Ryan" at bounding box center [803, 457] width 1055 height 107
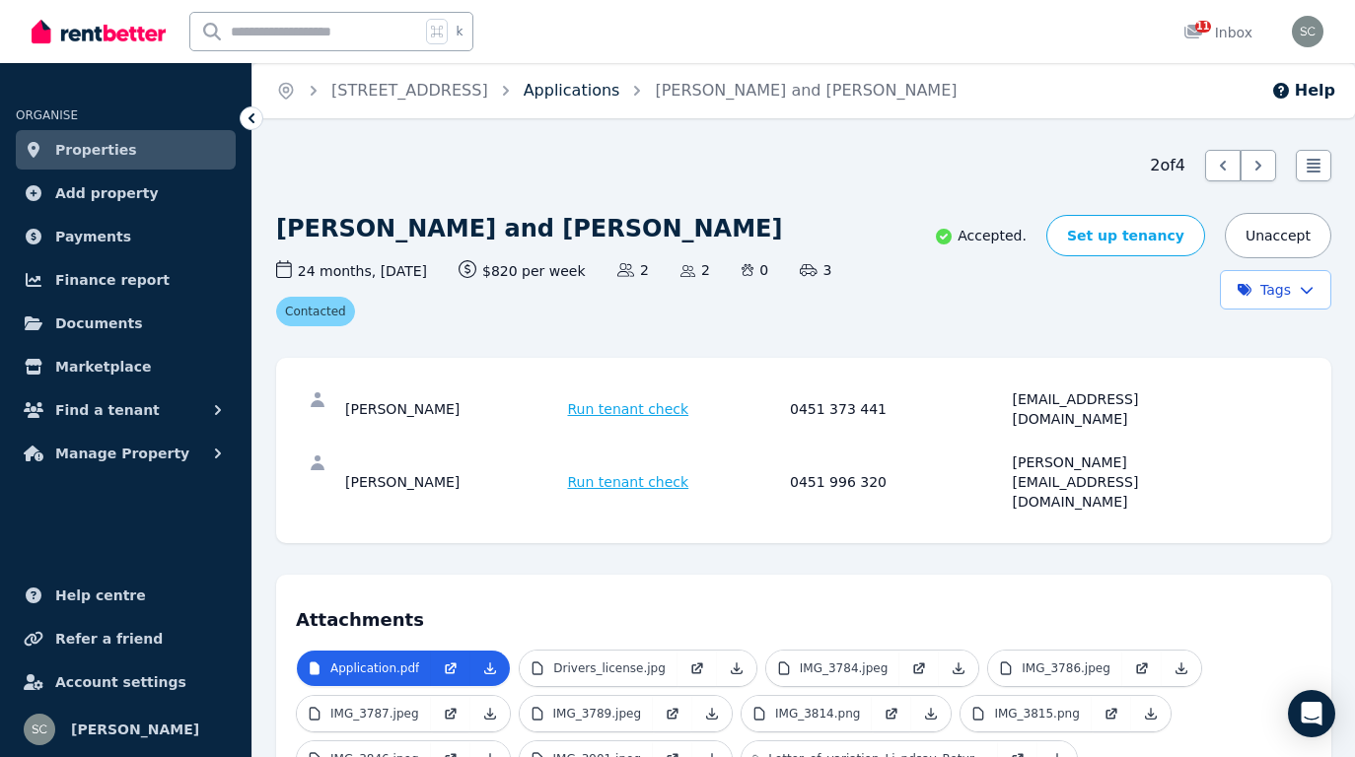
click at [603, 93] on link "Applications" at bounding box center [572, 90] width 97 height 19
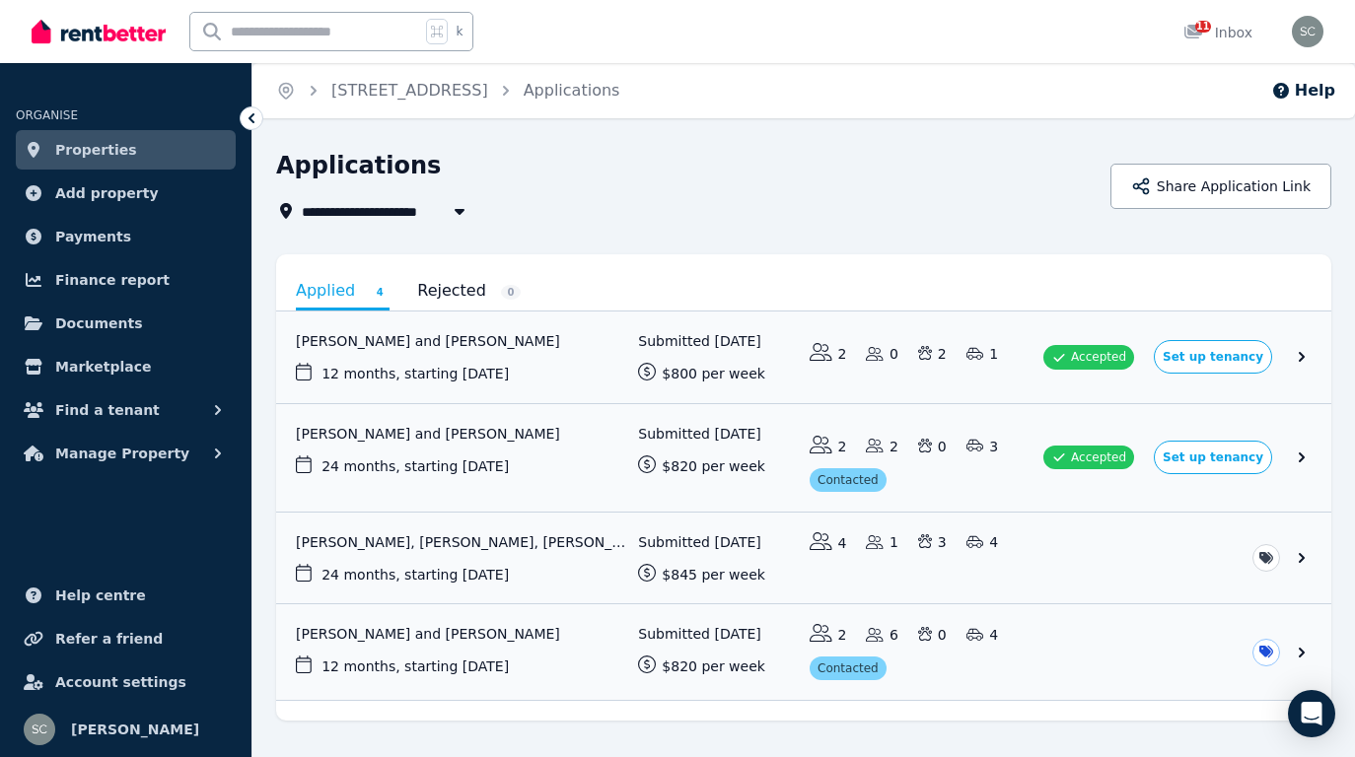
click at [537, 552] on link "View application: Tereiana Ritchie, Wendy Ritchie, Michael Ritchie, and Stevie-…" at bounding box center [803, 559] width 1055 height 92
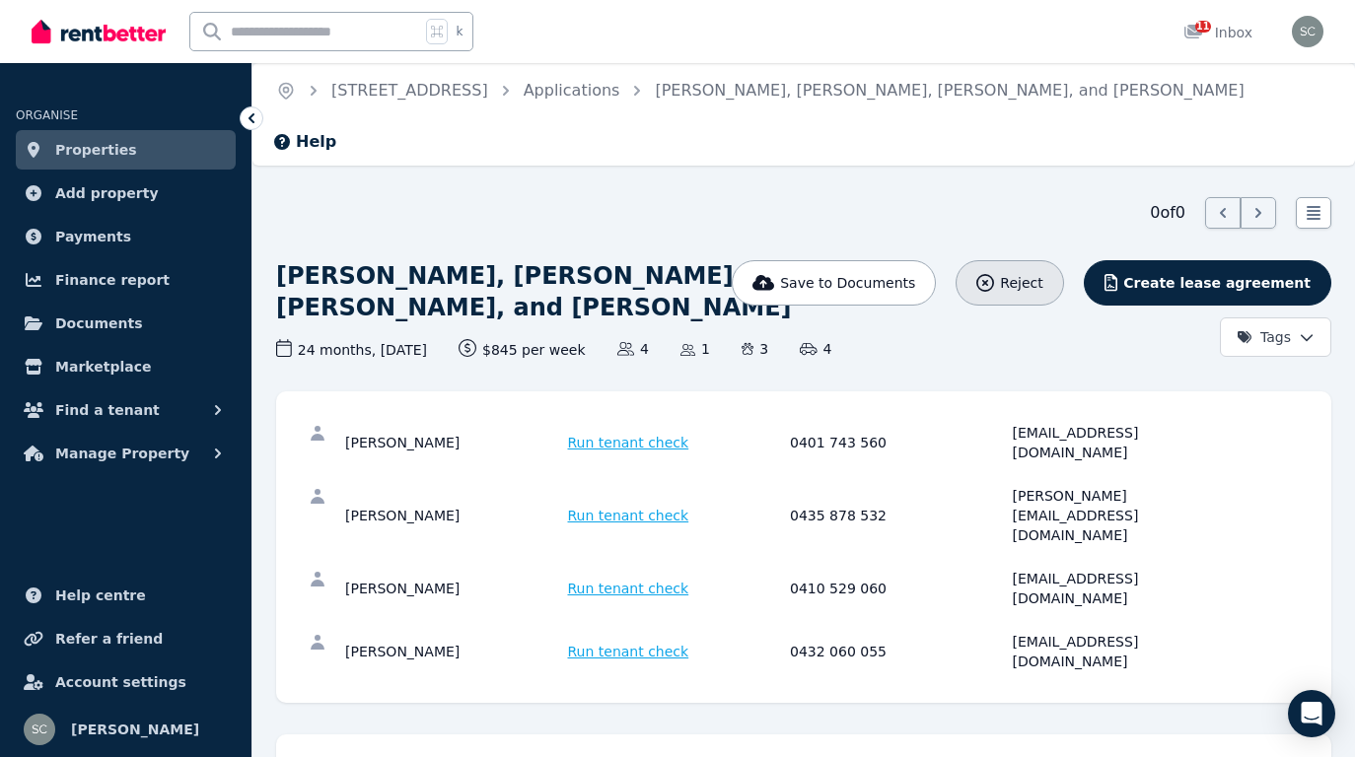
click at [1042, 273] on span "Reject" at bounding box center [1021, 283] width 42 height 20
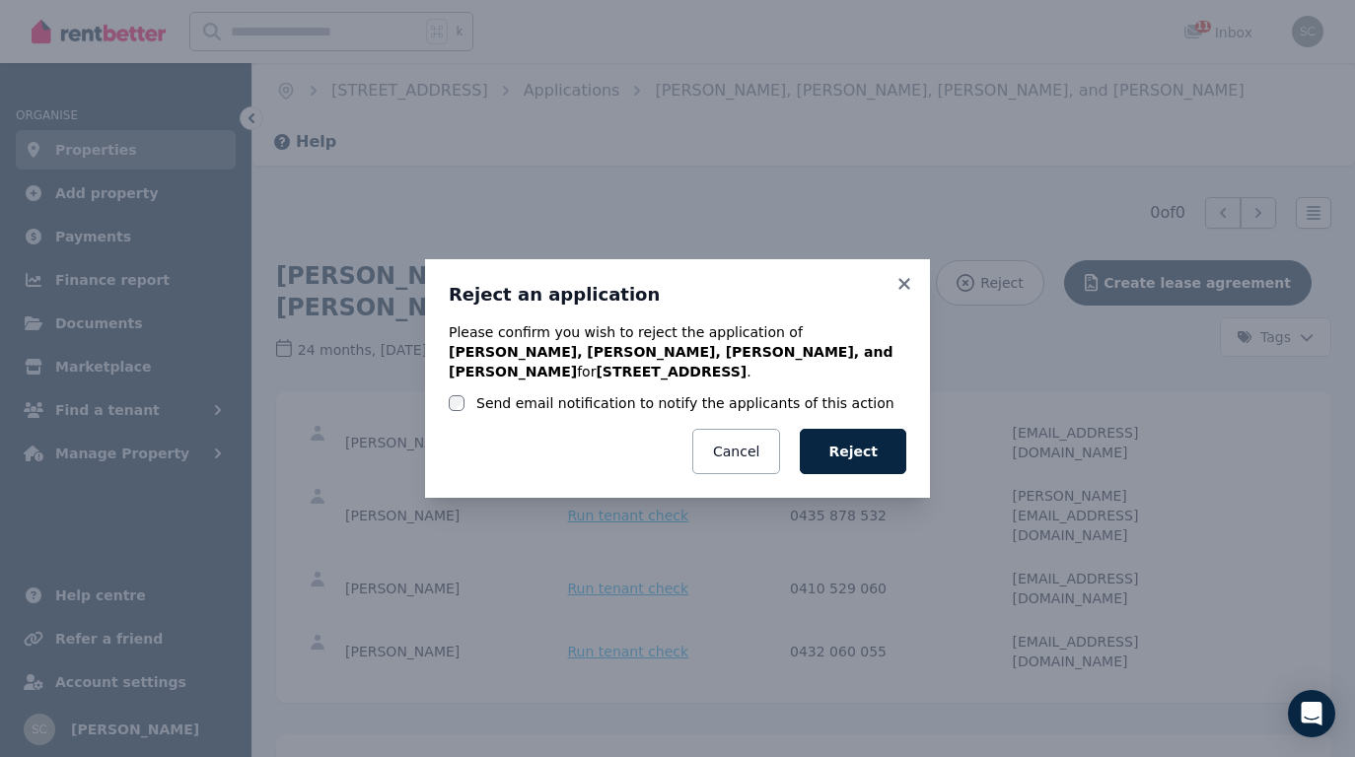
click at [733, 406] on label "Send email notification to notify the applicants of this action" at bounding box center [685, 403] width 418 height 20
click at [835, 443] on button "Reject" at bounding box center [853, 451] width 106 height 45
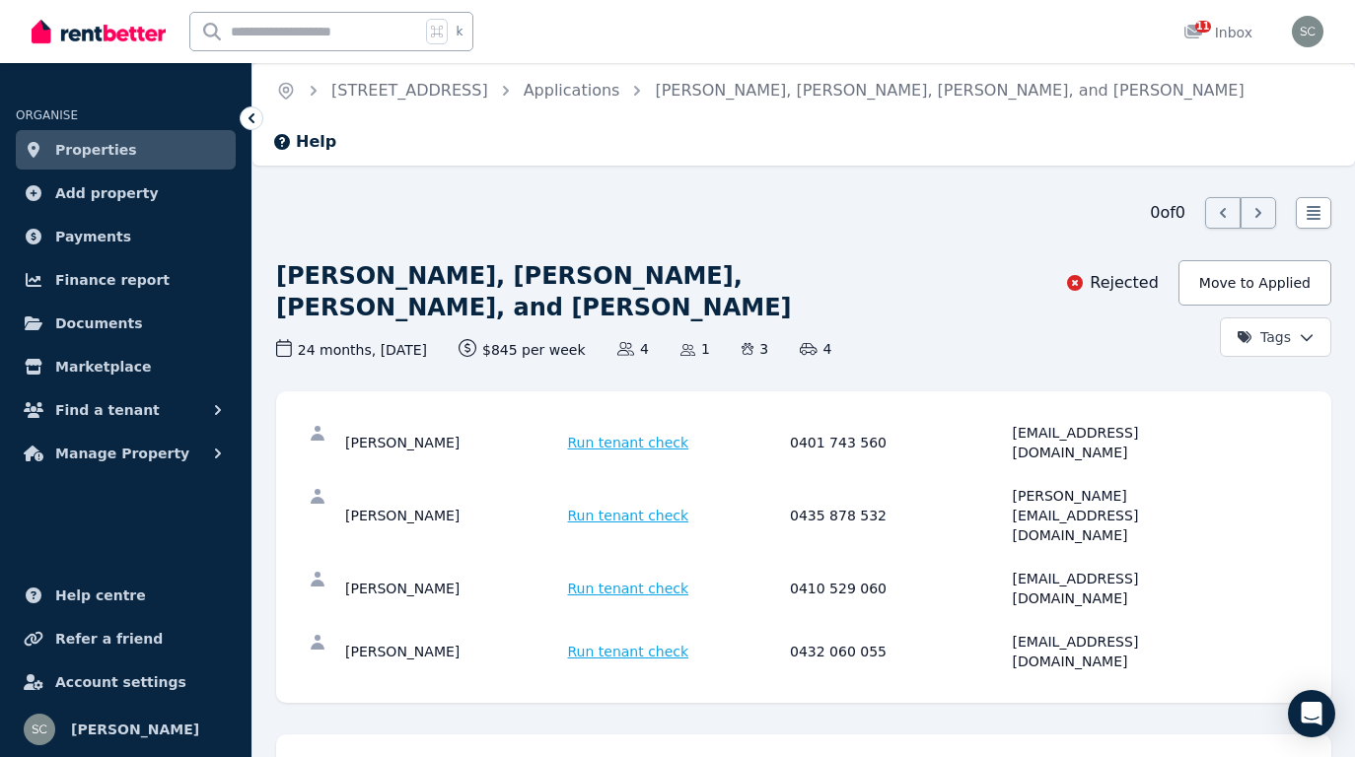
click at [177, 156] on link "Properties" at bounding box center [126, 149] width 220 height 39
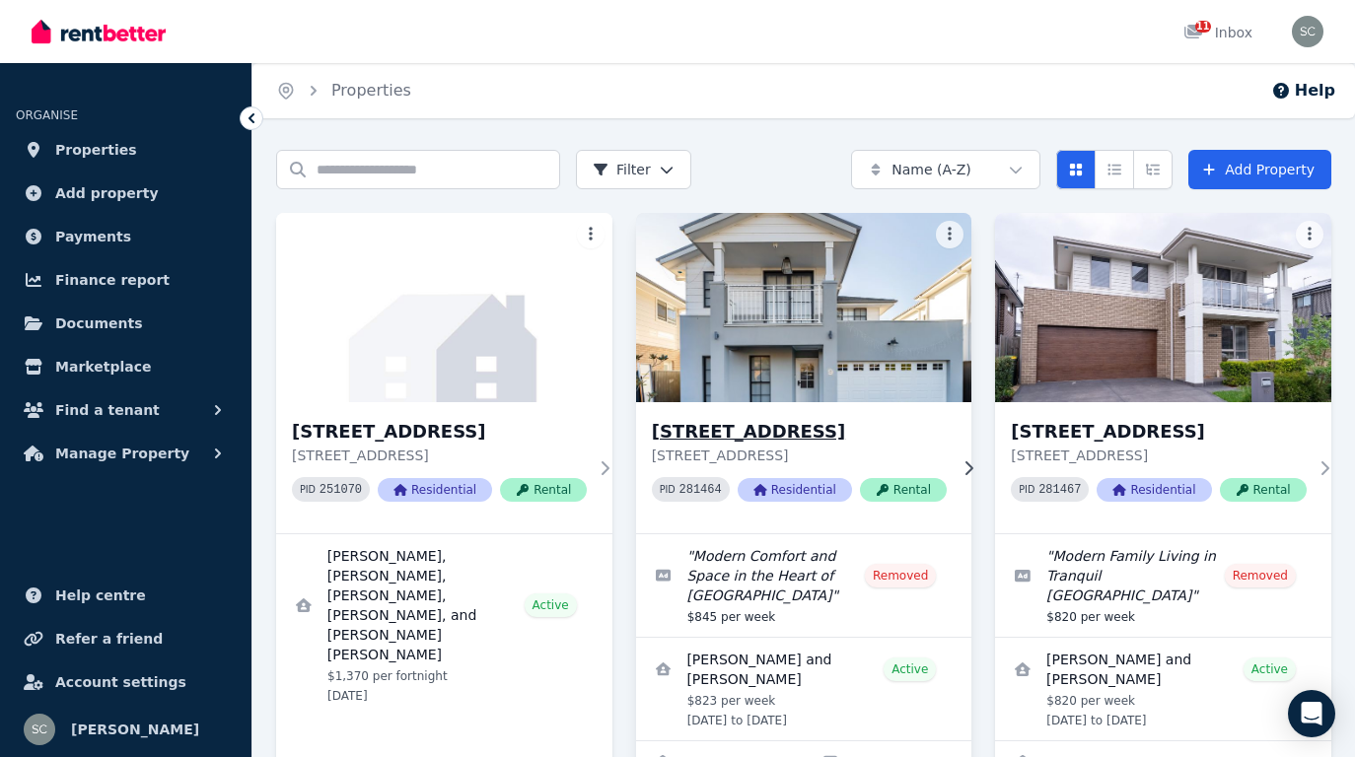
click at [743, 300] on img at bounding box center [803, 307] width 353 height 199
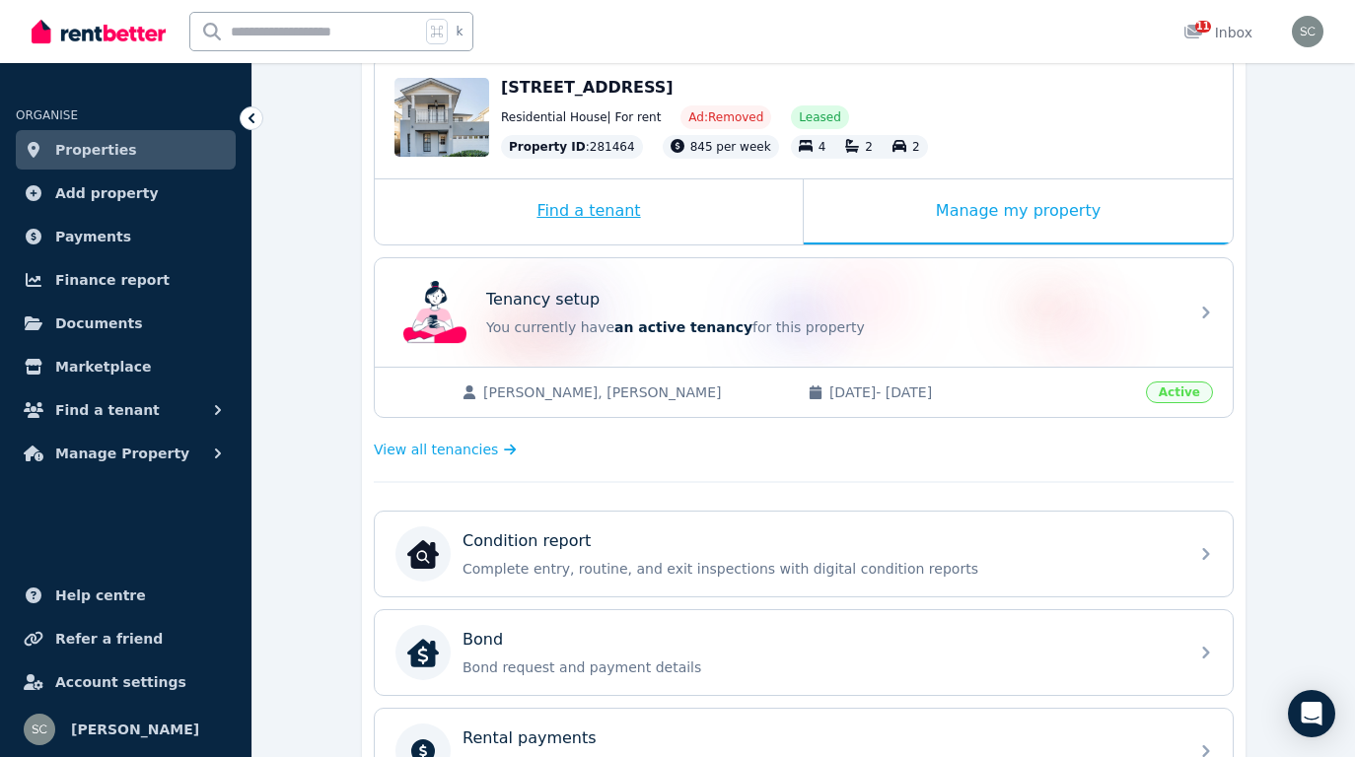
click at [606, 206] on div "Find a tenant" at bounding box center [589, 211] width 428 height 65
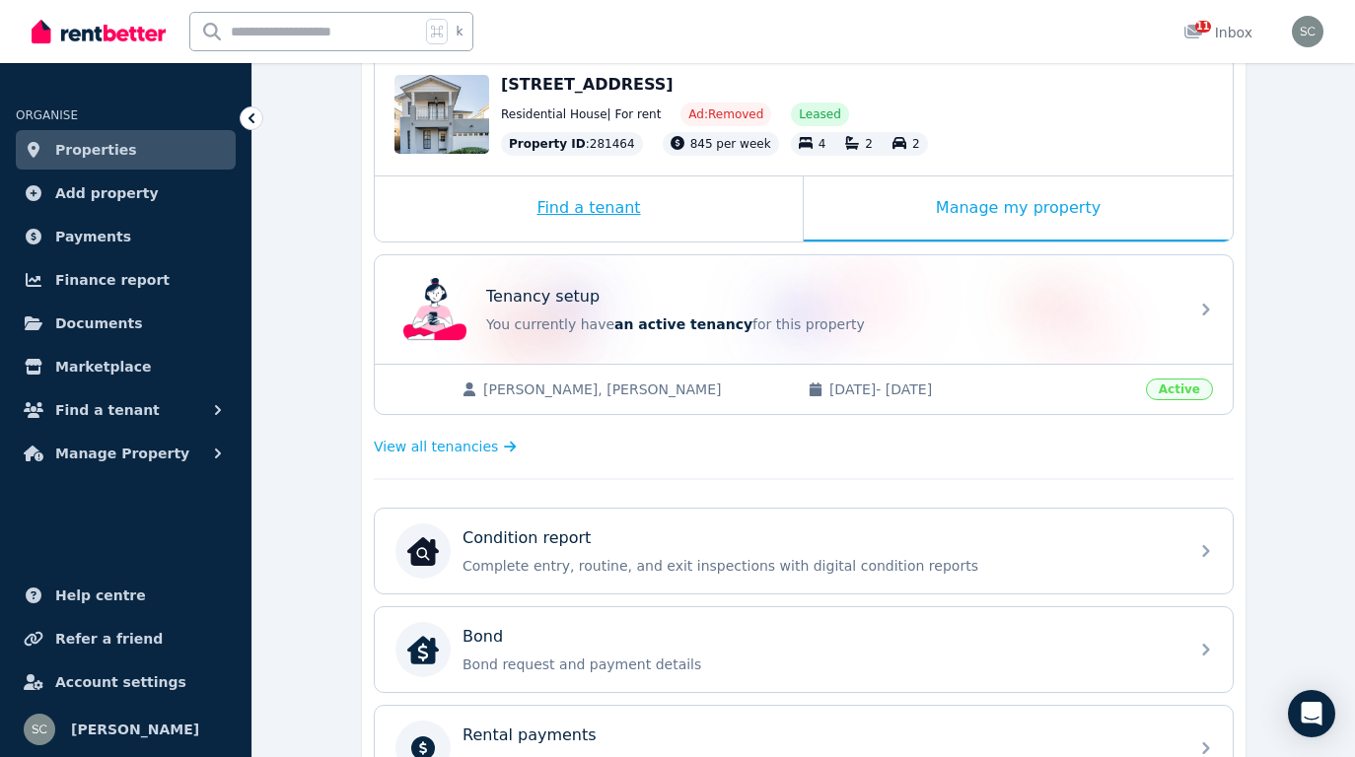
scroll to position [216, 0]
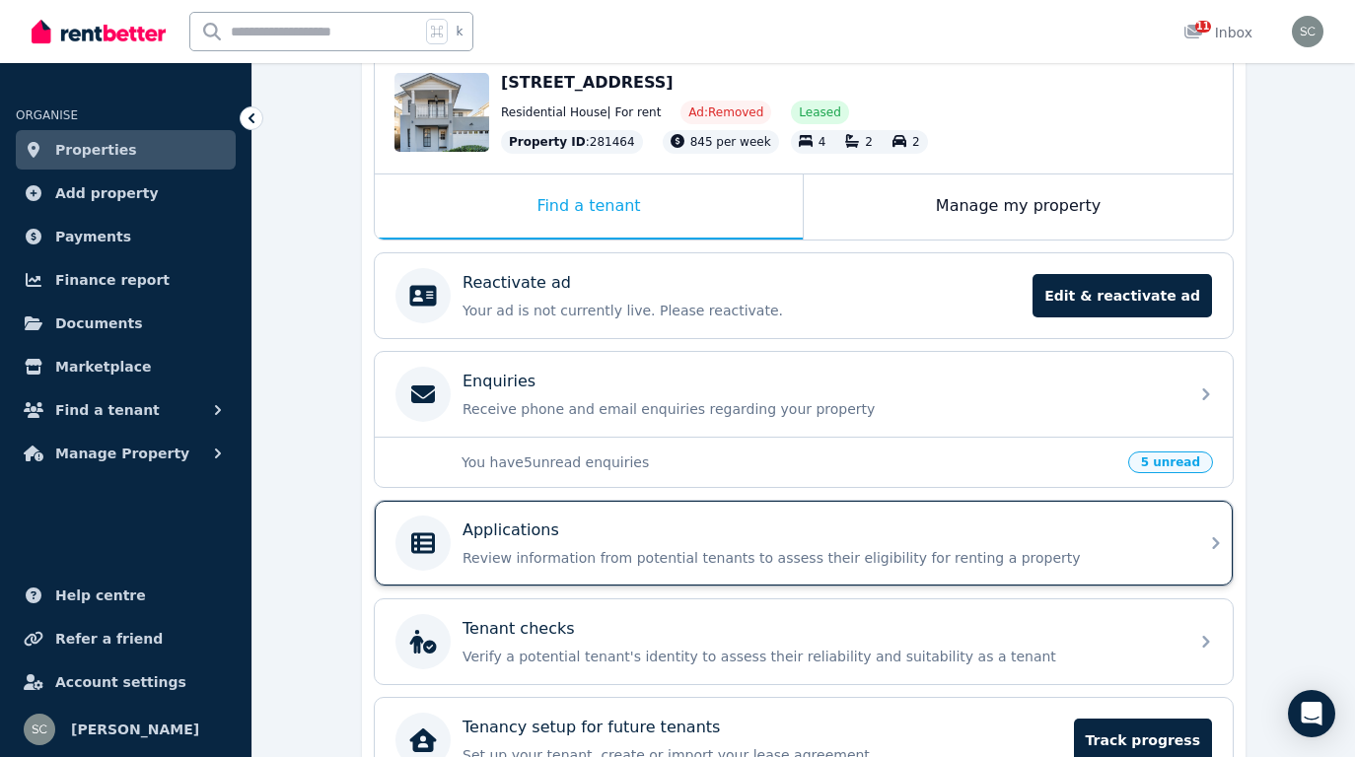
click at [602, 531] on div "Applications" at bounding box center [819, 531] width 714 height 24
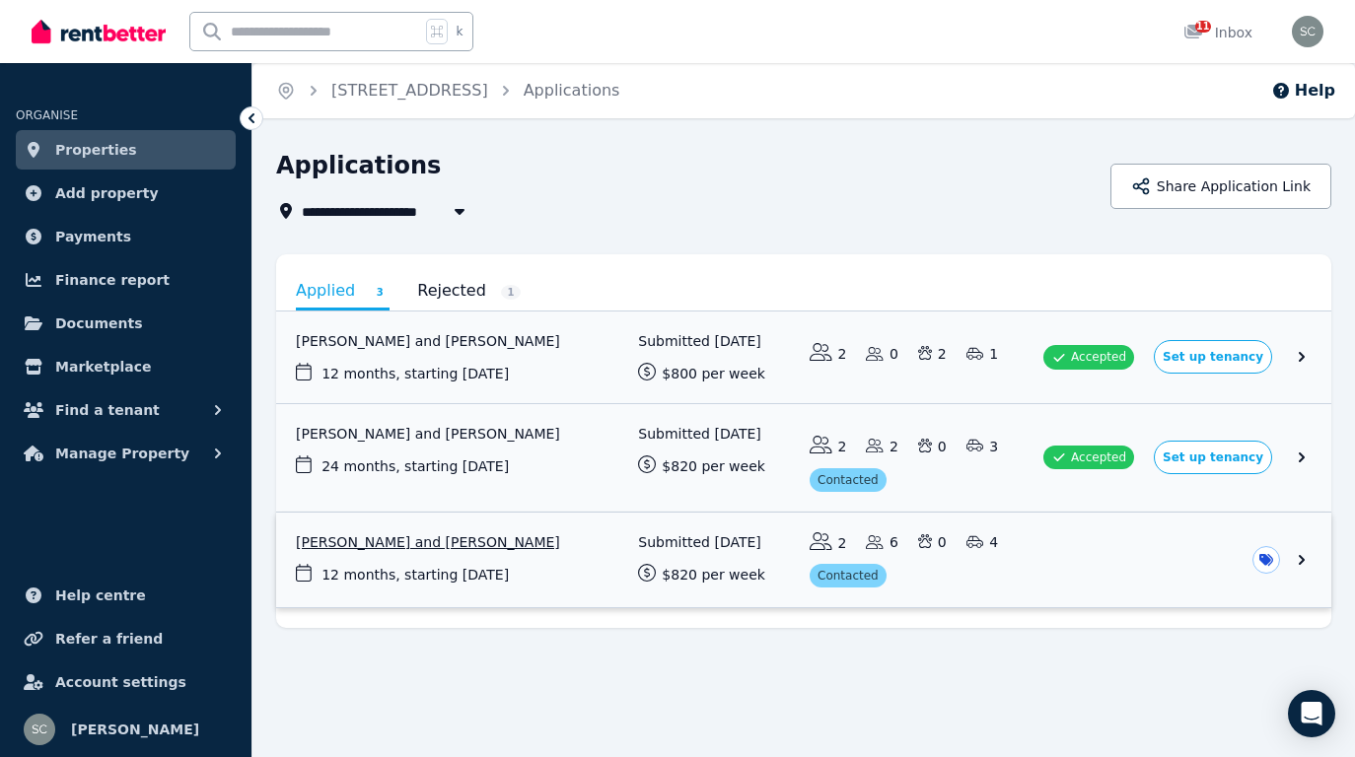
click at [563, 546] on link "View application: Azamunnisa Shah Khan and ZULFIKAR SHAH KHAN" at bounding box center [803, 561] width 1055 height 96
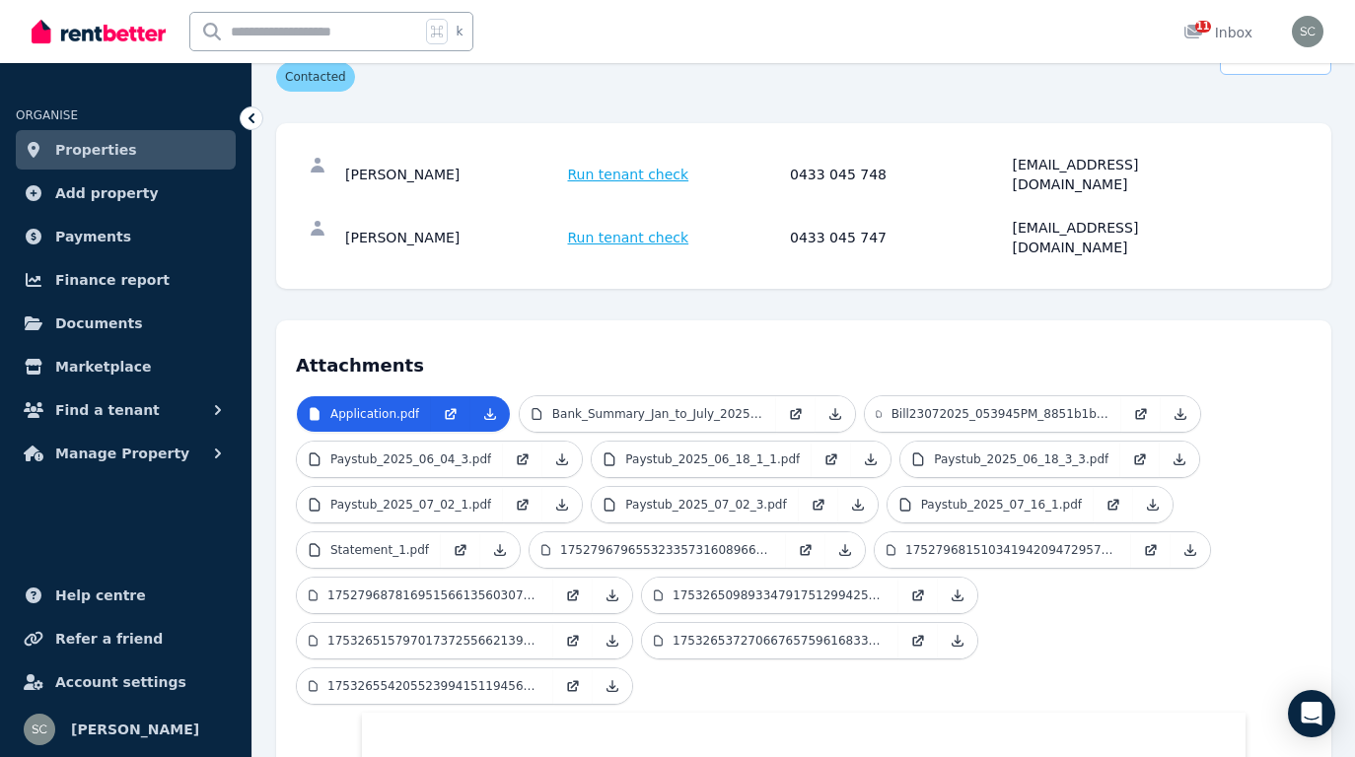
scroll to position [233, 0]
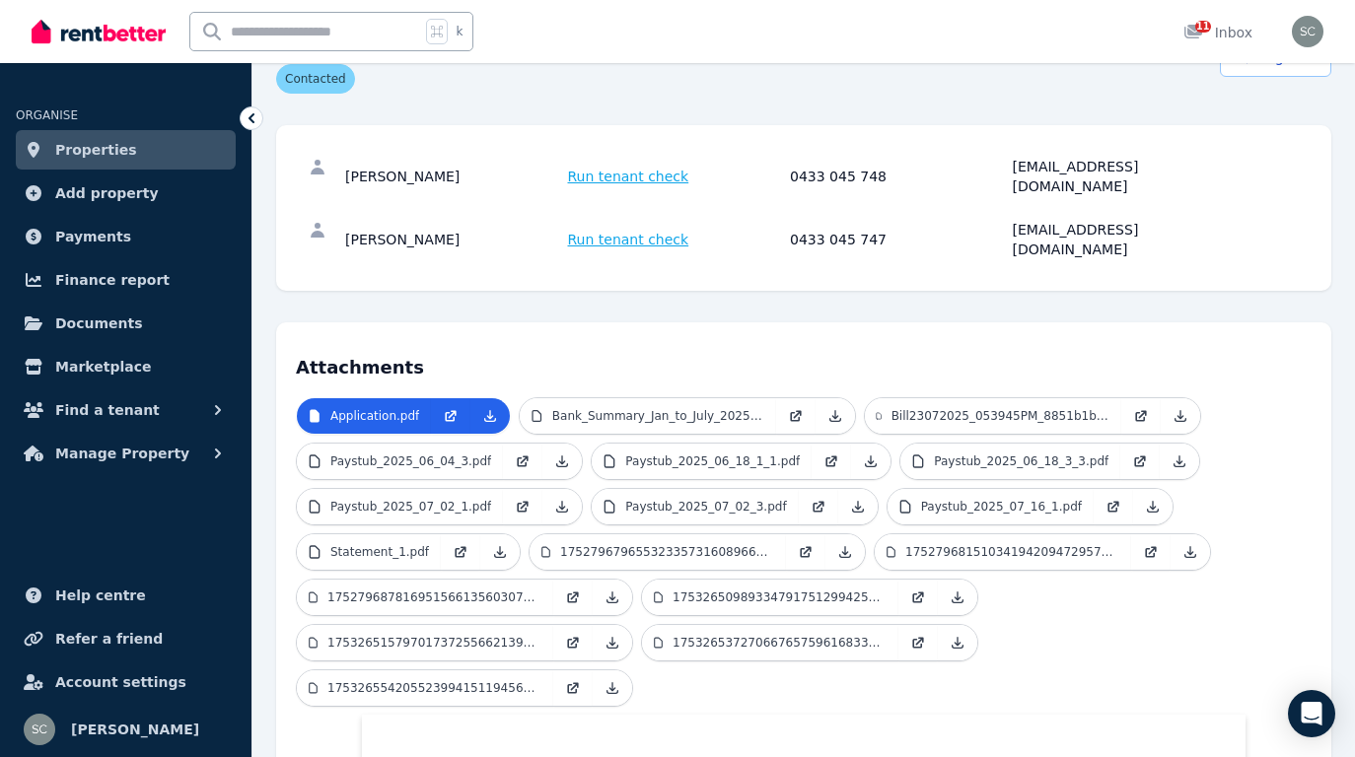
click at [464, 164] on div "[PERSON_NAME]" at bounding box center [453, 176] width 217 height 39
drag, startPoint x: 1200, startPoint y: 159, endPoint x: 1011, endPoint y: 168, distance: 189.5
click at [1011, 168] on div "[PERSON_NAME] Run tenant check 0433 045 748 [EMAIL_ADDRESS][DOMAIN_NAME]" at bounding box center [786, 176] width 883 height 39
copy div "[EMAIL_ADDRESS][DOMAIN_NAME]"
drag, startPoint x: 1171, startPoint y: 209, endPoint x: 1007, endPoint y: 212, distance: 164.7
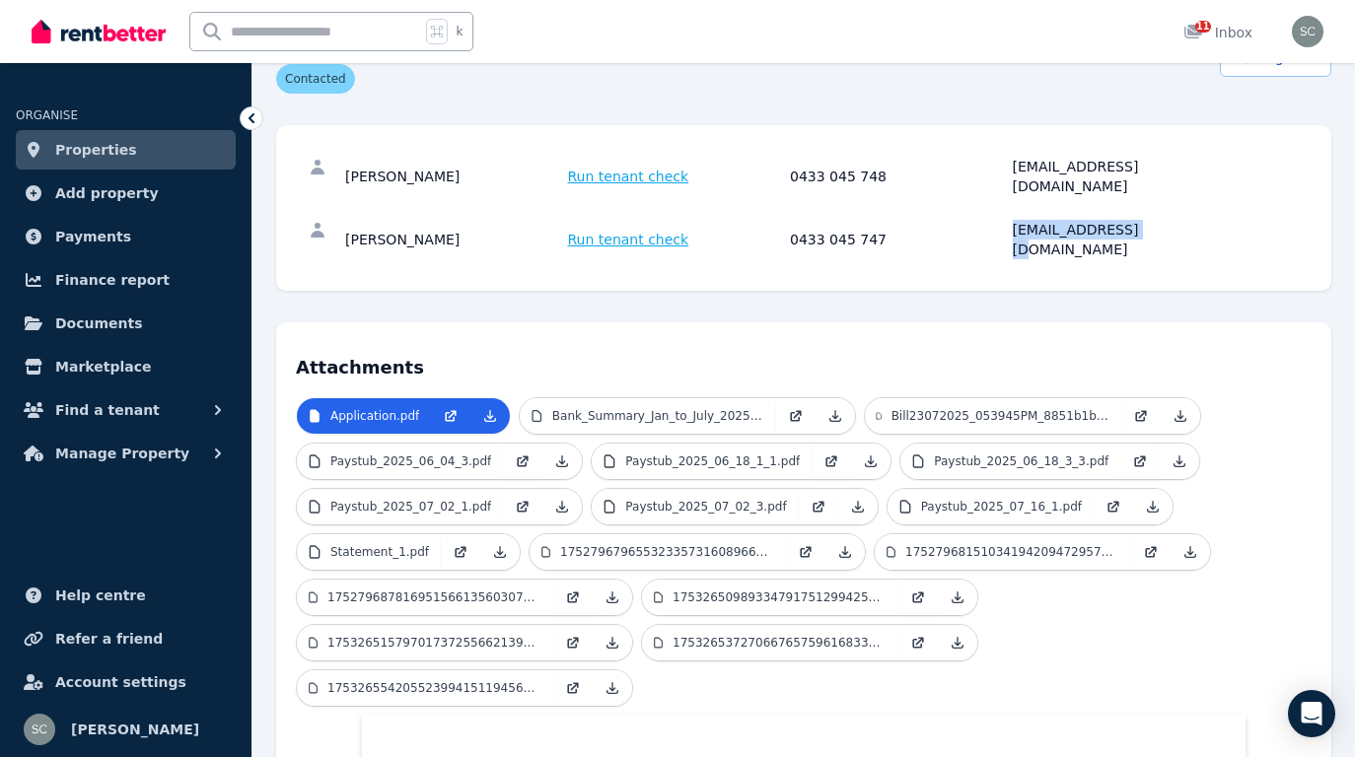
click at [1007, 220] on div "[PERSON_NAME] Run tenant check 0433 045 747 [EMAIL_ADDRESS][DOMAIN_NAME]" at bounding box center [786, 239] width 883 height 39
copy div "[EMAIL_ADDRESS][DOMAIN_NAME]"
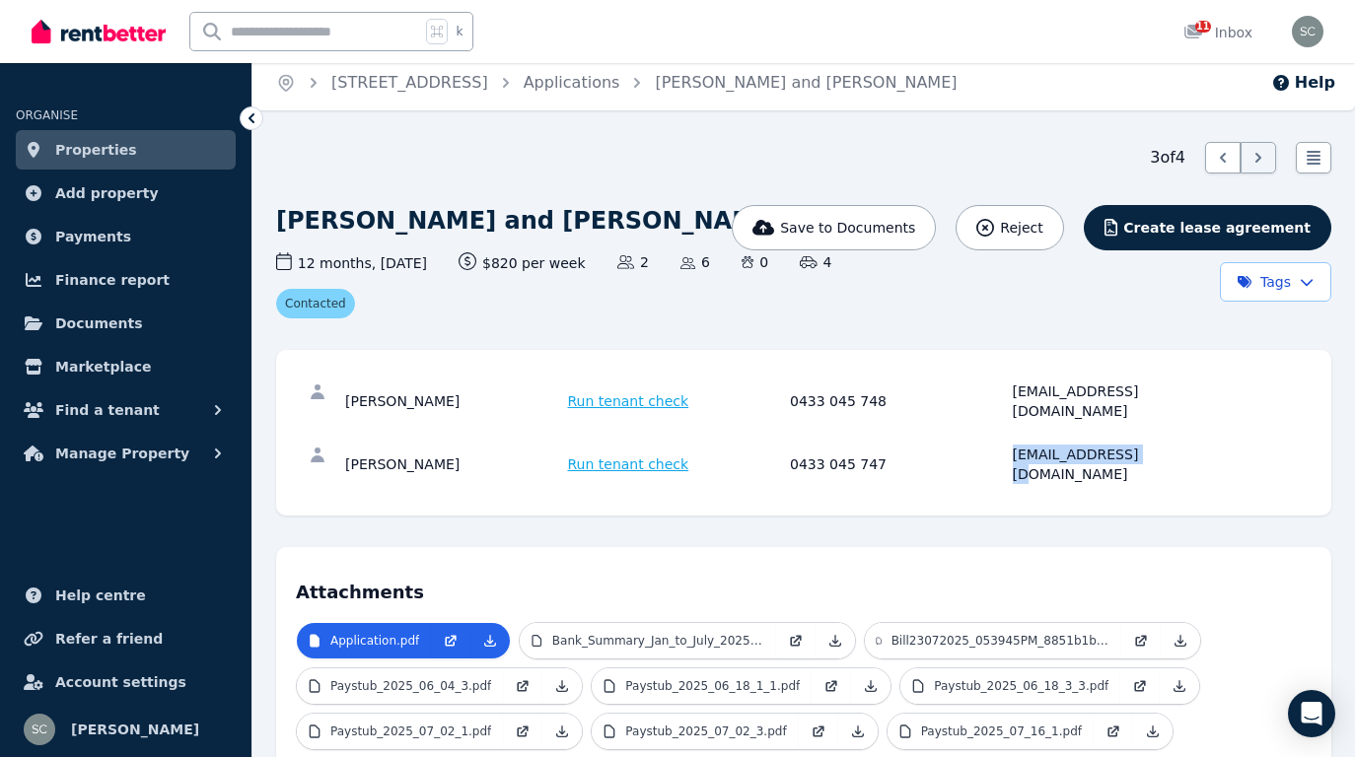
scroll to position [0, 0]
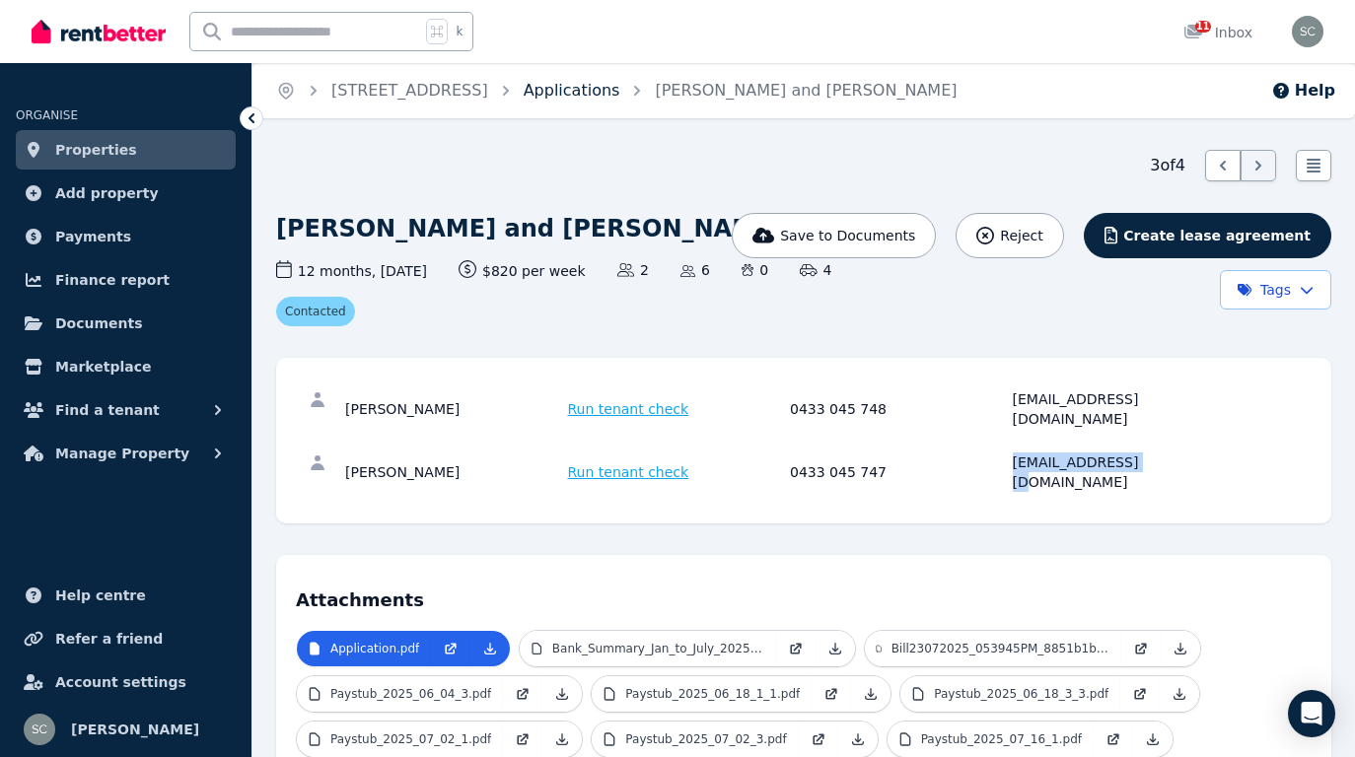
click at [597, 94] on link "Applications" at bounding box center [572, 90] width 97 height 19
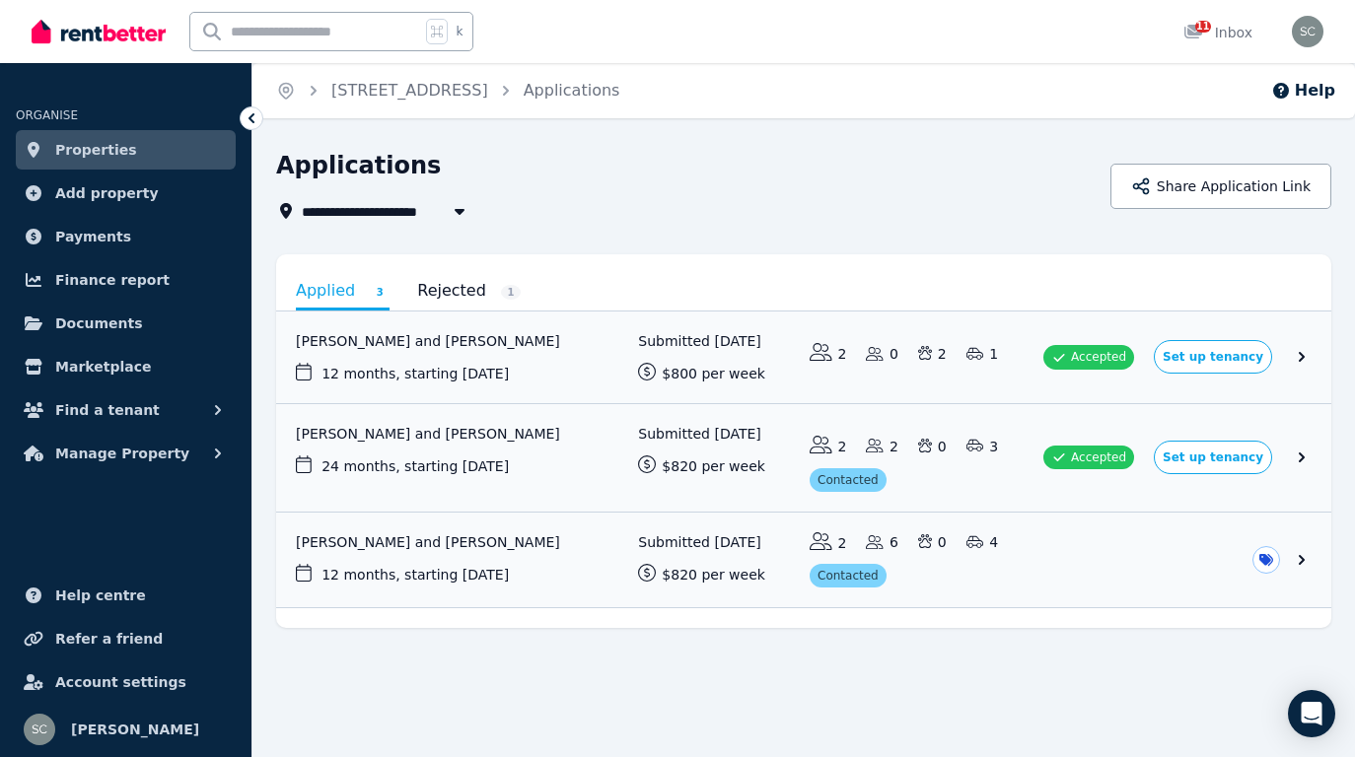
click at [450, 289] on link "Rejected 1" at bounding box center [469, 291] width 104 height 34
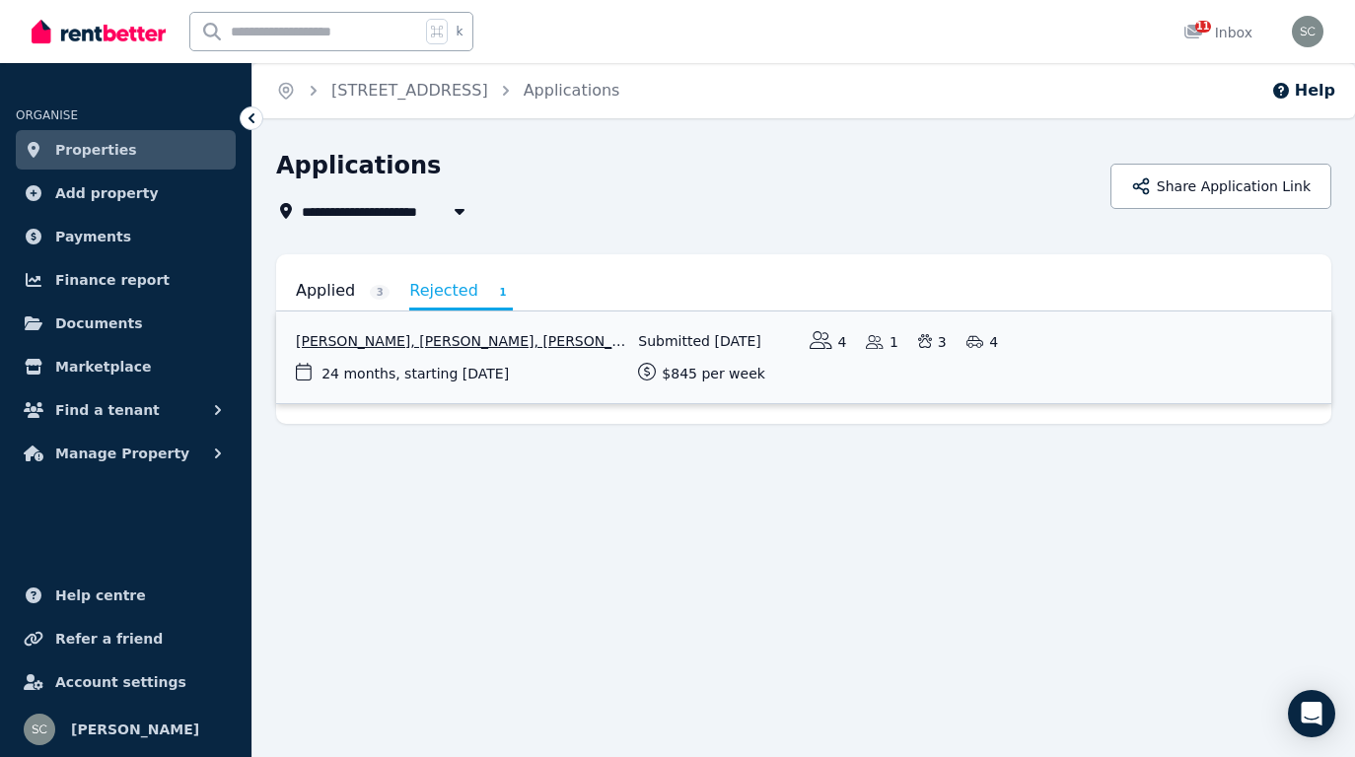
click at [498, 340] on link "View application: Tereiana Ritchie, Wendy Ritchie, Michael Ritchie, and Stevie-…" at bounding box center [803, 358] width 1055 height 92
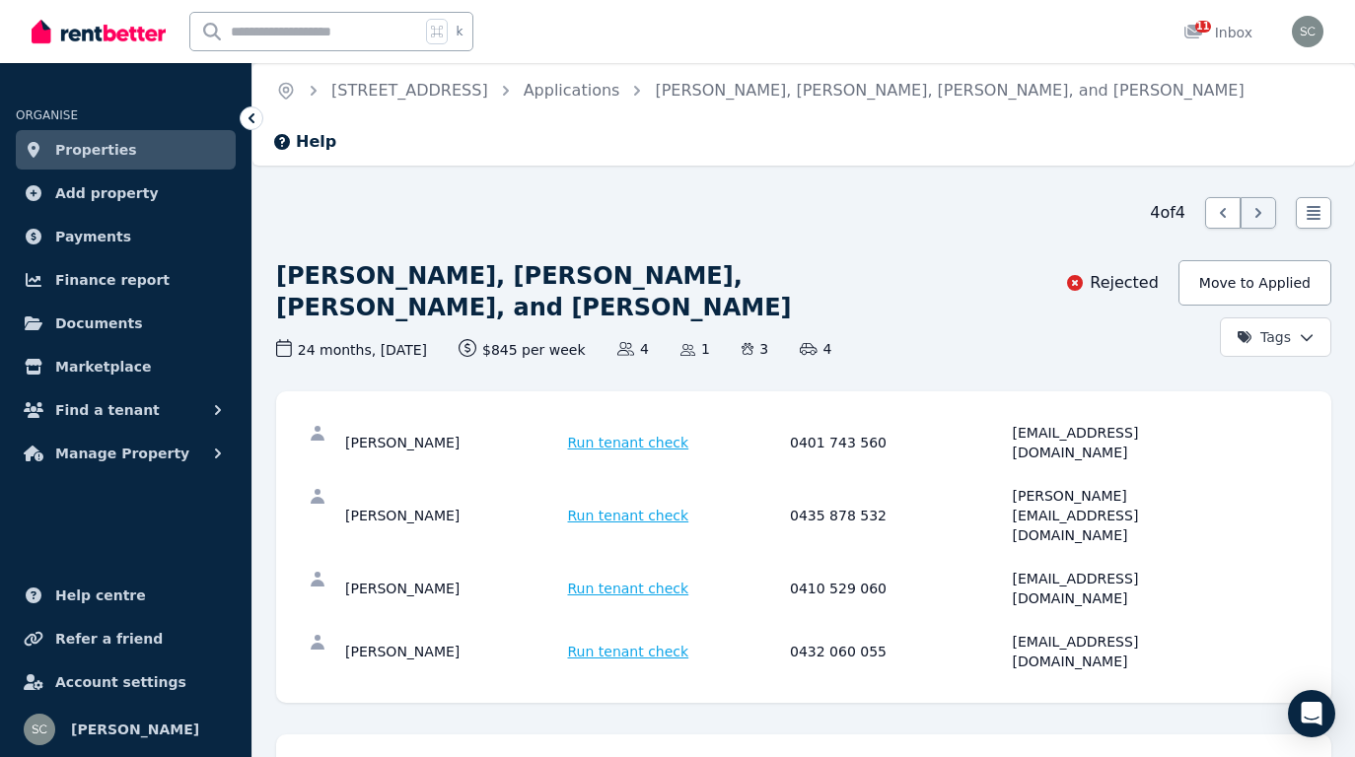
scroll to position [61, 0]
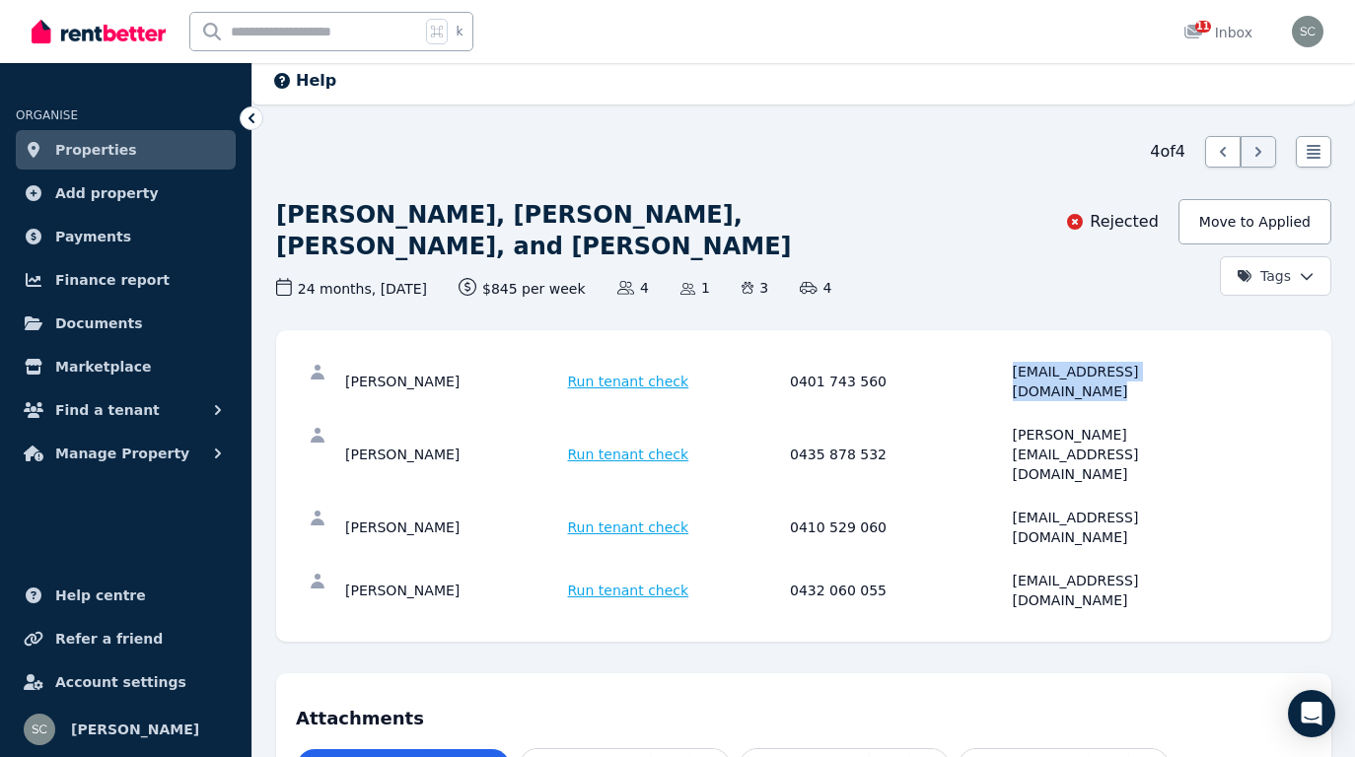
drag, startPoint x: 1229, startPoint y: 322, endPoint x: 1011, endPoint y: 324, distance: 218.9
click at [1011, 350] on div "[PERSON_NAME] Run tenant check 0401 743 560 [EMAIL_ADDRESS][DOMAIN_NAME]" at bounding box center [804, 381] width 1016 height 63
copy div "[EMAIL_ADDRESS][DOMAIN_NAME]"
drag, startPoint x: 1219, startPoint y: 365, endPoint x: 1006, endPoint y: 364, distance: 213.0
click at [1006, 425] on div "[PERSON_NAME] Run tenant check 0435 878 532 [PERSON_NAME][EMAIL_ADDRESS][DOMAIN…" at bounding box center [786, 454] width 883 height 59
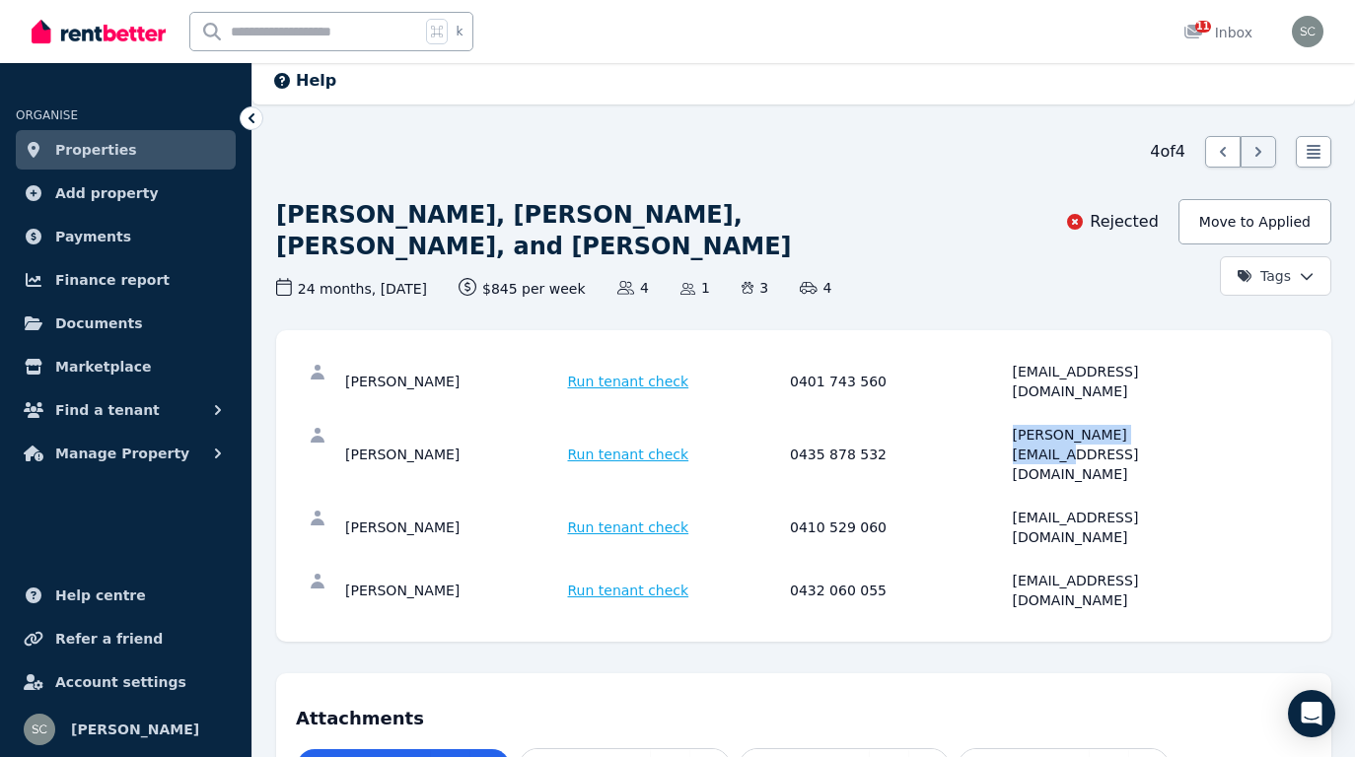
copy div "[PERSON_NAME][EMAIL_ADDRESS][DOMAIN_NAME]"
drag, startPoint x: 1245, startPoint y: 406, endPoint x: 1009, endPoint y: 404, distance: 236.6
click at [1009, 496] on div "[PERSON_NAME] Run tenant check 0410 529 060 [EMAIL_ADDRESS][DOMAIN_NAME]" at bounding box center [804, 527] width 1016 height 63
copy div "[EMAIL_ADDRESS][DOMAIN_NAME]"
drag, startPoint x: 1179, startPoint y: 449, endPoint x: 1006, endPoint y: 454, distance: 173.6
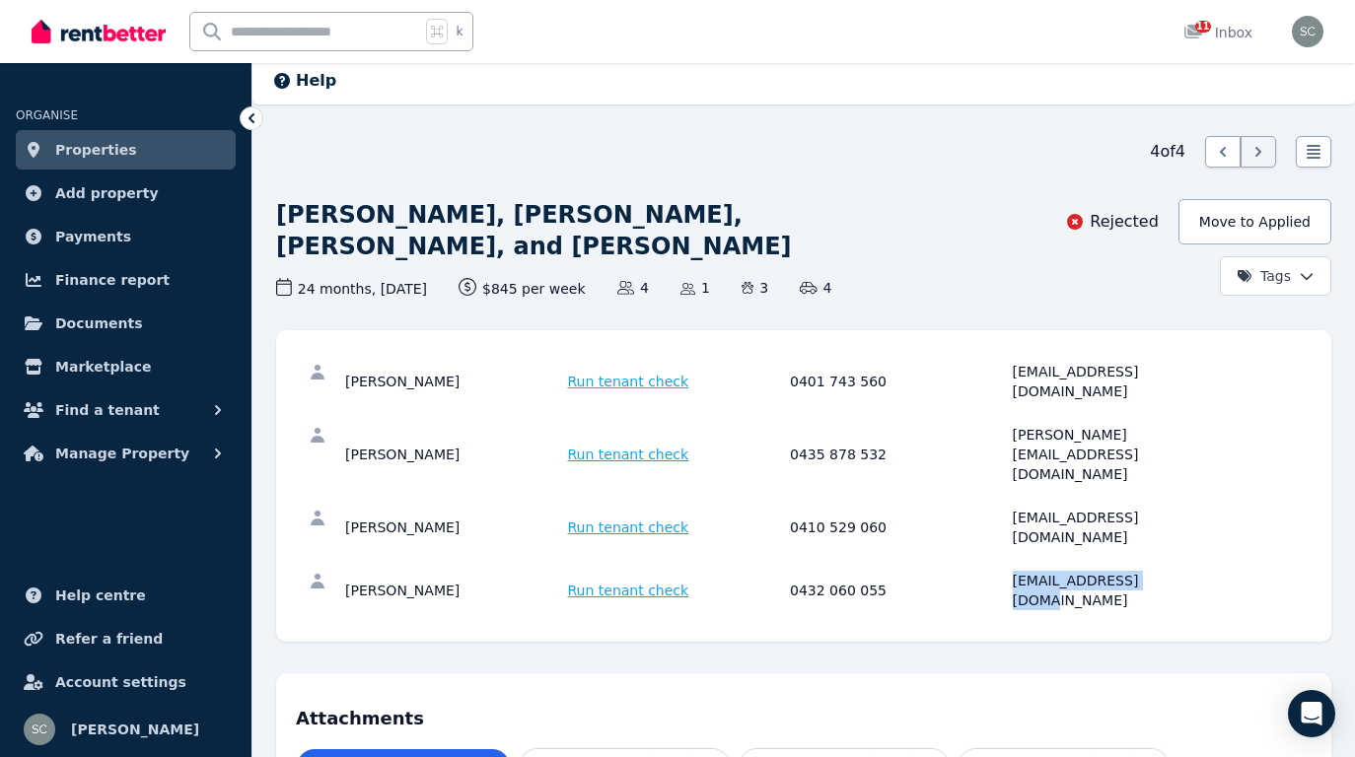
click at [1006, 571] on div "[PERSON_NAME] Run tenant check 0432 060 055 [EMAIL_ADDRESS][DOMAIN_NAME]" at bounding box center [786, 590] width 883 height 39
copy div "[EMAIL_ADDRESS][DOMAIN_NAME]"
click at [166, 140] on link "Properties" at bounding box center [126, 149] width 220 height 39
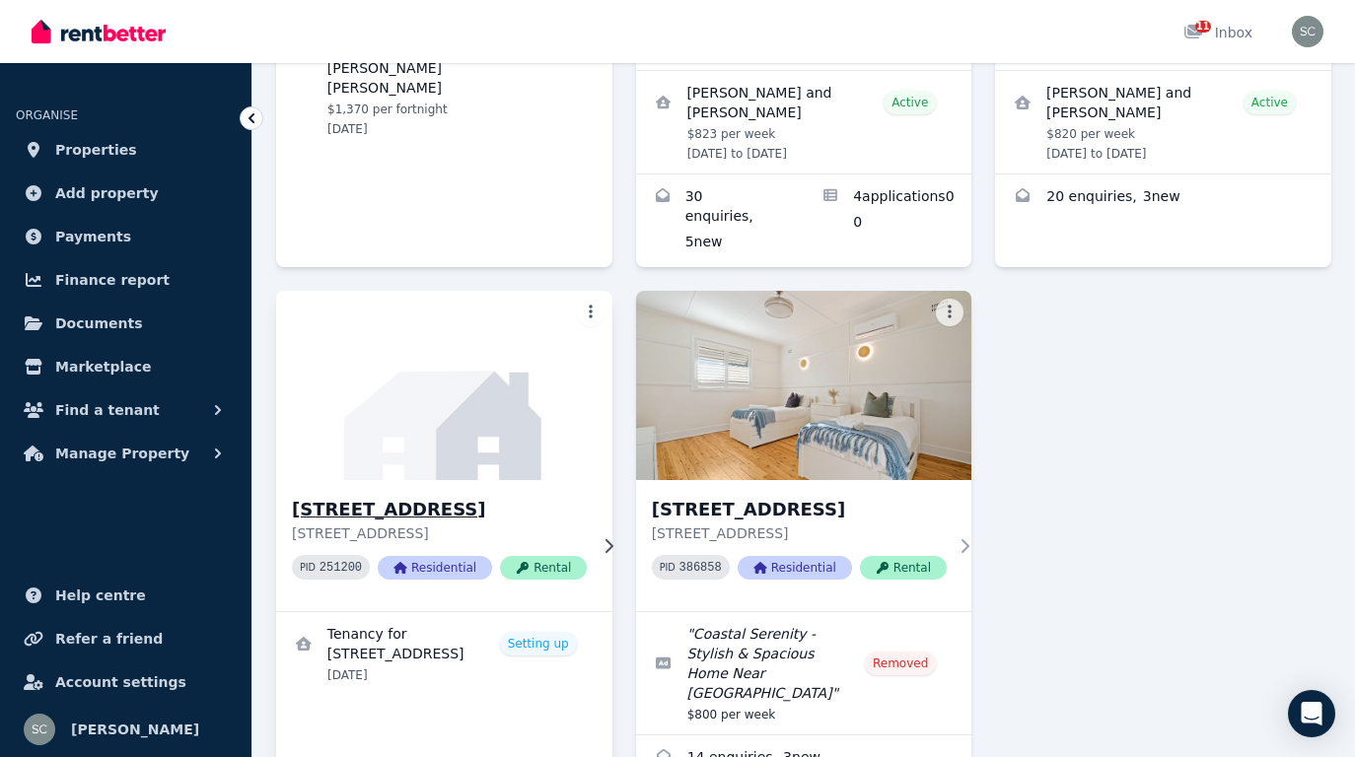
scroll to position [550, 0]
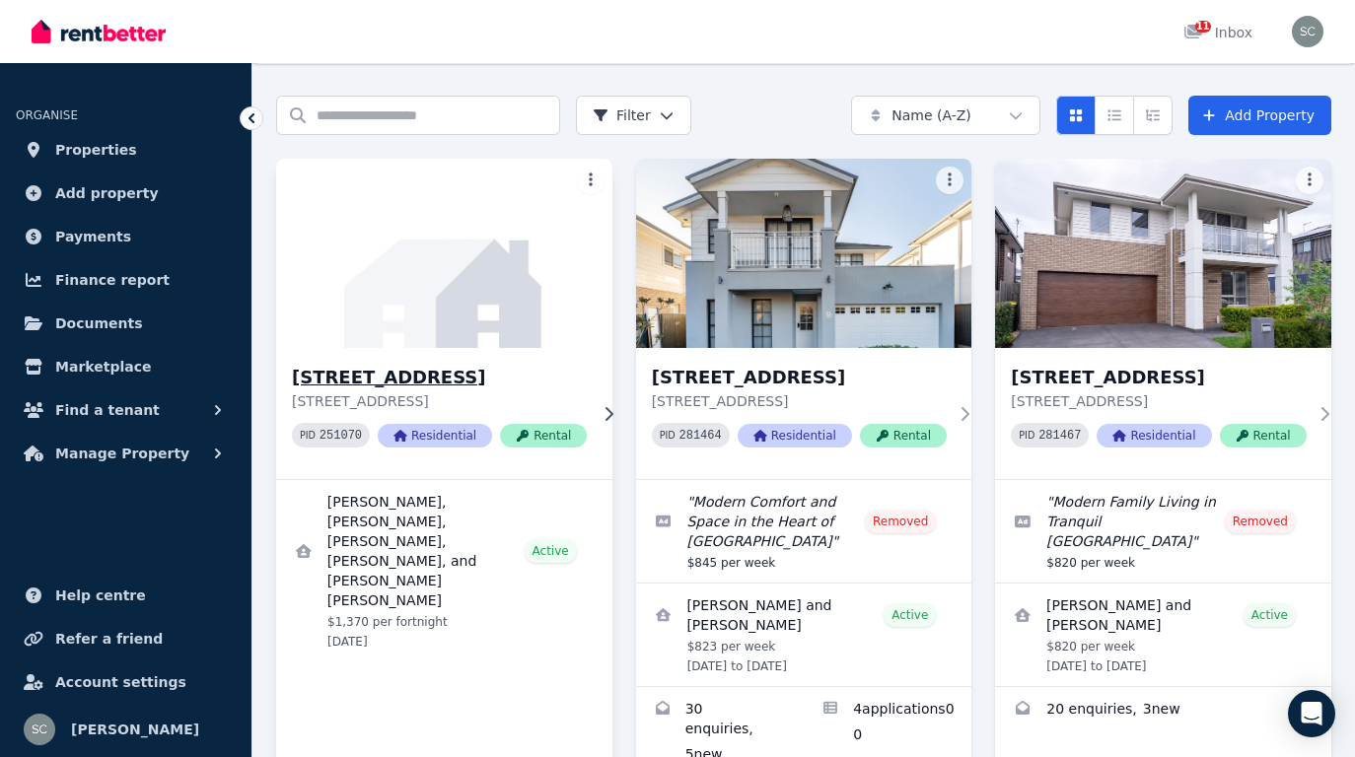
scroll to position [0, 0]
